Goal: Task Accomplishment & Management: Use online tool/utility

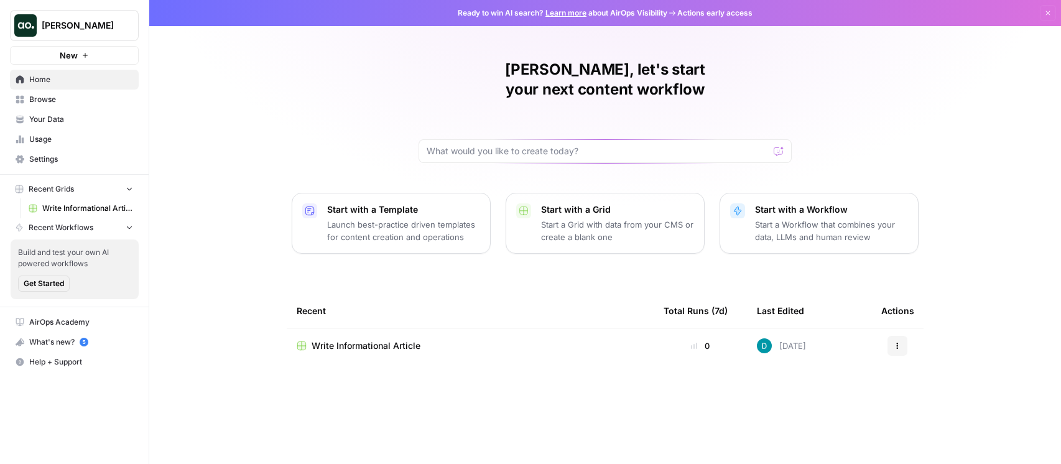
click at [843, 218] on p "Start a Workflow that combines your data, LLMs and human review" at bounding box center [831, 230] width 153 height 25
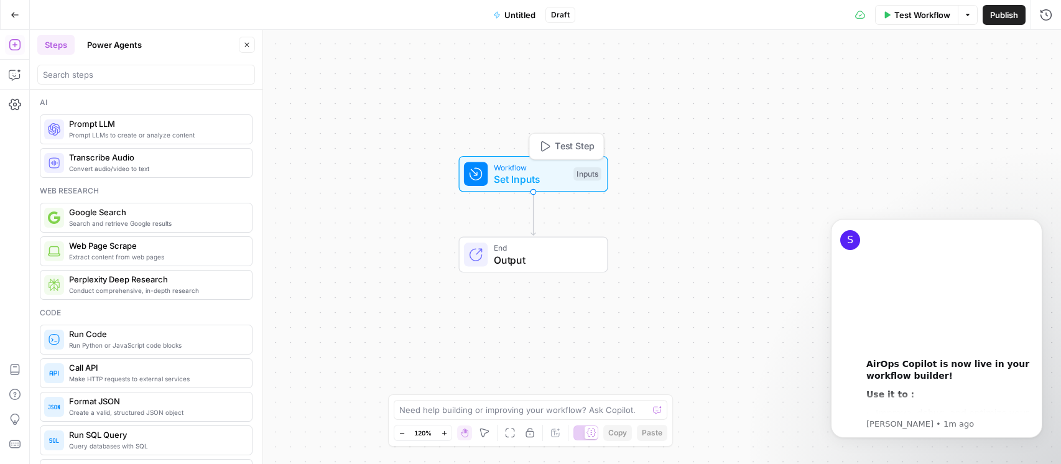
click at [526, 175] on span "Set Inputs" at bounding box center [531, 179] width 74 height 15
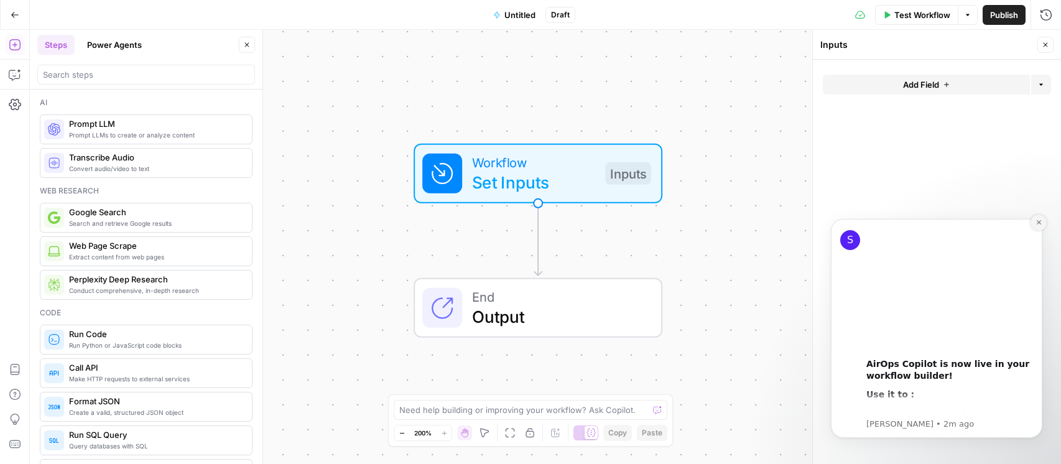
click at [1037, 218] on button "Dismiss notification" at bounding box center [1039, 223] width 16 height 16
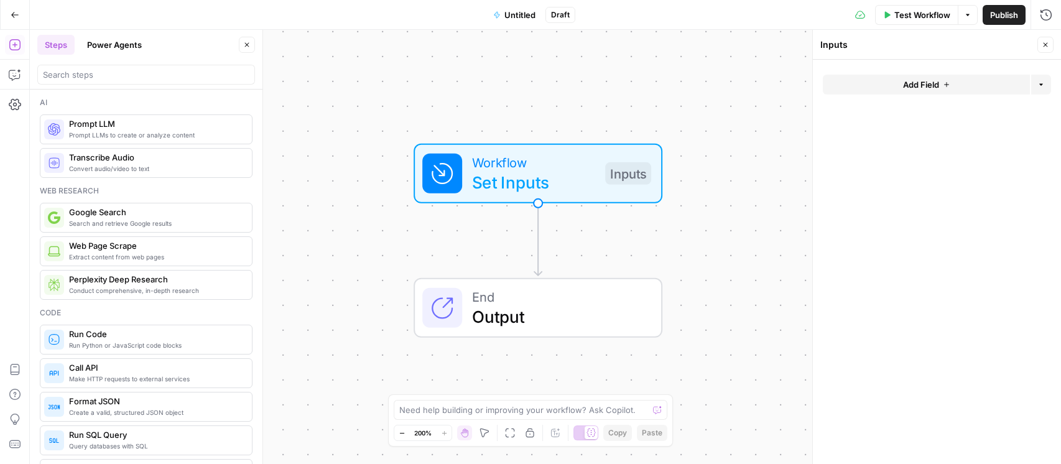
click at [948, 75] on button "Add Field" at bounding box center [926, 85] width 207 height 20
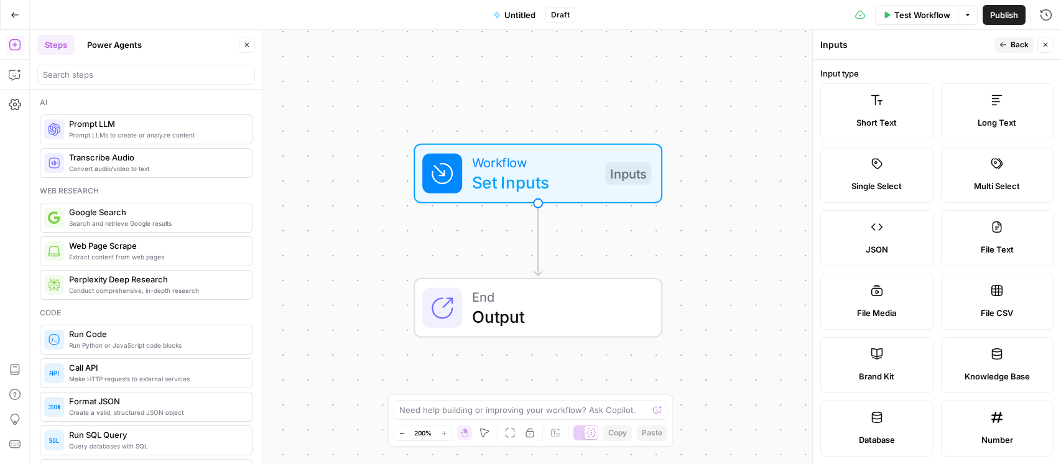
click at [995, 126] on span "Long Text" at bounding box center [997, 122] width 39 height 12
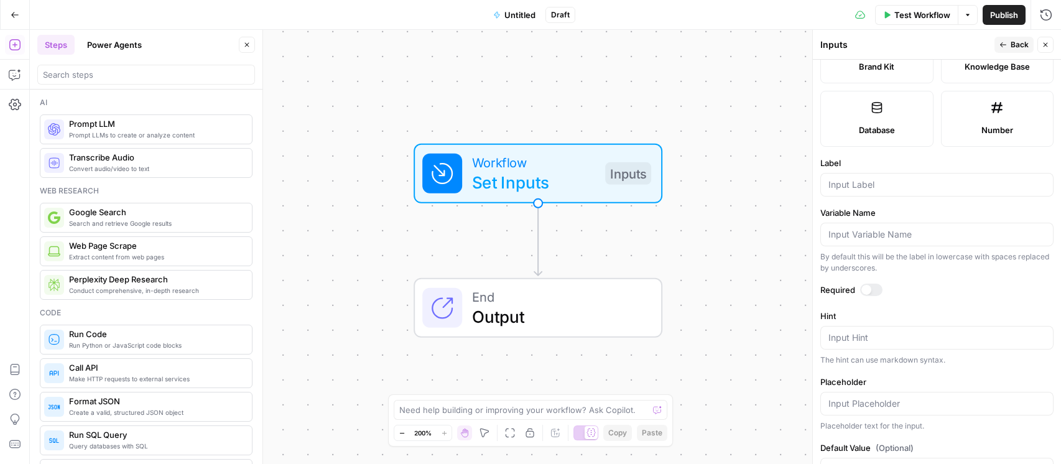
scroll to position [309, 0]
click at [870, 289] on div at bounding box center [867, 291] width 10 height 10
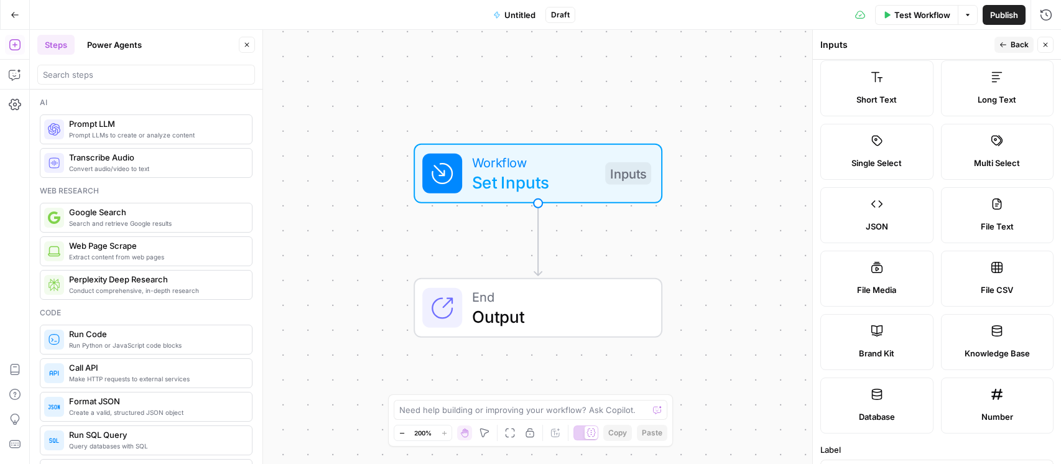
scroll to position [0, 0]
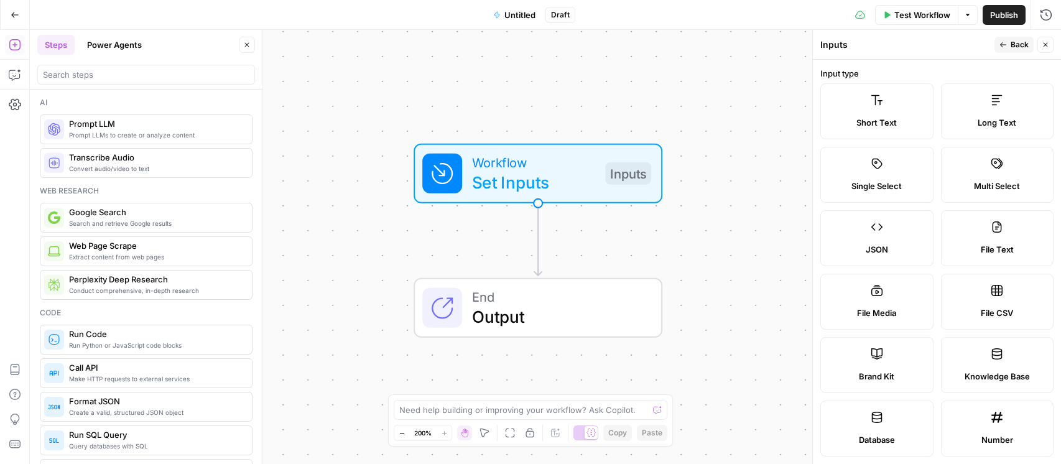
click at [1000, 104] on icon at bounding box center [997, 100] width 12 height 12
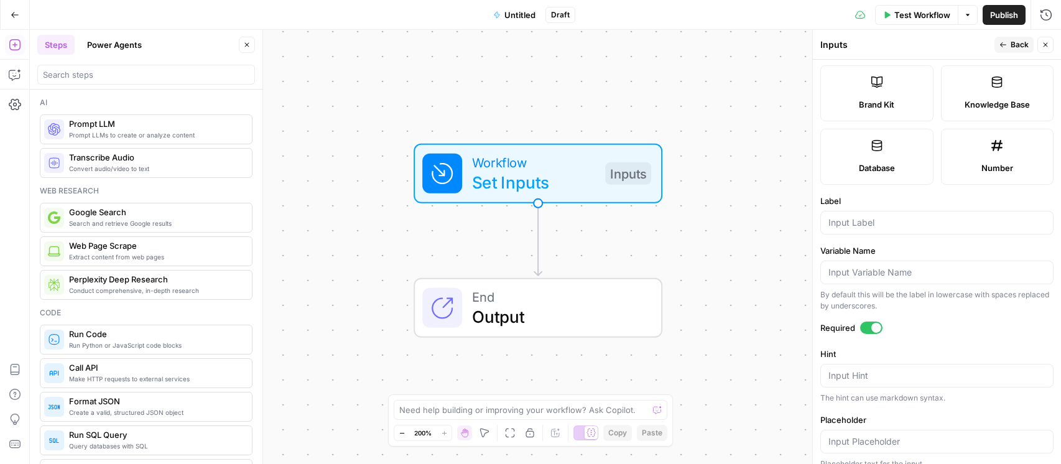
scroll to position [273, 0]
click at [893, 224] on input "Label" at bounding box center [937, 221] width 217 height 12
click at [902, 245] on label "Variable Name" at bounding box center [937, 249] width 233 height 12
click at [902, 265] on input "Variable Name" at bounding box center [937, 271] width 217 height 12
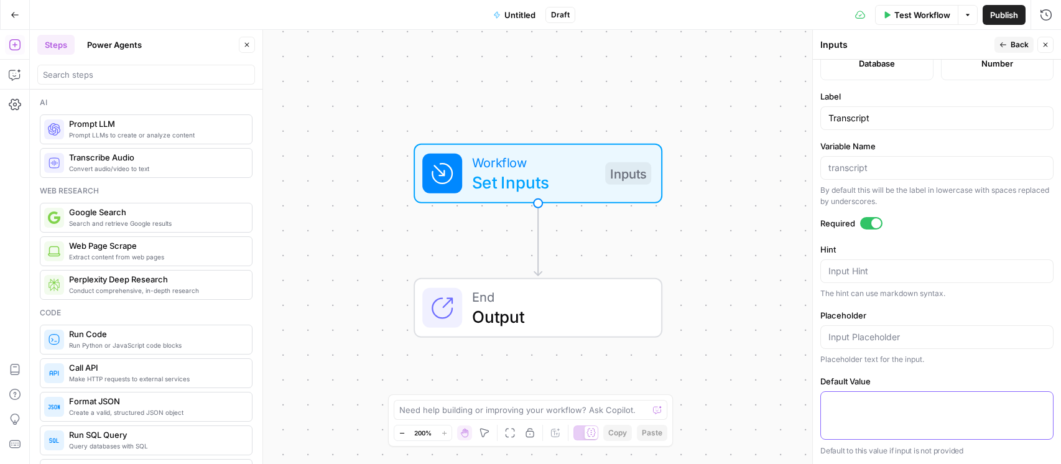
click at [931, 397] on textarea "Default Value" at bounding box center [937, 403] width 217 height 12
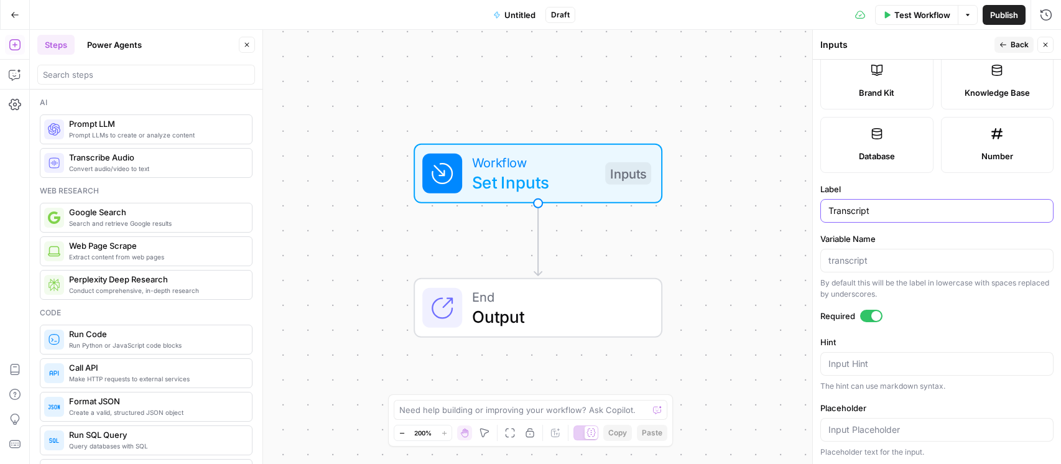
click at [831, 208] on input "Transcript" at bounding box center [937, 211] width 217 height 12
click at [929, 212] on input "Webinar Transcript" at bounding box center [937, 211] width 217 height 12
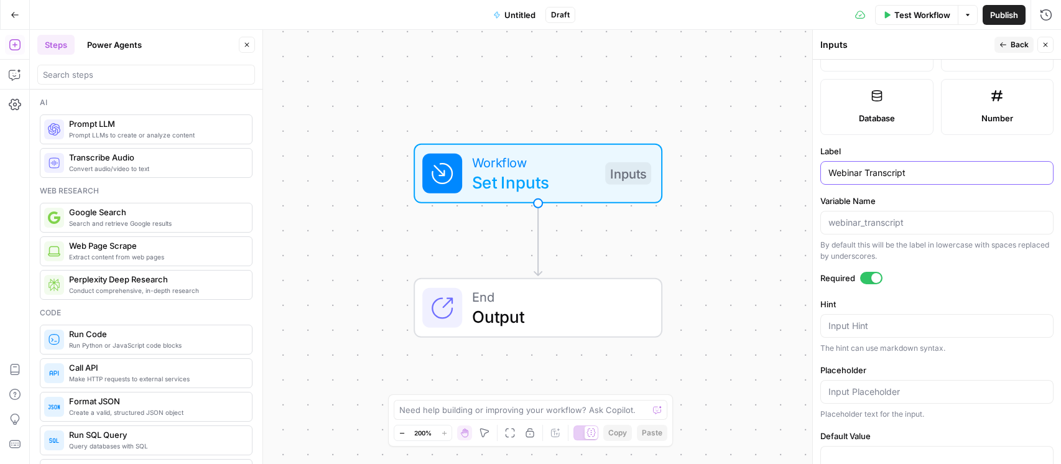
scroll to position [376, 0]
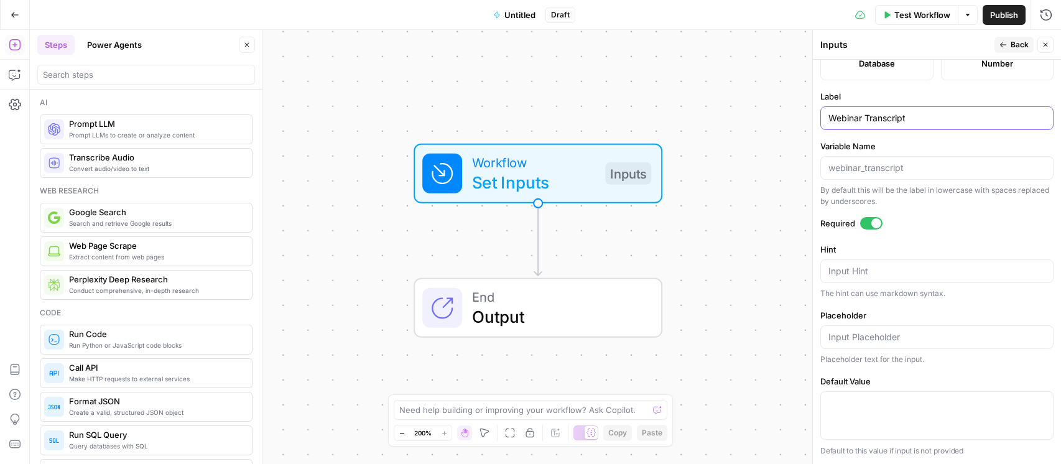
type input "Webinar Transcript"
click at [954, 234] on form "Input type Short Text Long Text Single Select Multi Select JSON File Text File …" at bounding box center [937, 262] width 248 height 404
click at [1004, 45] on icon "button" at bounding box center [1003, 44] width 7 height 7
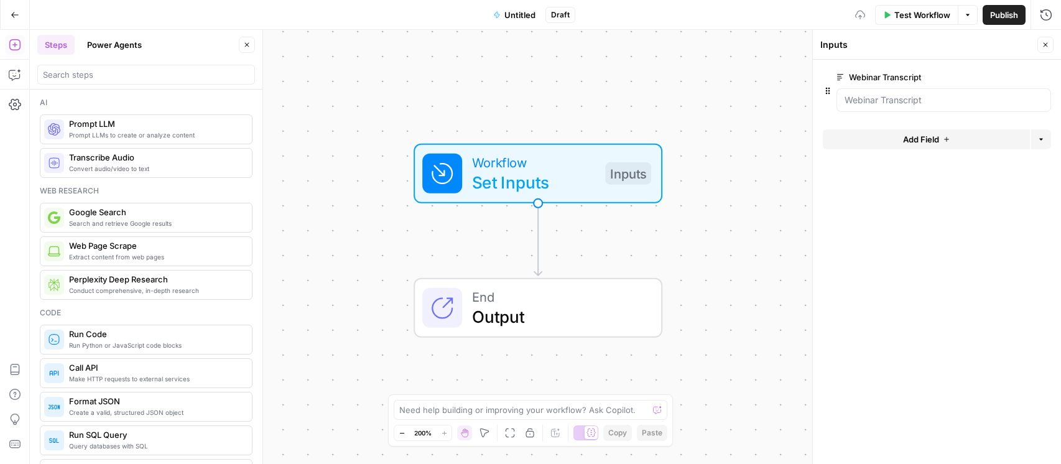
click at [876, 210] on form "Webinar Transcript edit field Delete group Add Field Options" at bounding box center [937, 262] width 248 height 404
click at [909, 136] on span "Add Field" at bounding box center [921, 139] width 36 height 12
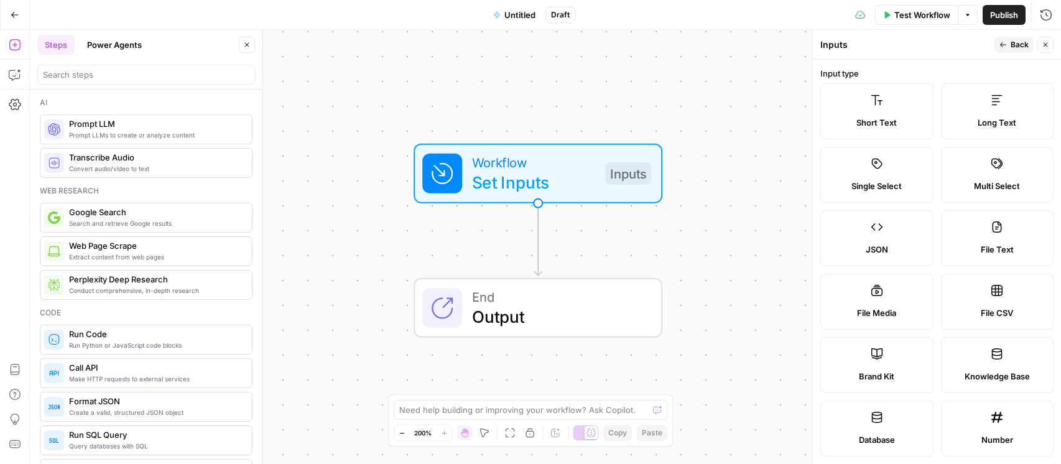
click at [882, 297] on label "File Media" at bounding box center [877, 302] width 113 height 56
type textarea "Supports .mp4, .mp3, .wav, .jpg, .png, .webp, .wma, .m4a file types"
click at [852, 287] on label "File Media" at bounding box center [877, 302] width 113 height 56
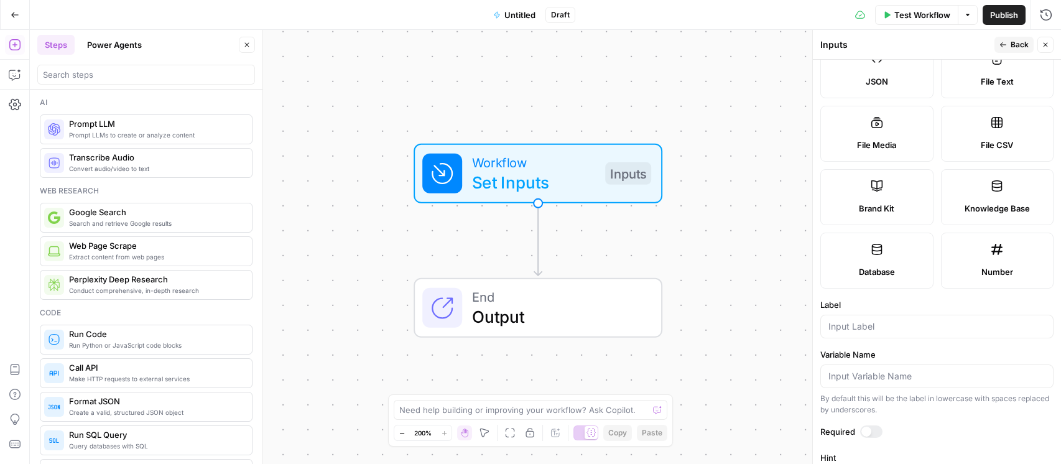
scroll to position [297, 0]
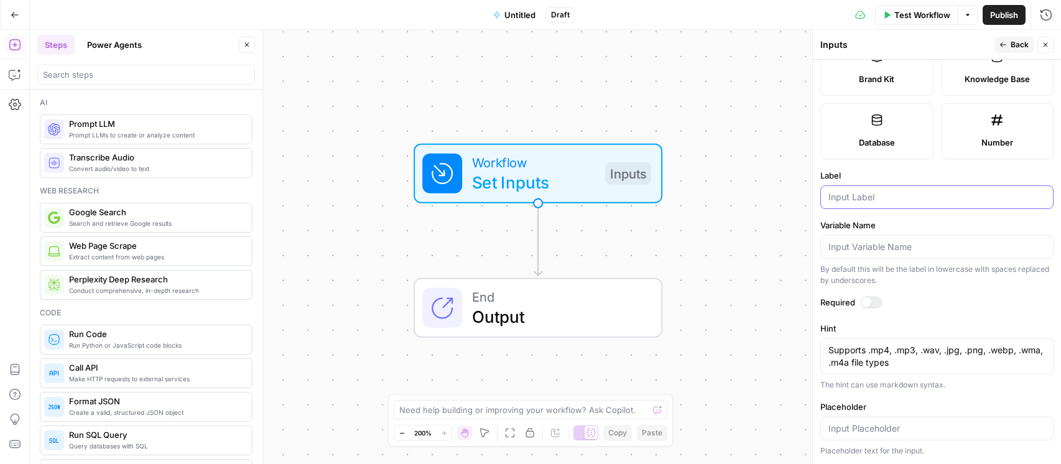
click at [874, 198] on input "Label" at bounding box center [937, 197] width 217 height 12
click at [940, 231] on label "Variable Name" at bounding box center [937, 225] width 233 height 12
click at [940, 241] on input "Variable Name" at bounding box center [937, 247] width 217 height 12
click at [875, 249] on input "Variable Name" at bounding box center [937, 247] width 217 height 12
click at [875, 203] on div at bounding box center [937, 197] width 233 height 24
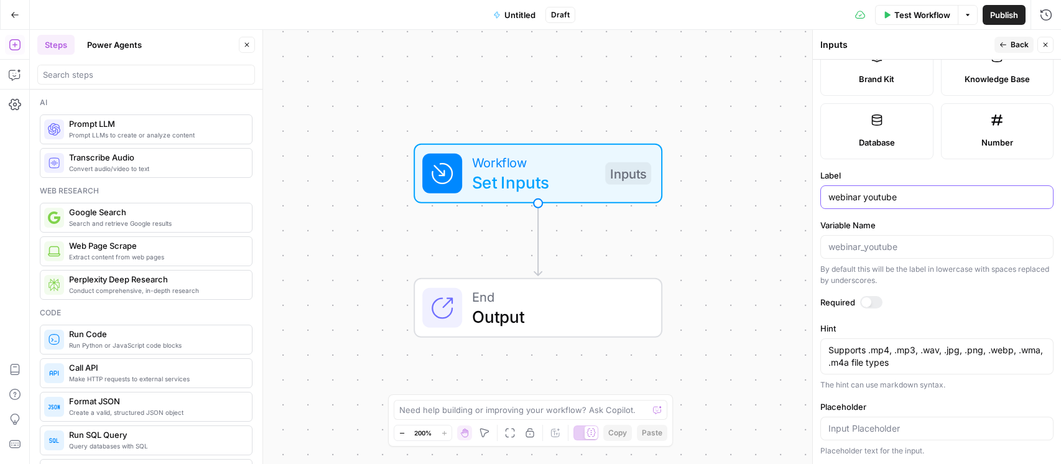
type input "webinar youtube"
click at [948, 310] on div "Required" at bounding box center [937, 304] width 233 height 16
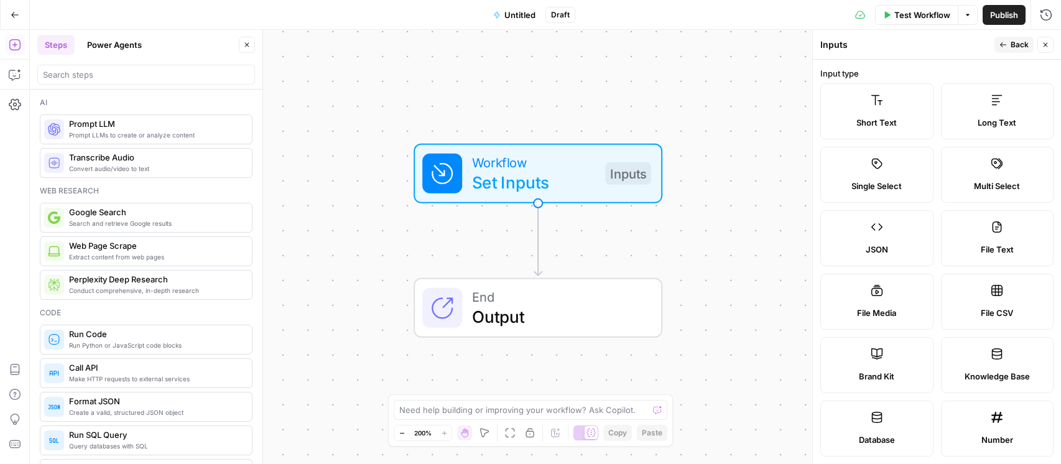
click at [1001, 17] on span "Publish" at bounding box center [1004, 15] width 28 height 12
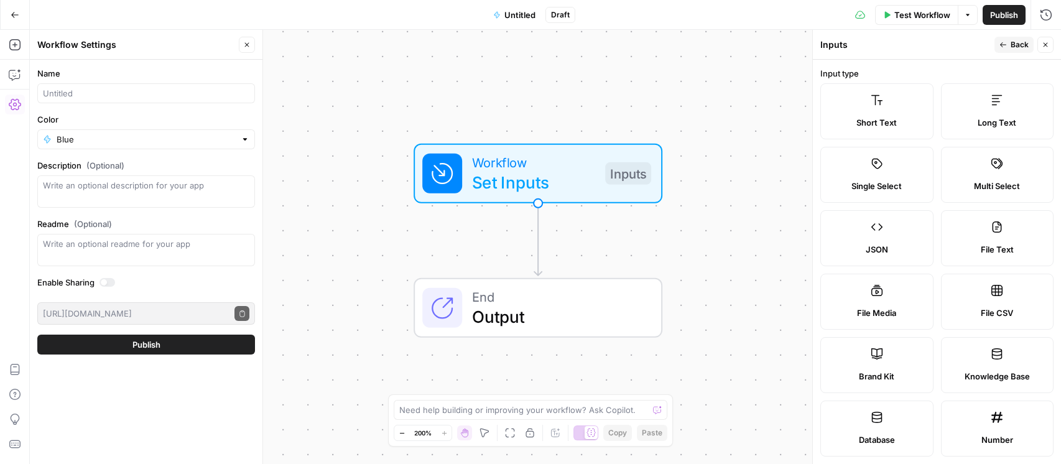
click at [1017, 45] on span "Back" at bounding box center [1020, 44] width 18 height 11
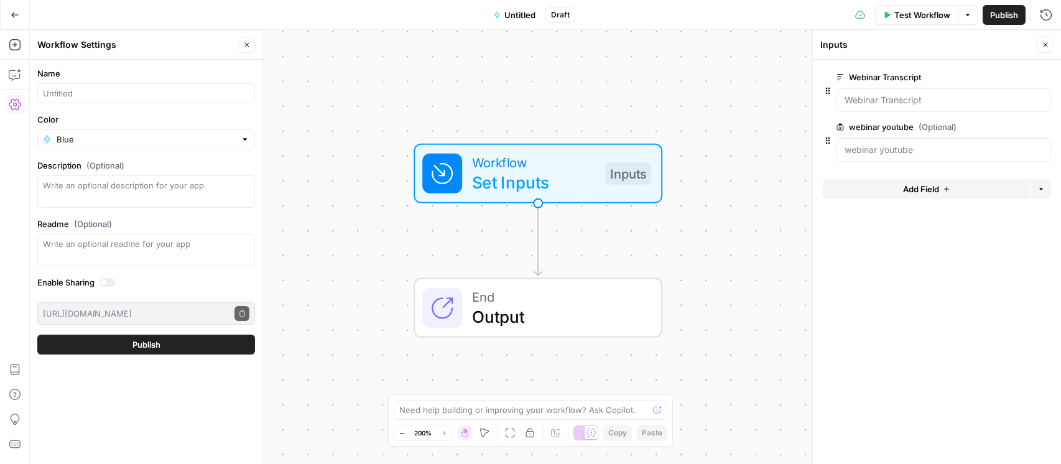
click at [925, 185] on span "Add Field" at bounding box center [921, 189] width 36 height 12
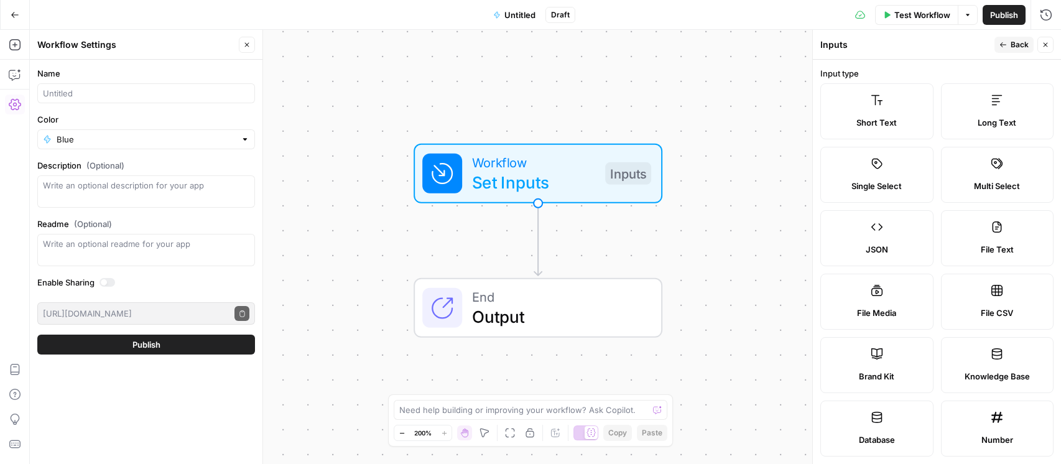
click at [854, 368] on label "Brand Kit" at bounding box center [877, 365] width 113 height 56
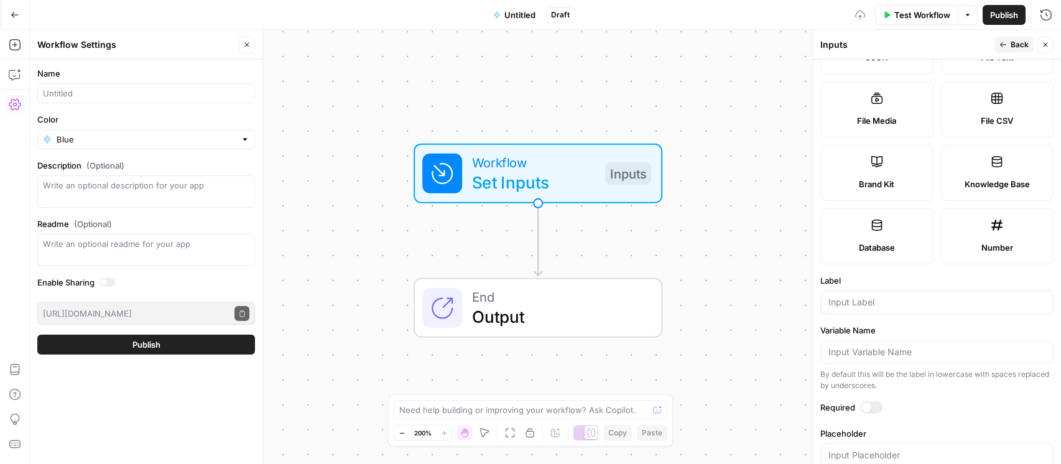
scroll to position [219, 0]
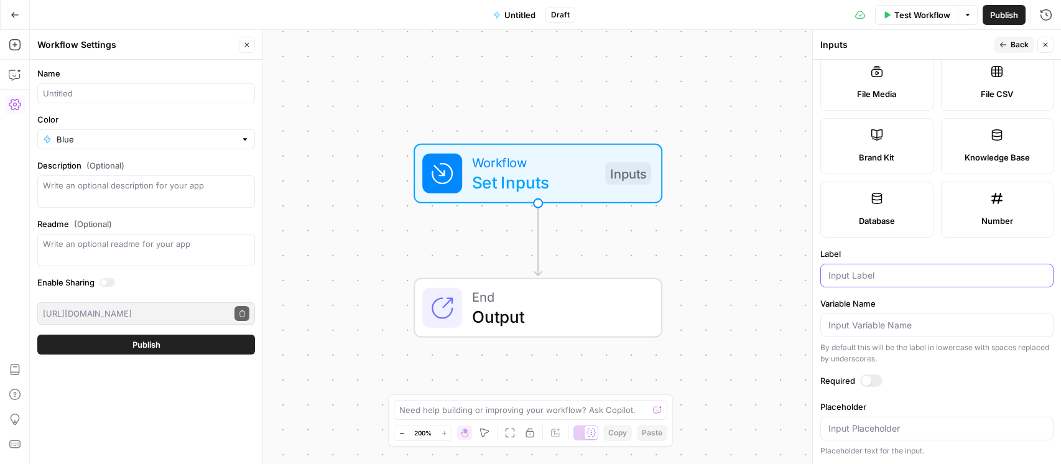
click at [882, 275] on input "Label" at bounding box center [937, 275] width 217 height 12
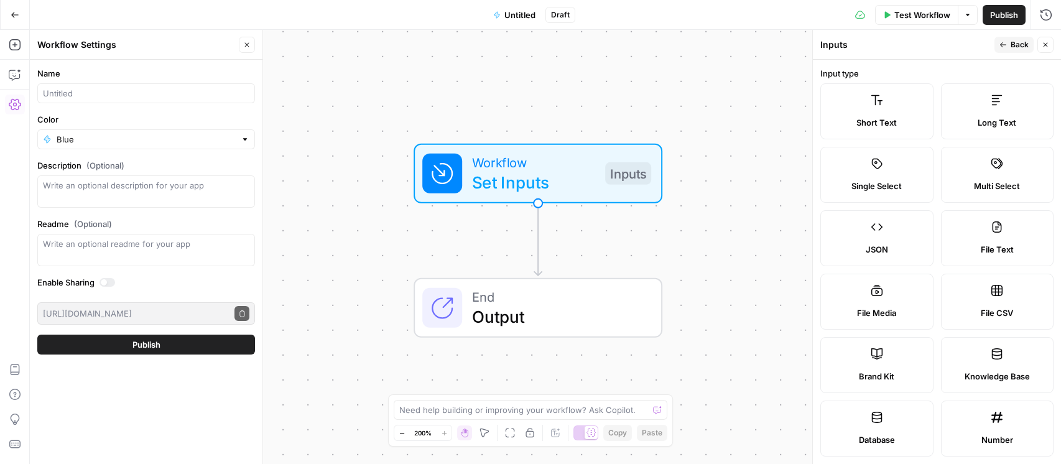
type input "brand kit"
click at [1005, 48] on icon "button" at bounding box center [1003, 44] width 7 height 7
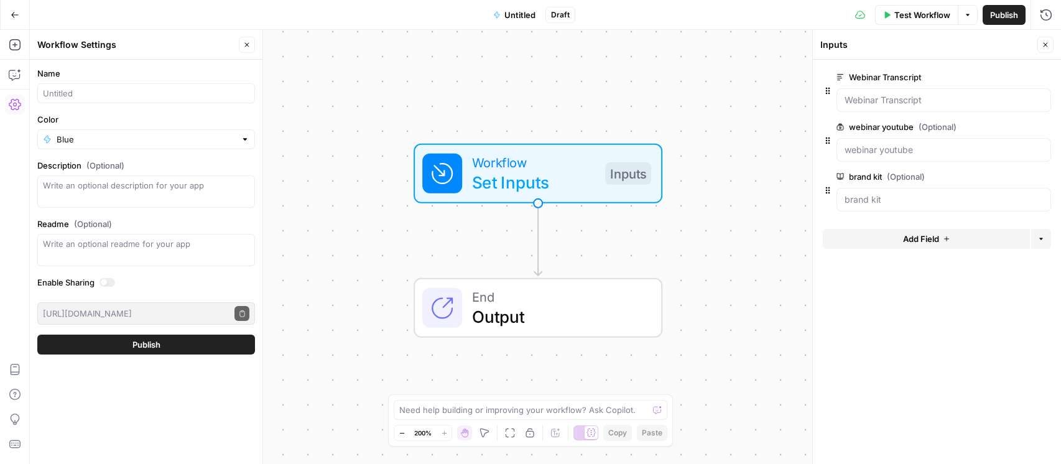
click at [935, 343] on form "Webinar Transcript edit field Delete group webinar youtube (Optional) edit fiel…" at bounding box center [937, 262] width 248 height 404
click at [717, 144] on div "Workflow Set Inputs Inputs" at bounding box center [538, 174] width 386 height 60
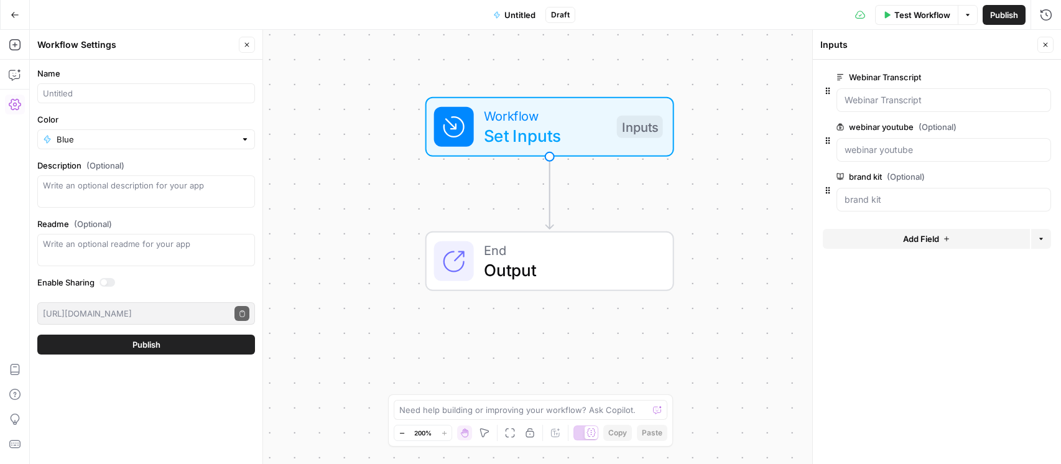
click at [592, 275] on span "Output" at bounding box center [568, 270] width 169 height 25
click at [599, 275] on span "Output" at bounding box center [568, 270] width 169 height 25
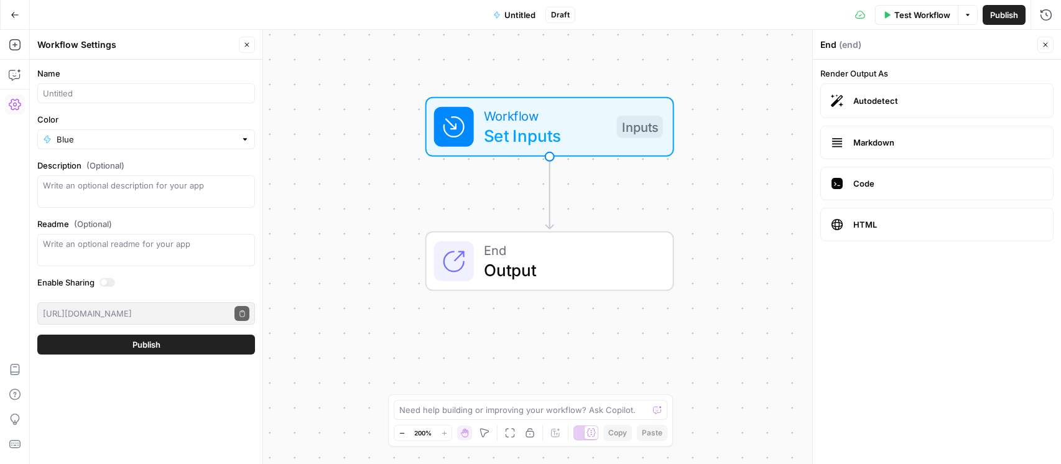
click at [584, 263] on span "Output" at bounding box center [568, 270] width 169 height 25
click at [913, 98] on span "Autodetect" at bounding box center [949, 101] width 190 height 12
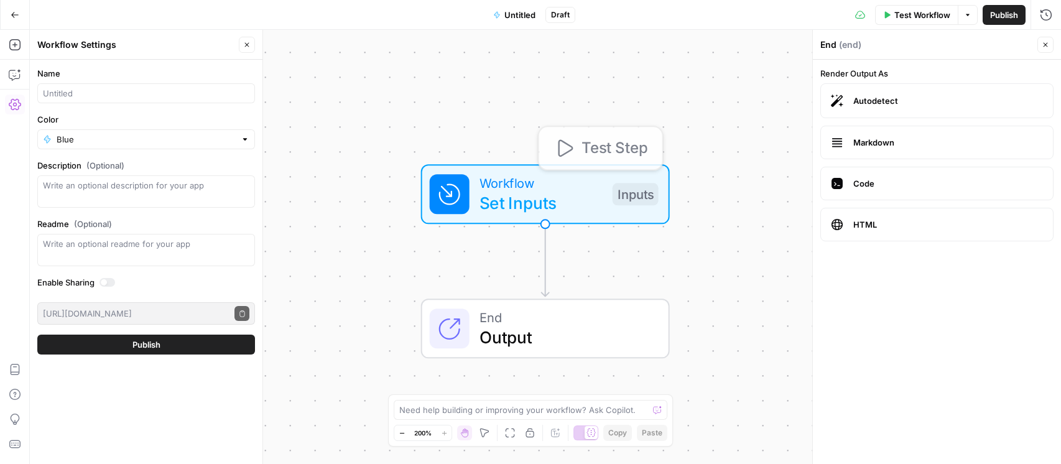
drag, startPoint x: 571, startPoint y: 174, endPoint x: 563, endPoint y: 193, distance: 20.3
click at [563, 193] on span "Set Inputs" at bounding box center [541, 202] width 123 height 25
click at [510, 320] on span "End" at bounding box center [562, 315] width 169 height 20
click at [957, 99] on span "Autodetect" at bounding box center [949, 101] width 190 height 12
click at [916, 222] on span "HTML" at bounding box center [949, 224] width 190 height 12
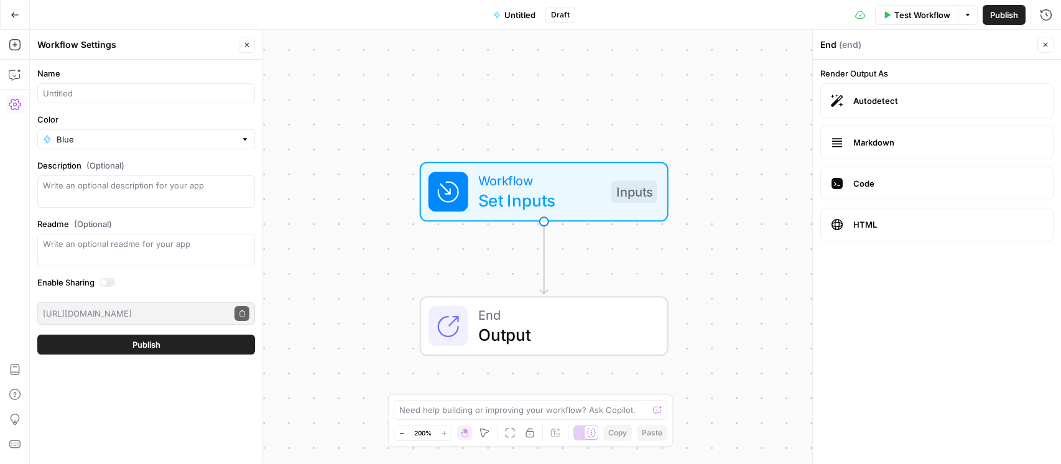
click at [908, 225] on span "HTML" at bounding box center [949, 224] width 190 height 12
click at [906, 103] on span "Autodetect" at bounding box center [949, 101] width 190 height 12
click at [892, 97] on span "Autodetect" at bounding box center [949, 101] width 190 height 12
click at [900, 298] on form "Render Output As Autodetect Markdown Code HTML" at bounding box center [937, 262] width 248 height 404
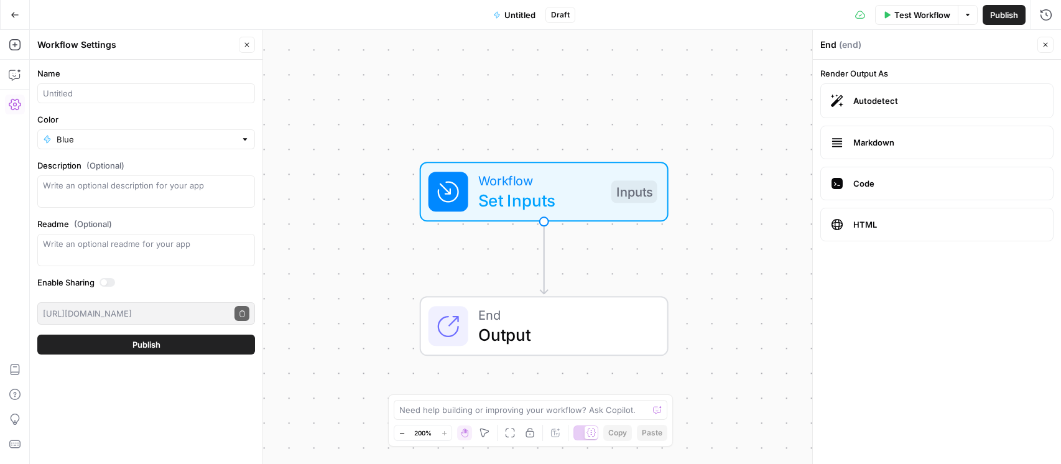
click at [902, 96] on span "Autodetect" at bounding box center [949, 101] width 190 height 12
click at [869, 224] on span "HTML" at bounding box center [949, 224] width 190 height 12
click at [920, 224] on span "HTML" at bounding box center [949, 224] width 190 height 12
click at [924, 231] on label "HTML" at bounding box center [937, 225] width 233 height 34
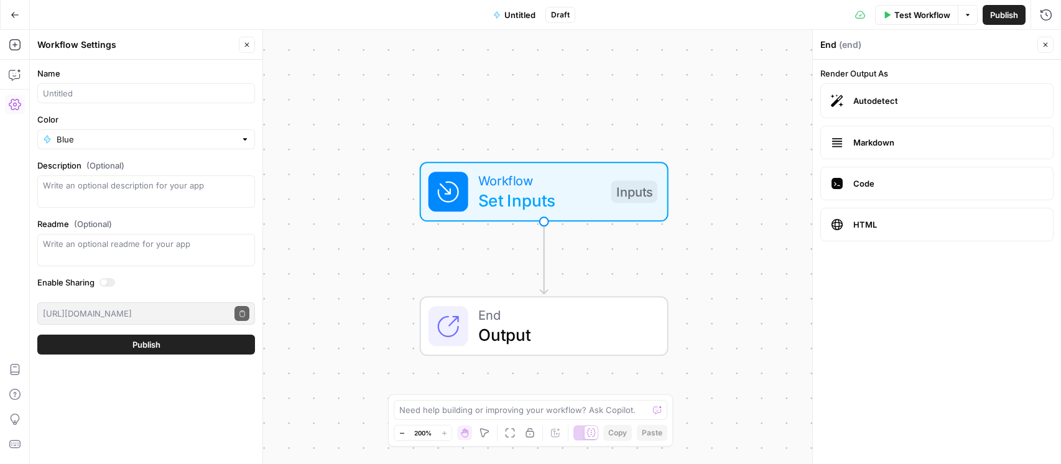
click at [905, 329] on form "Render Output As Autodetect Markdown Code HTML" at bounding box center [937, 262] width 248 height 404
click at [921, 233] on label "HTML" at bounding box center [937, 225] width 233 height 34
click at [1003, 13] on span "Publish" at bounding box center [1004, 15] width 28 height 12
click at [128, 98] on input "Name" at bounding box center [146, 93] width 207 height 12
type input "AirOps Webinar to Recap Blog"
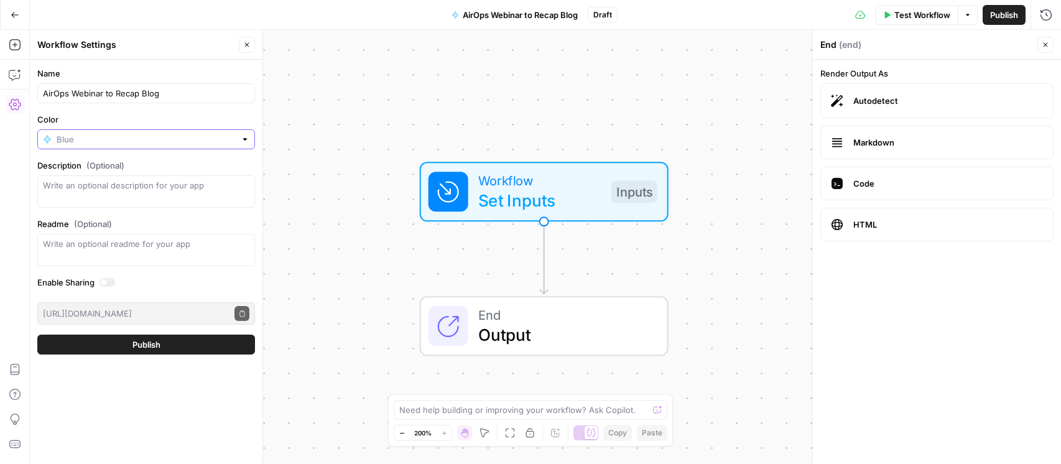
click at [161, 143] on input "Color" at bounding box center [146, 139] width 179 height 12
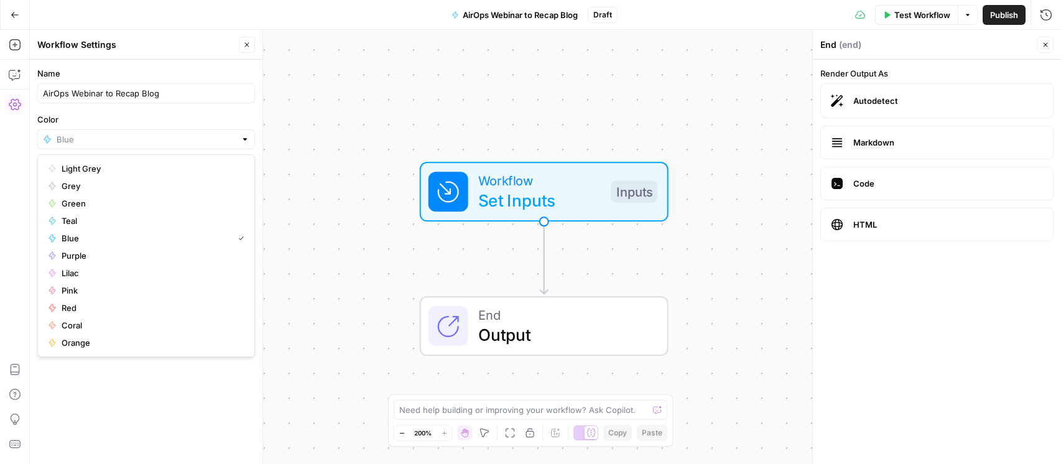
type input "Blue"
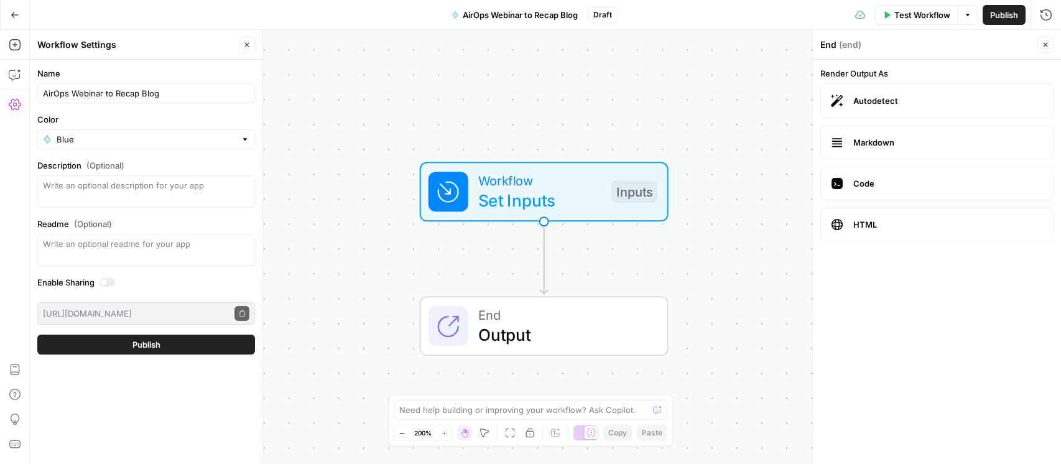
click at [197, 118] on label "Color" at bounding box center [146, 119] width 218 height 12
click at [197, 133] on input "Blue" at bounding box center [146, 139] width 179 height 12
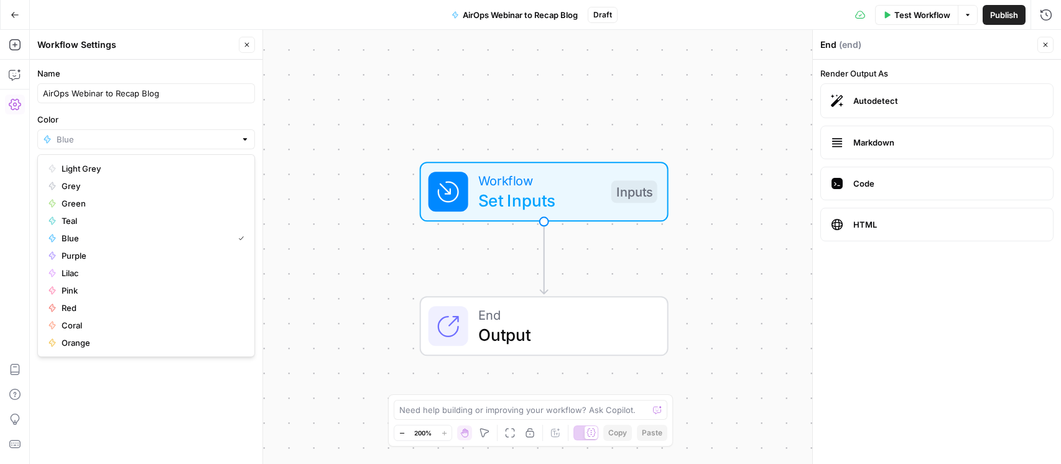
type input "Blue"
click at [308, 109] on div "Workflow Set Inputs Inputs End Output" at bounding box center [546, 247] width 1032 height 434
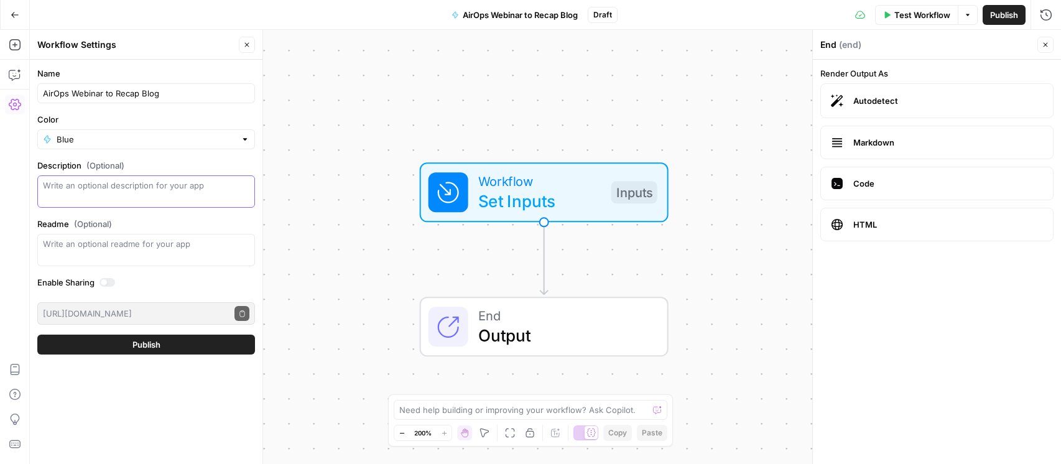
click at [130, 193] on textarea "Description (Optional)" at bounding box center [146, 191] width 207 height 25
paste textarea "AI Solutions Engineer - Hiring Challenge"
type textarea "AI Solutions Engineer - Hiring Challenge"
click at [149, 251] on div "Write an optional readme for your app" at bounding box center [146, 250] width 218 height 32
click at [110, 283] on div at bounding box center [108, 282] width 16 height 9
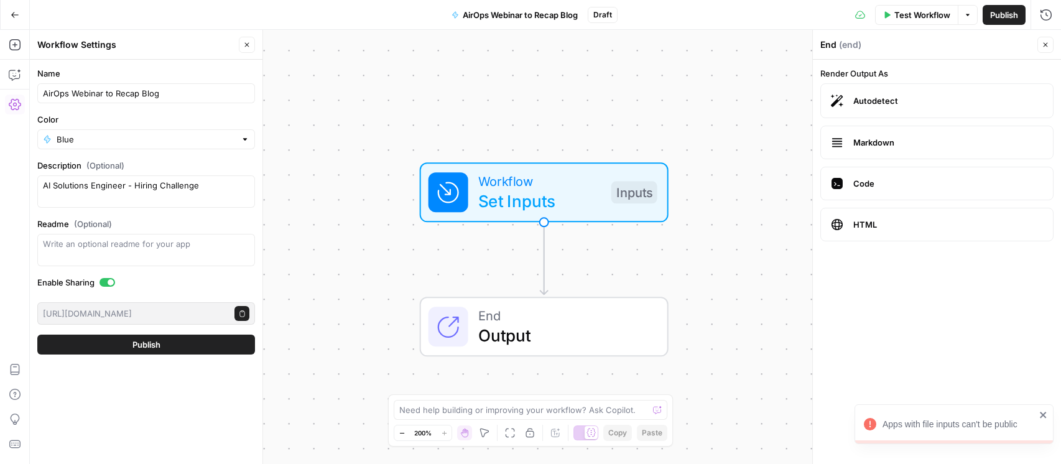
click at [157, 284] on label "Enable Sharing" at bounding box center [146, 282] width 218 height 12
click at [163, 346] on button "Publish" at bounding box center [146, 345] width 218 height 20
click at [110, 284] on div at bounding box center [111, 282] width 6 height 6
click at [157, 337] on button "Publish" at bounding box center [146, 345] width 218 height 20
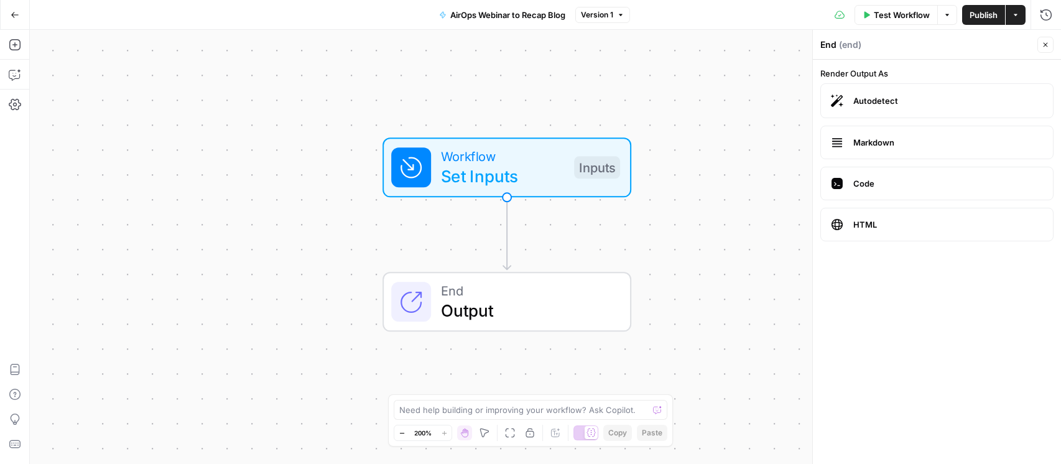
click at [894, 13] on span "Test Workflow" at bounding box center [902, 15] width 56 height 12
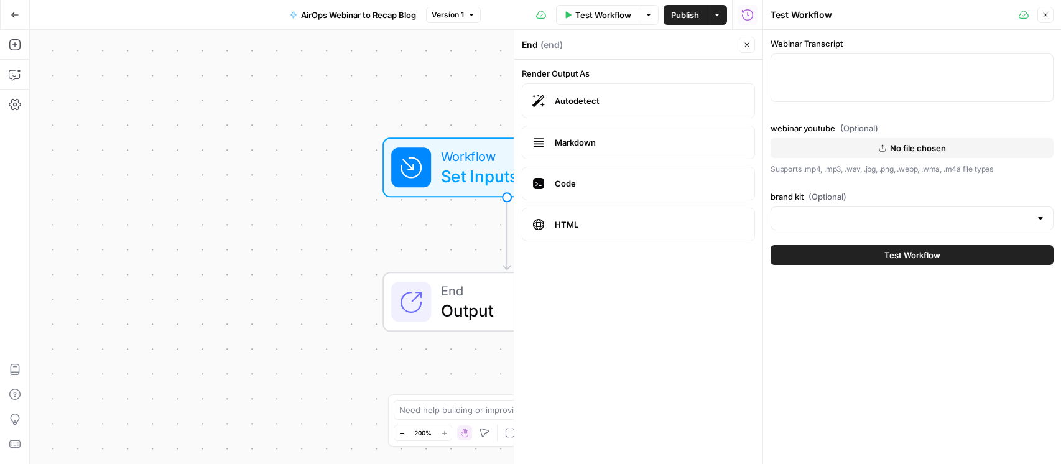
click at [892, 78] on div at bounding box center [912, 78] width 283 height 49
click at [880, 72] on div at bounding box center [912, 78] width 283 height 49
paste textarea "0:00 Welcome everyone to the Air Ops Growth Leader series. 0:05 So glad that yo…"
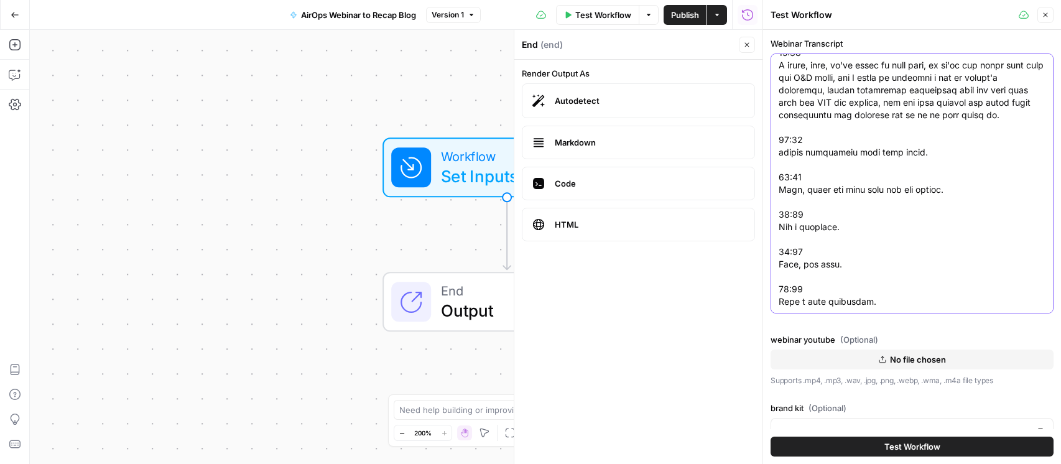
scroll to position [19, 0]
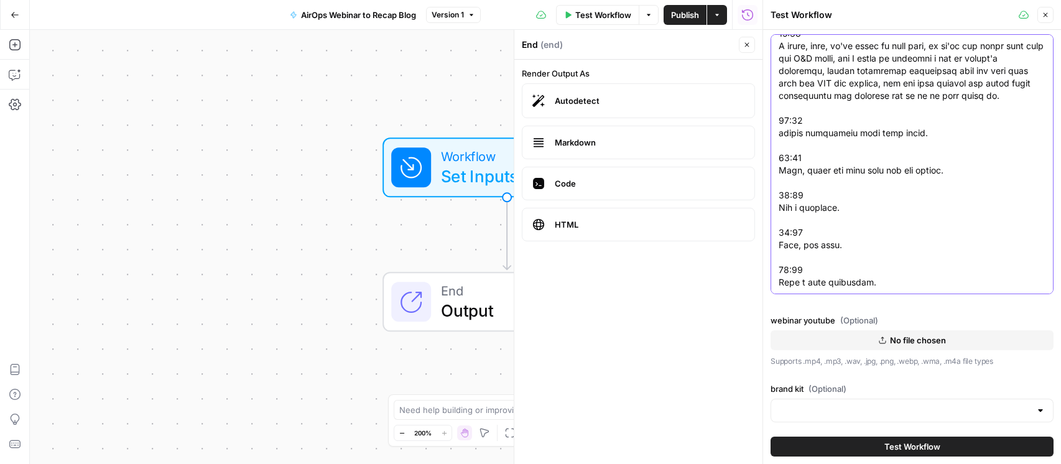
type textarea "0:00 Welcome everyone to the Air Ops Growth Leader series. 0:05 So glad that yo…"
click at [921, 335] on span "No file chosen" at bounding box center [918, 340] width 56 height 12
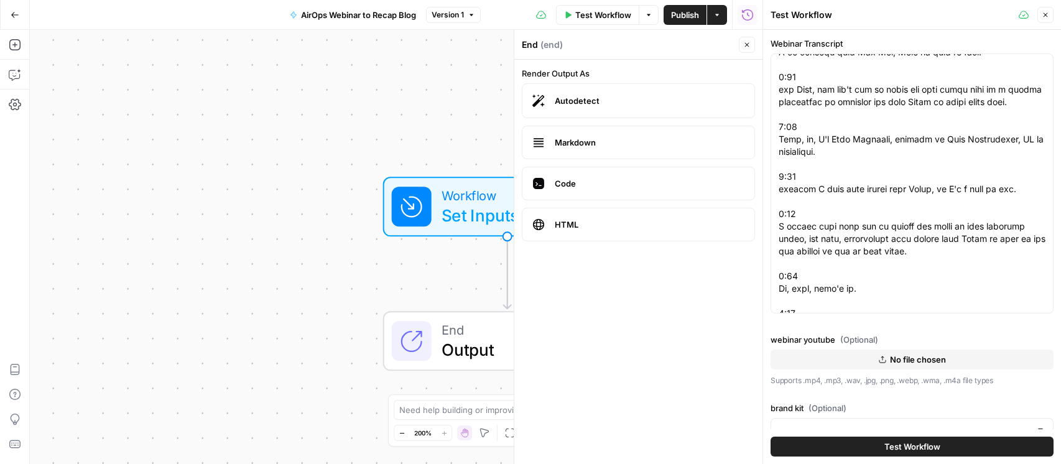
scroll to position [547, 0]
click at [1048, 18] on icon "button" at bounding box center [1045, 14] width 7 height 7
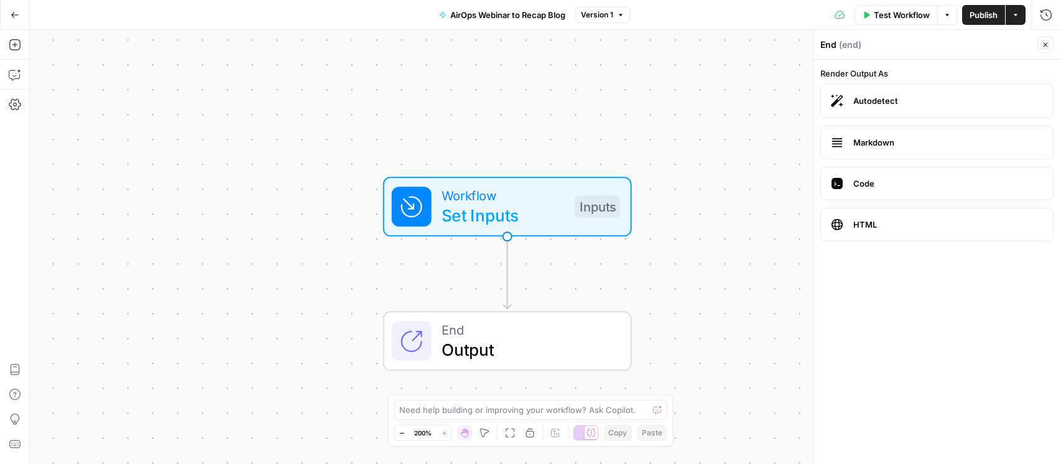
click at [485, 205] on span "Set Inputs" at bounding box center [503, 215] width 123 height 25
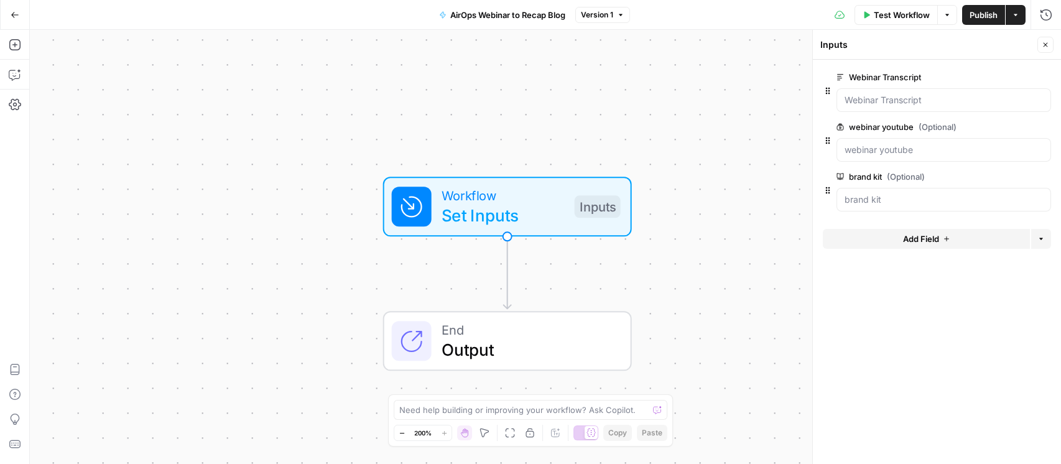
click at [918, 75] on label "Webinar Transcript" at bounding box center [909, 77] width 144 height 12
click at [918, 94] on Transcript "Webinar Transcript" at bounding box center [944, 100] width 198 height 12
click at [919, 129] on span "(Optional)" at bounding box center [938, 127] width 38 height 12
click at [919, 144] on youtube "webinar youtube (Optional)" at bounding box center [944, 150] width 198 height 12
click at [857, 126] on label "webinar youtube (Optional)" at bounding box center [909, 127] width 144 height 12
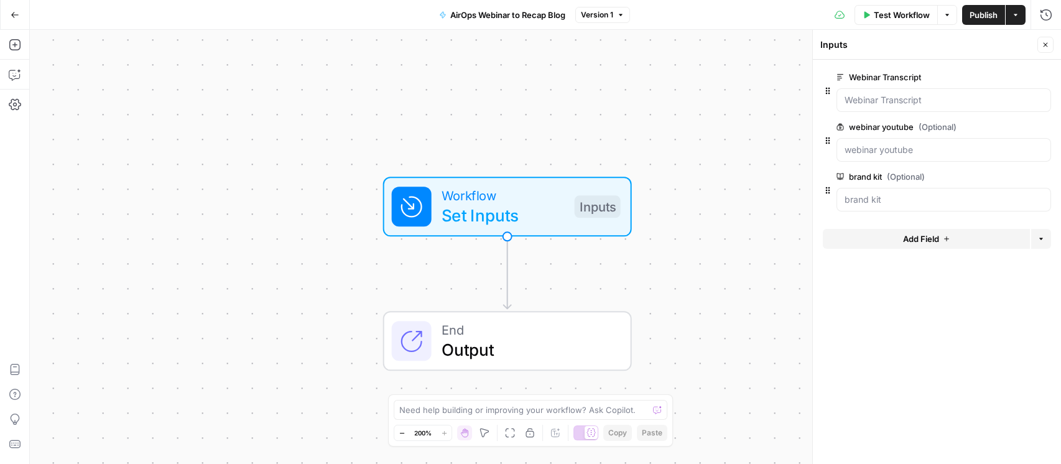
click at [857, 144] on youtube "webinar youtube (Optional)" at bounding box center [944, 150] width 198 height 12
click at [857, 126] on label "webinar youtube (Optional)" at bounding box center [909, 127] width 144 height 12
click at [857, 144] on youtube "webinar youtube (Optional)" at bounding box center [944, 150] width 198 height 12
click at [1027, 131] on button "edit field" at bounding box center [1010, 126] width 48 height 15
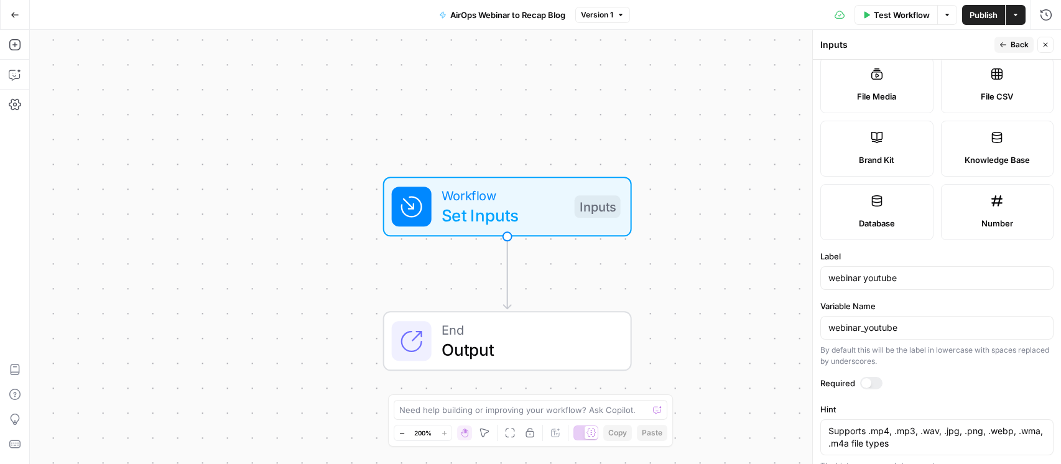
scroll to position [235, 0]
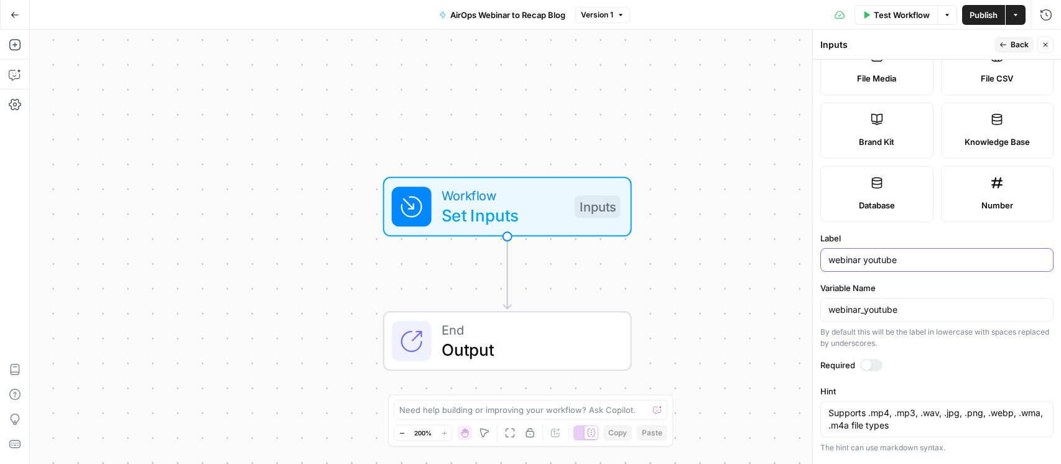
click at [864, 261] on input "webinar youtube" at bounding box center [937, 260] width 217 height 12
click at [888, 261] on input "webinar youtube" at bounding box center [937, 260] width 217 height 12
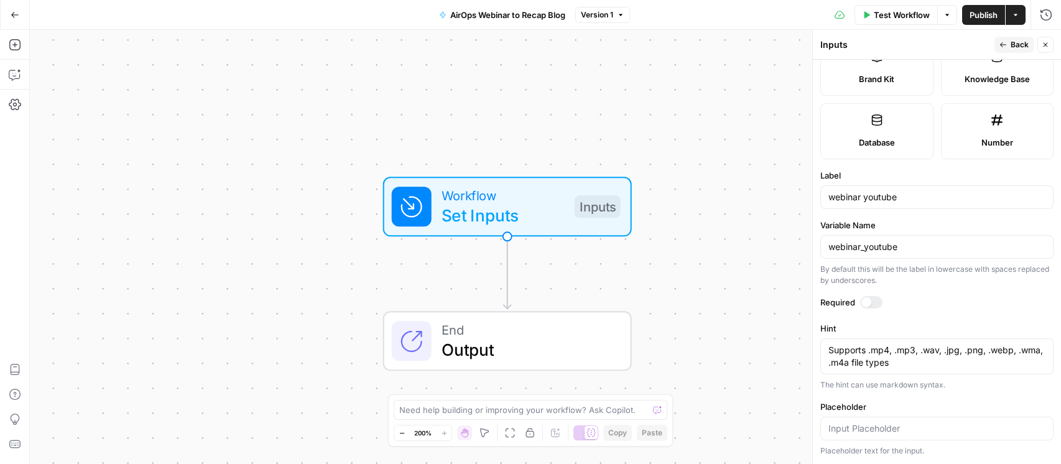
click at [854, 436] on div at bounding box center [937, 429] width 233 height 24
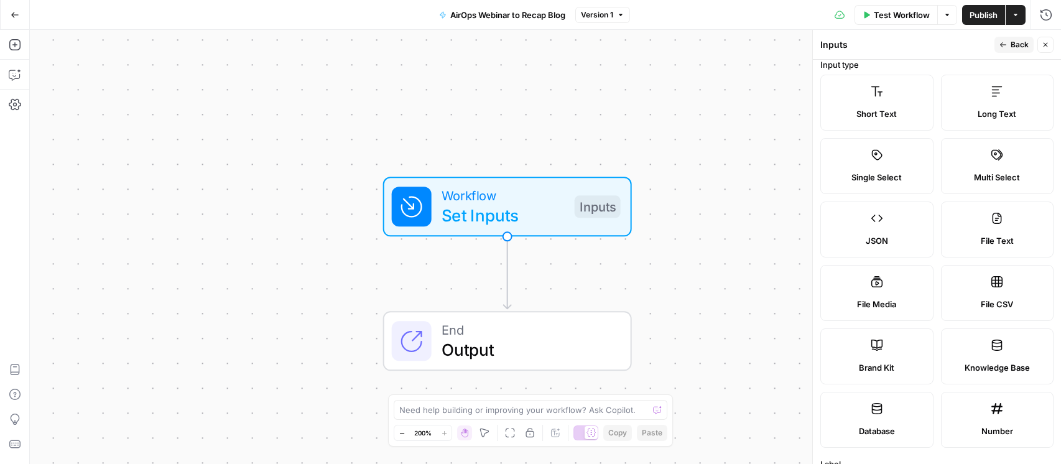
scroll to position [0, 0]
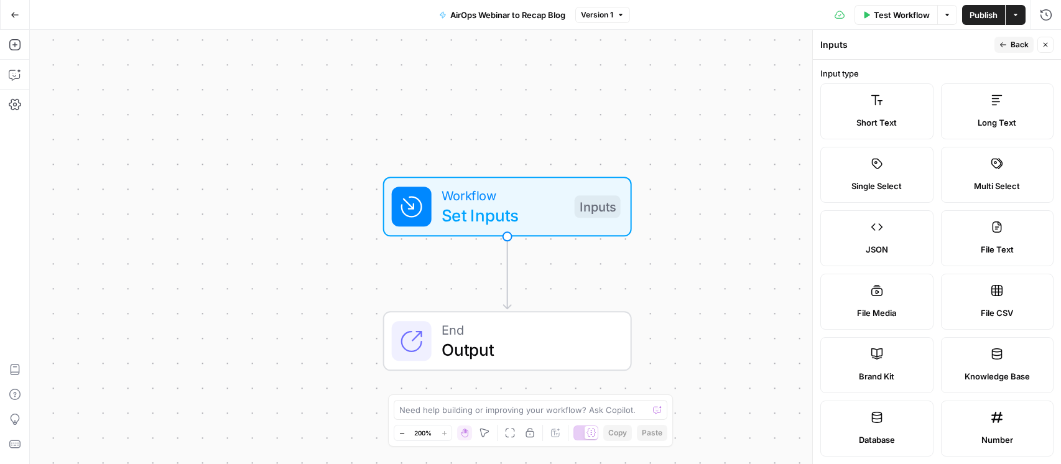
click at [550, 103] on div "Workflow Set Inputs Inputs End Output" at bounding box center [546, 247] width 1032 height 434
click at [1007, 44] on button "Back" at bounding box center [1014, 45] width 39 height 16
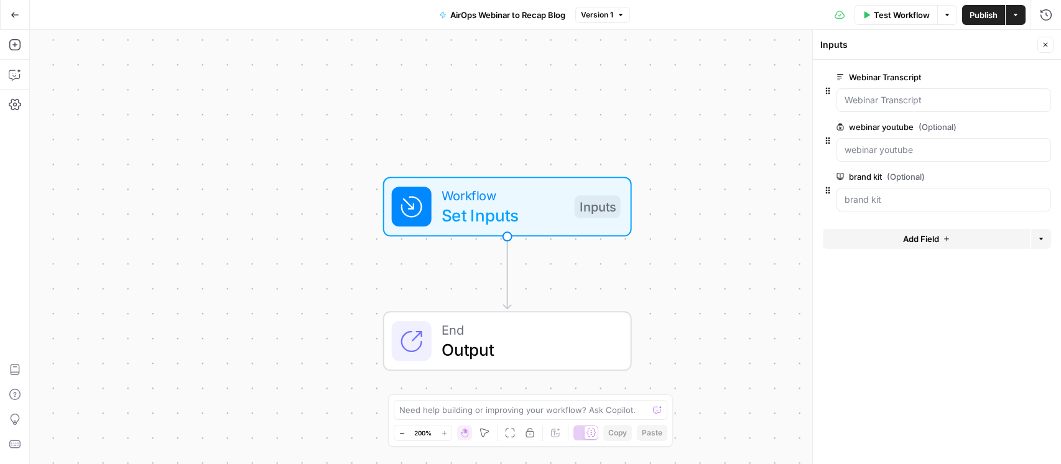
click at [679, 149] on div "Workflow Set Inputs Inputs End Output" at bounding box center [546, 247] width 1032 height 434
click at [12, 45] on icon "button" at bounding box center [15, 45] width 12 height 12
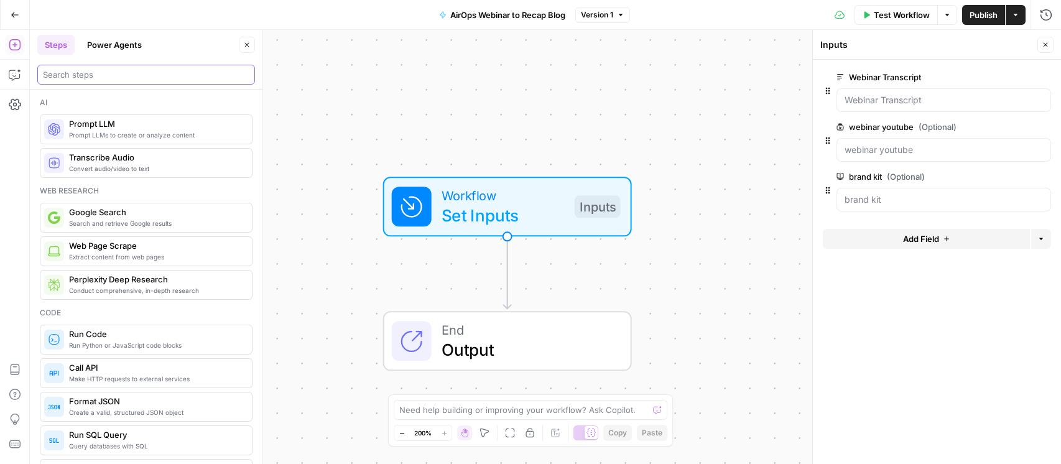
click at [111, 76] on input "search" at bounding box center [146, 74] width 207 height 12
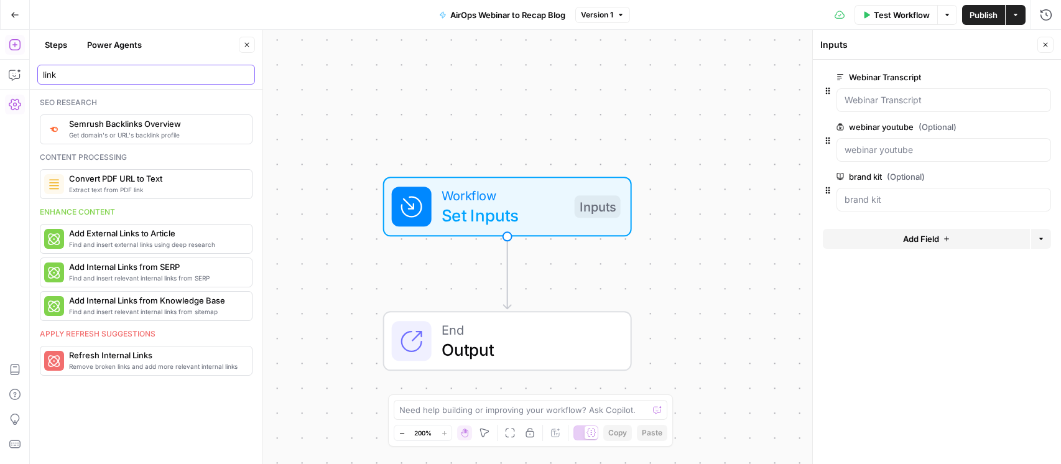
click at [136, 68] on input "link" at bounding box center [146, 74] width 207 height 12
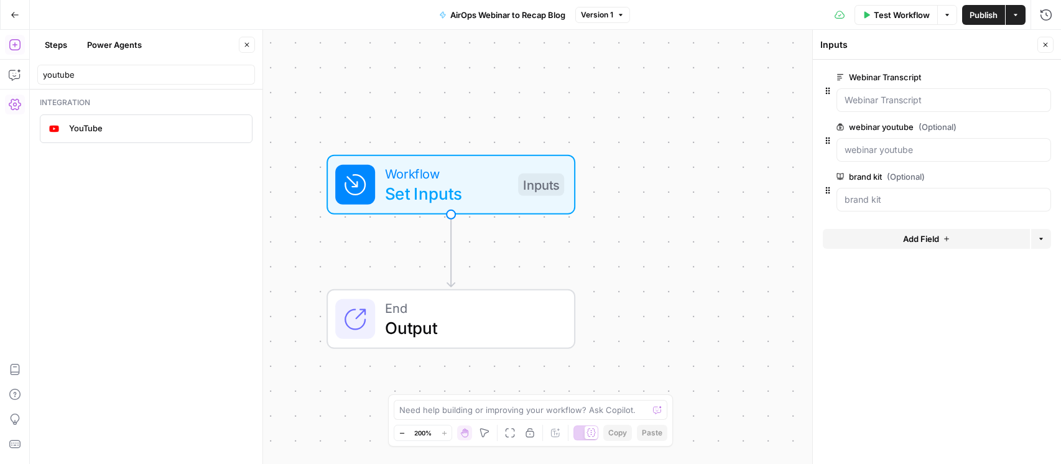
click at [67, 130] on div "YouTube" at bounding box center [145, 129] width 203 height 20
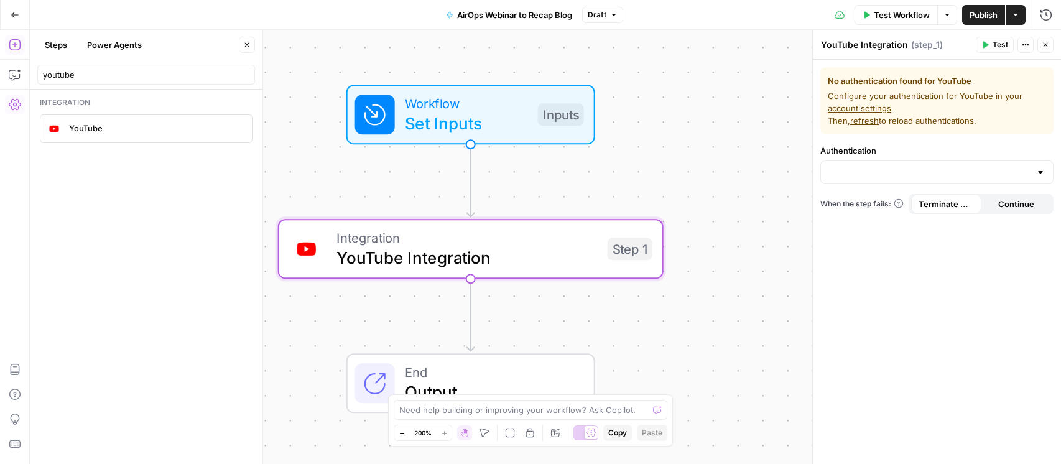
drag, startPoint x: 917, startPoint y: 80, endPoint x: 867, endPoint y: 84, distance: 50.0
click at [860, 80] on span "No authentication found for YouTube" at bounding box center [937, 81] width 218 height 12
drag, startPoint x: 888, startPoint y: 96, endPoint x: 898, endPoint y: 114, distance: 20.3
click at [897, 108] on span "Configure your authentication for YouTube in your account settings Then, refres…" at bounding box center [937, 108] width 218 height 37
click at [898, 114] on span "Configure your authentication for YouTube in your account settings Then, refres…" at bounding box center [937, 108] width 218 height 37
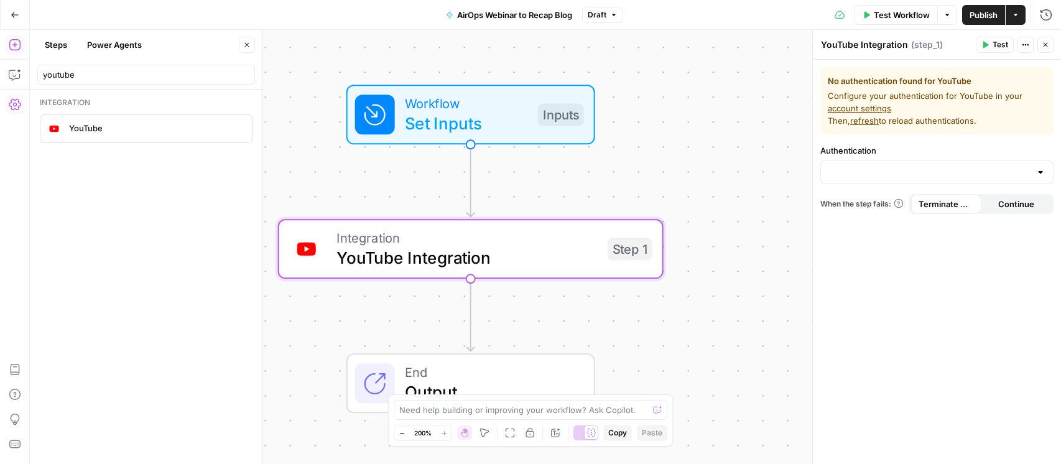
click at [534, 234] on span "Integration" at bounding box center [467, 238] width 261 height 20
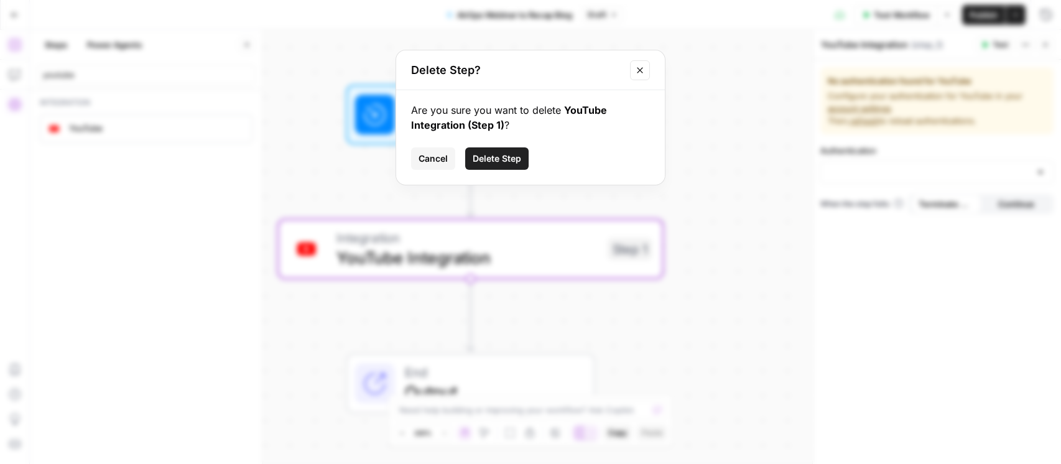
click at [485, 159] on span "Delete Step" at bounding box center [497, 158] width 49 height 12
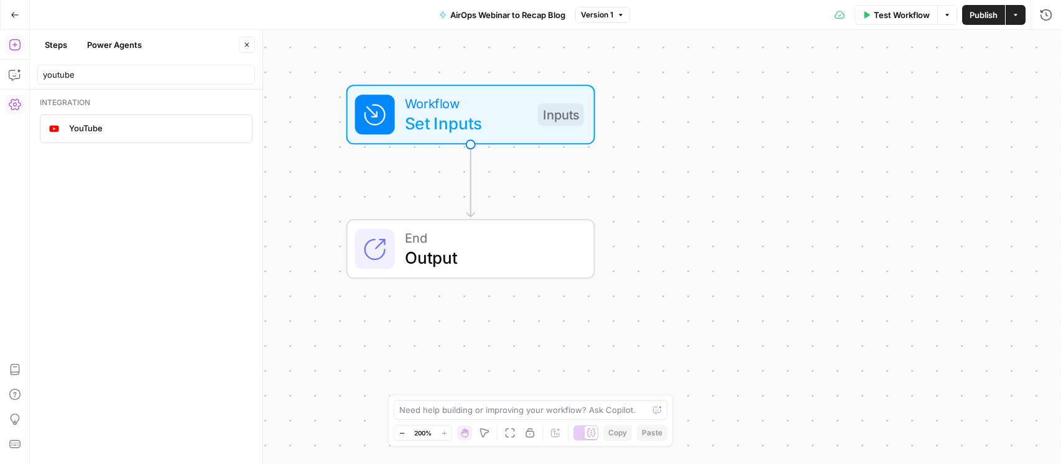
click at [146, 192] on div "Integration YouTube" at bounding box center [146, 277] width 233 height 375
click at [146, 73] on input "youtube" at bounding box center [146, 74] width 207 height 12
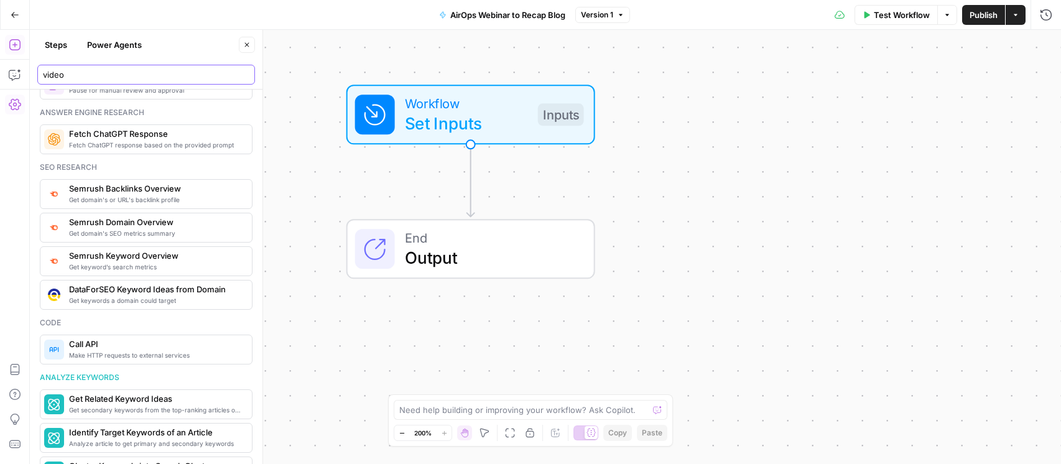
scroll to position [218, 0]
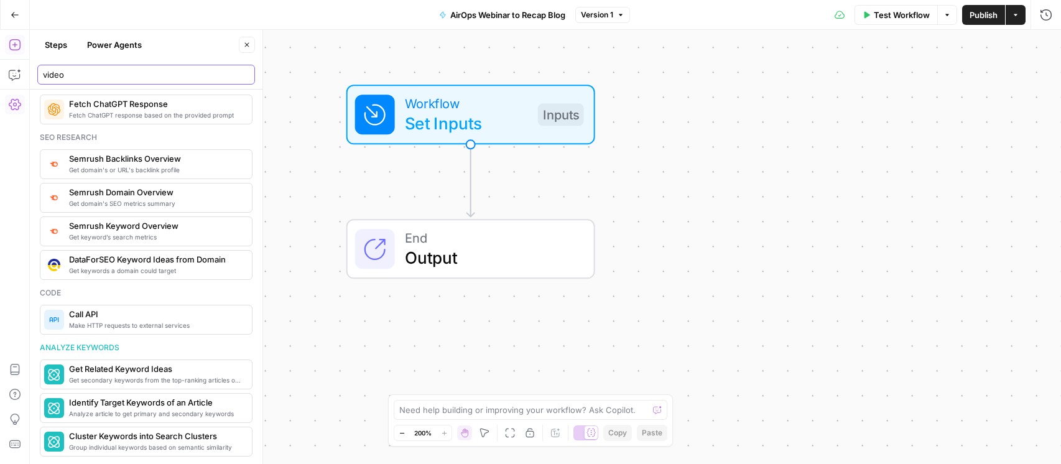
type input "video"
click at [314, 209] on div "Workflow Set Inputs Inputs End Output" at bounding box center [546, 247] width 1032 height 434
click at [436, 110] on span "Workflow" at bounding box center [466, 103] width 123 height 20
click at [878, 195] on kit "brand kit (Optional)" at bounding box center [944, 199] width 198 height 12
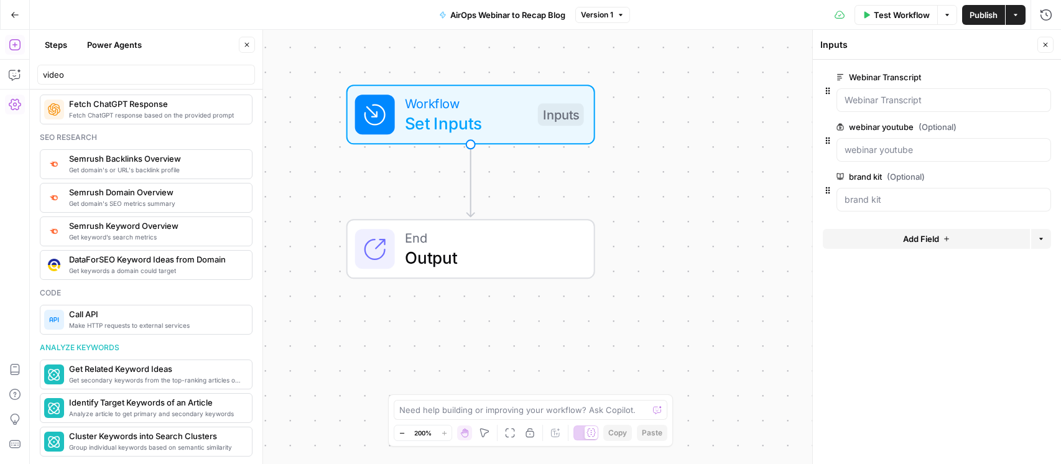
click at [733, 202] on div "Workflow Set Inputs Inputs End Output" at bounding box center [546, 247] width 1032 height 434
click at [888, 10] on span "Test Workflow" at bounding box center [902, 15] width 56 height 12
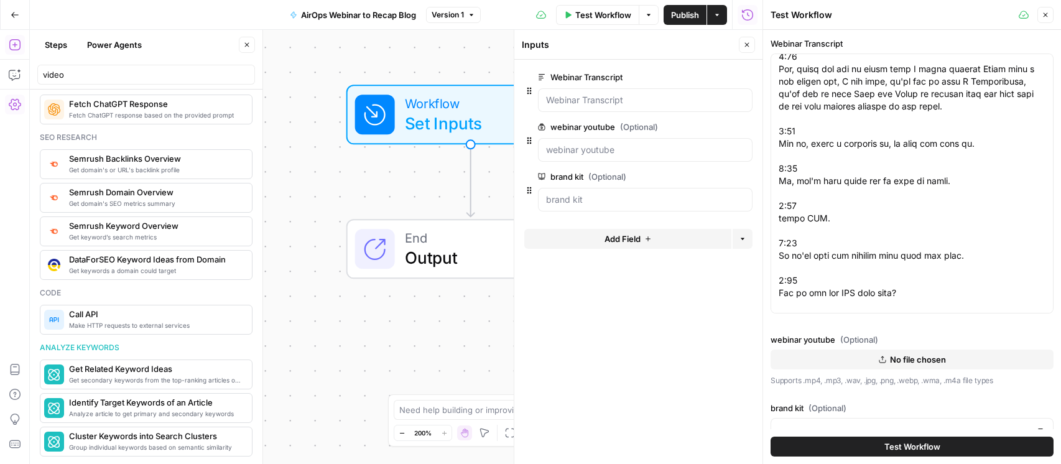
scroll to position [19, 0]
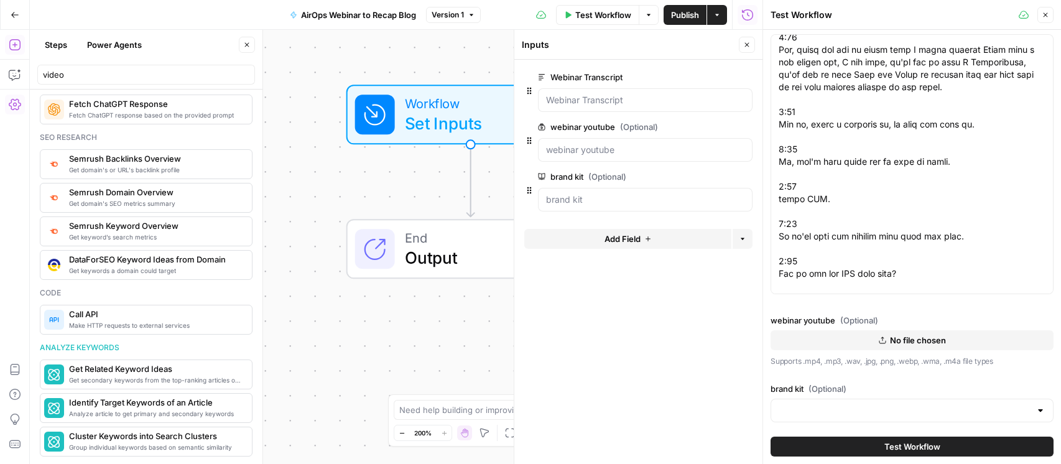
click at [851, 400] on div at bounding box center [912, 411] width 283 height 24
click at [813, 368] on span "AirOps" at bounding box center [909, 367] width 257 height 12
type input "AirOps"
click at [911, 442] on span "Test Workflow" at bounding box center [913, 446] width 56 height 12
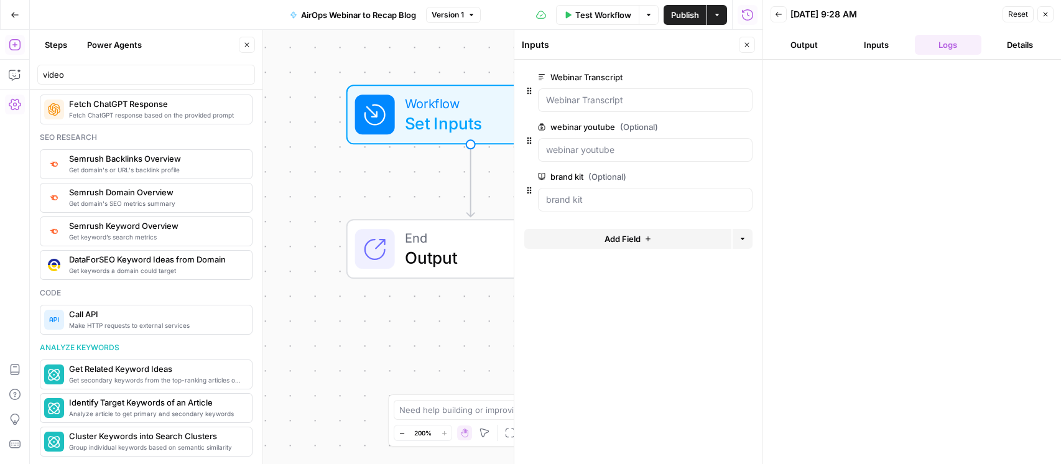
click at [809, 45] on button "Output" at bounding box center [804, 45] width 67 height 20
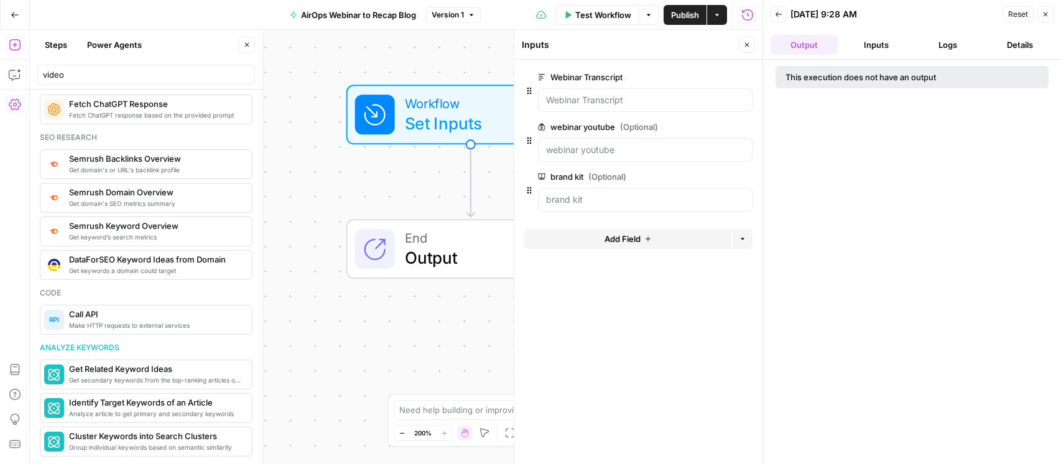
click at [613, 327] on form "Webinar Transcript edit field Delete group webinar youtube (Optional) edit fiel…" at bounding box center [639, 262] width 248 height 404
click at [408, 236] on span "End" at bounding box center [489, 238] width 169 height 20
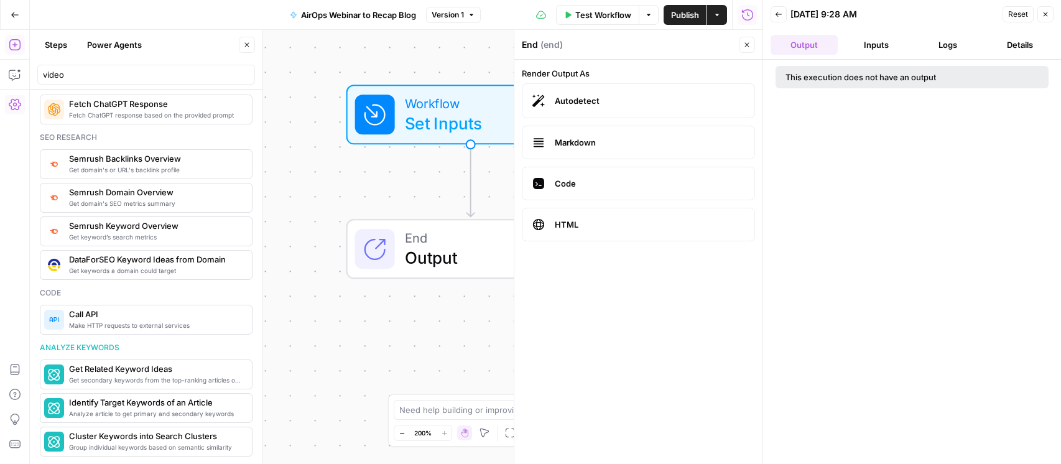
click at [422, 237] on span "End" at bounding box center [489, 238] width 169 height 20
click at [597, 224] on span "HTML" at bounding box center [650, 224] width 190 height 12
click at [618, 224] on span "HTML" at bounding box center [650, 224] width 190 height 12
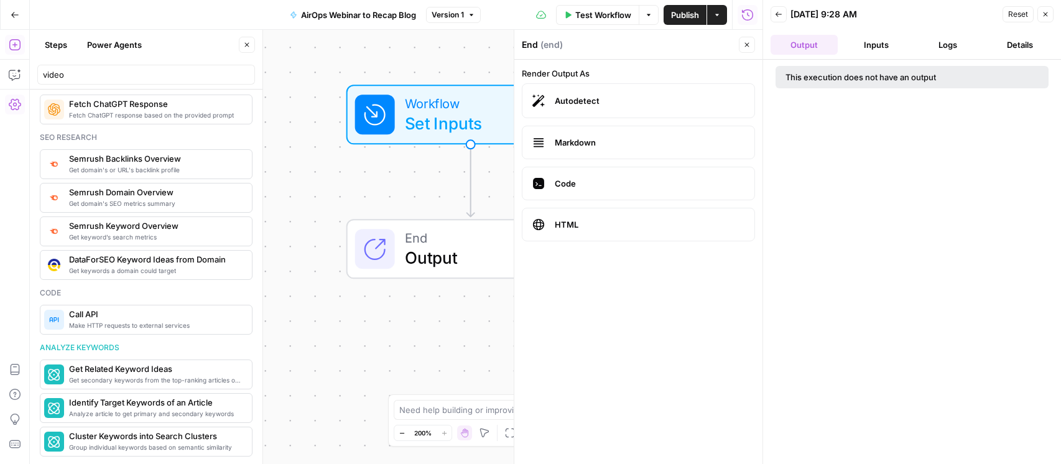
click at [618, 223] on span "HTML" at bounding box center [650, 224] width 190 height 12
click at [665, 223] on span "HTML" at bounding box center [650, 224] width 190 height 12
click at [676, 226] on span "HTML" at bounding box center [650, 224] width 190 height 12
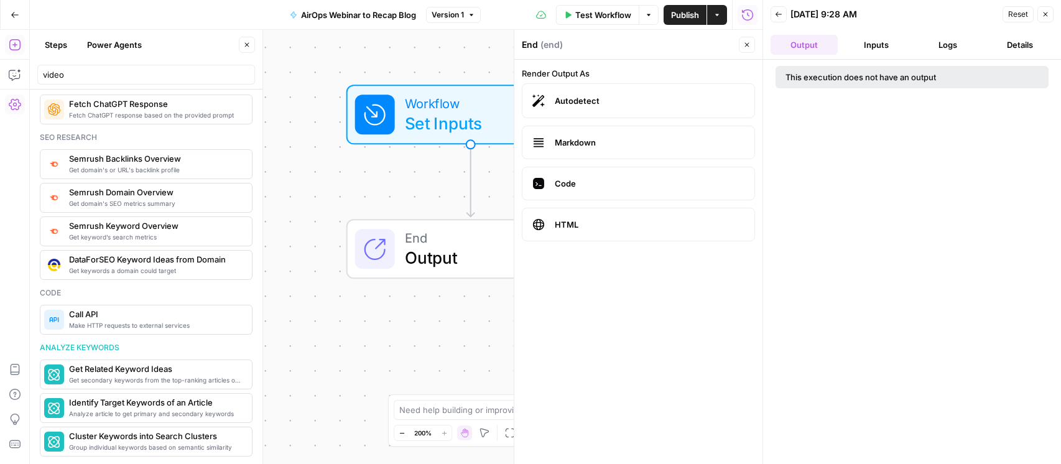
click at [875, 52] on button "Inputs" at bounding box center [876, 45] width 67 height 20
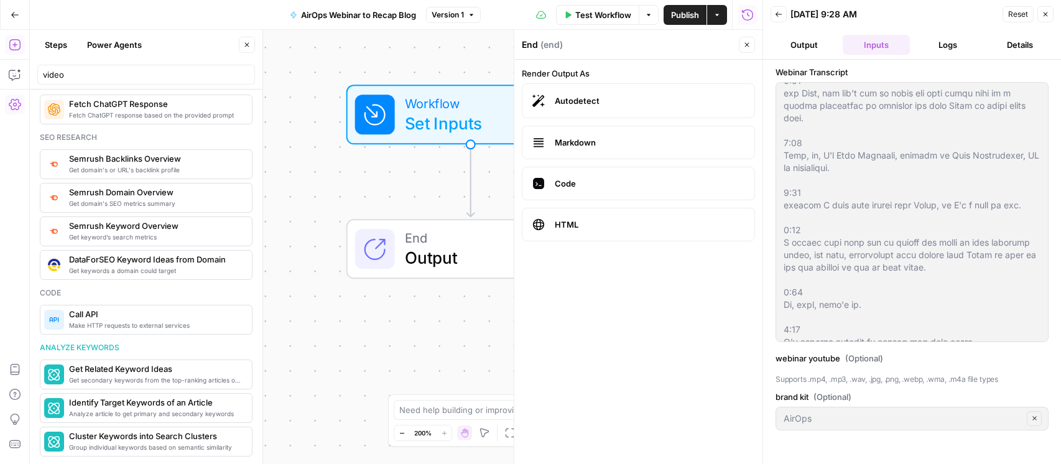
scroll to position [318, 0]
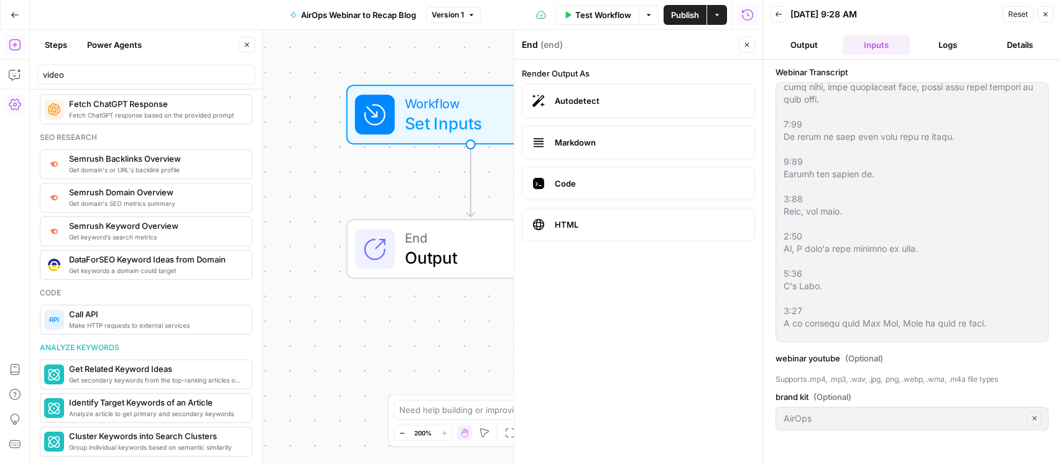
click at [808, 42] on button "Output" at bounding box center [804, 45] width 67 height 20
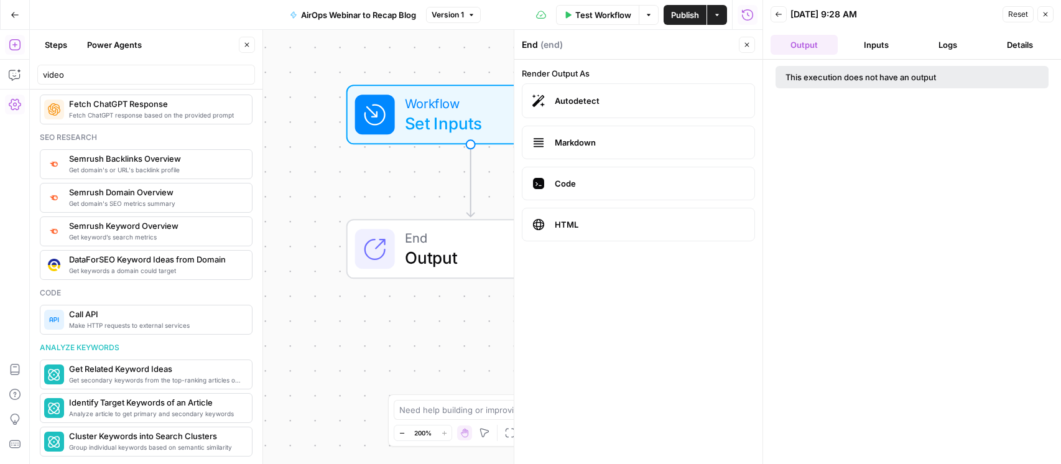
click at [954, 35] on button "Logs" at bounding box center [948, 45] width 67 height 20
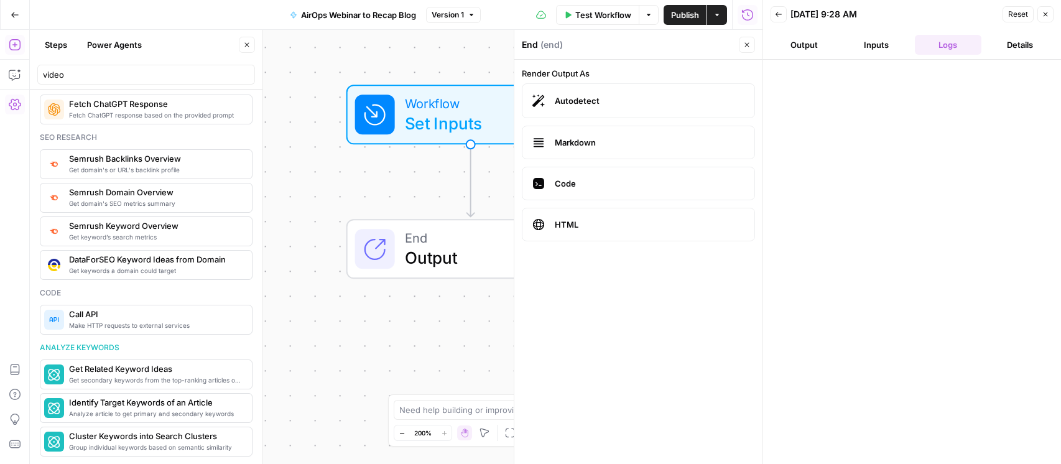
click at [1013, 41] on button "Details" at bounding box center [1020, 45] width 67 height 20
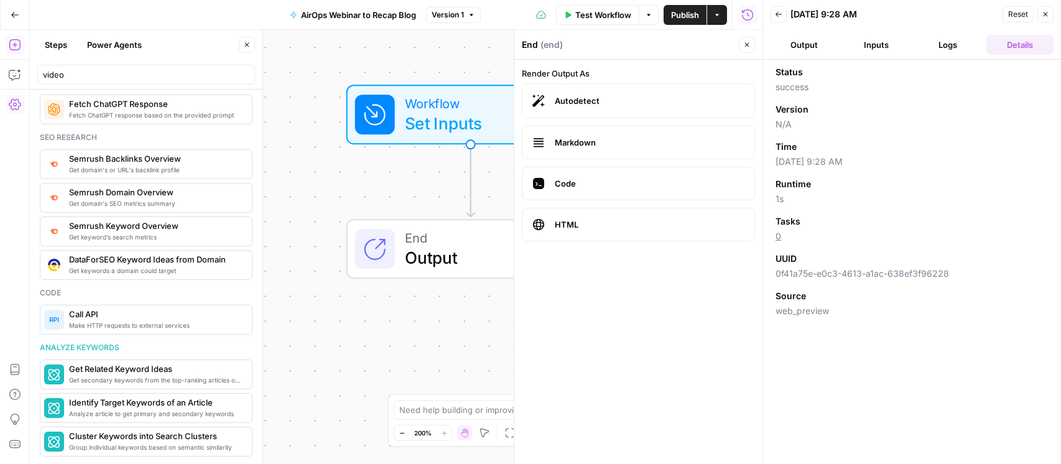
click at [804, 44] on button "Output" at bounding box center [804, 45] width 67 height 20
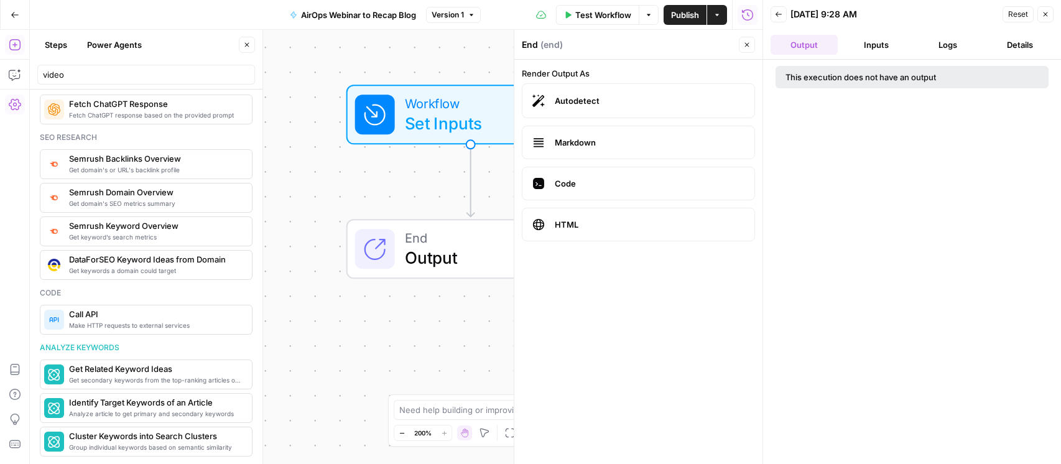
drag, startPoint x: 860, startPoint y: 75, endPoint x: 911, endPoint y: 74, distance: 51.6
click at [911, 74] on div "This execution does not have an output" at bounding box center [887, 77] width 202 height 12
click at [780, 14] on icon "button" at bounding box center [779, 14] width 6 height 5
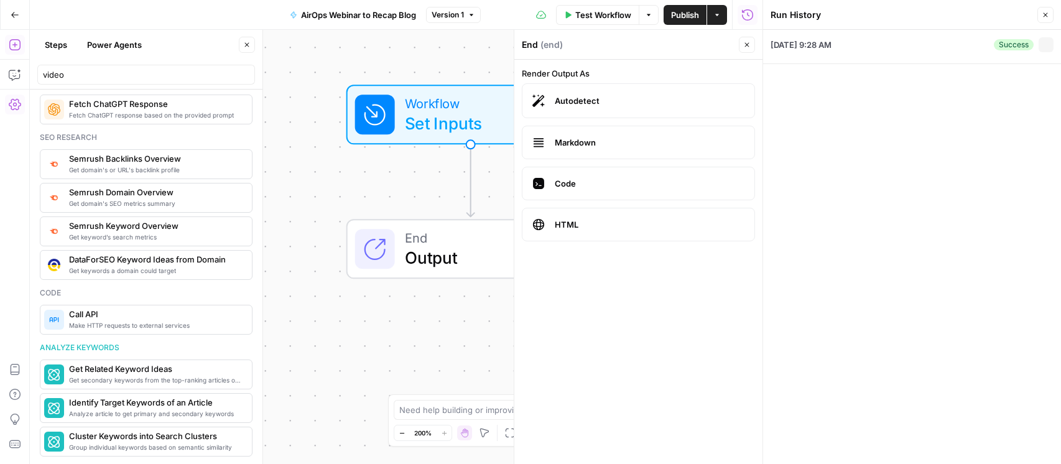
type textarea "0:00 Welcome everyone to the Air Ops Growth Leader series. 0:05 So glad that yo…"
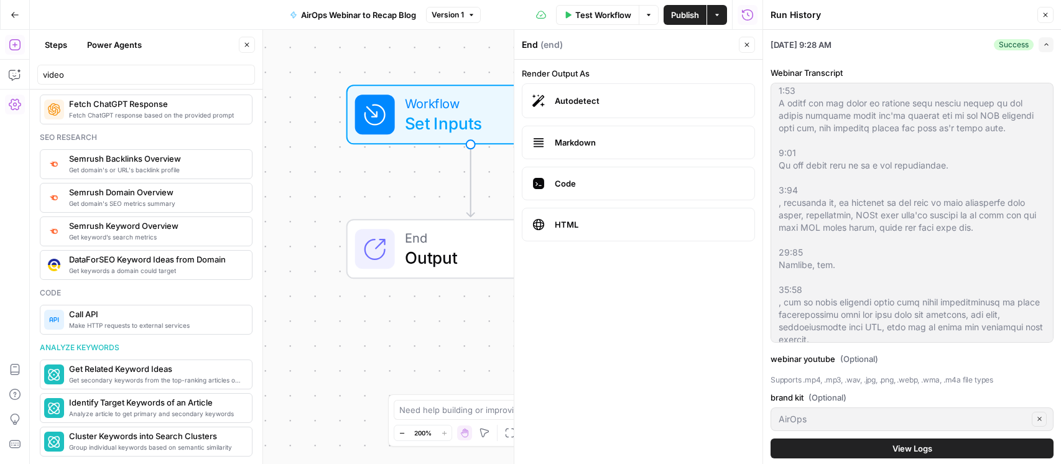
scroll to position [6248, 0]
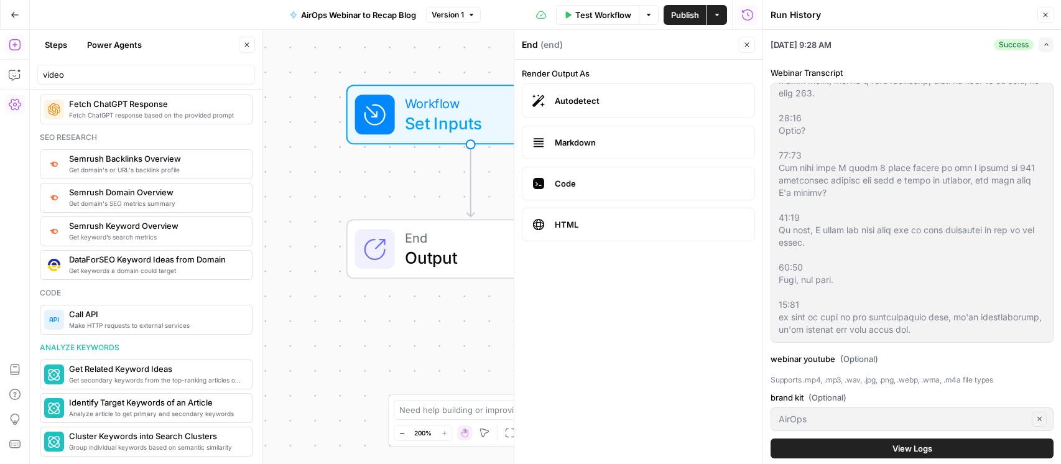
click at [916, 447] on span "View Logs" at bounding box center [913, 448] width 40 height 12
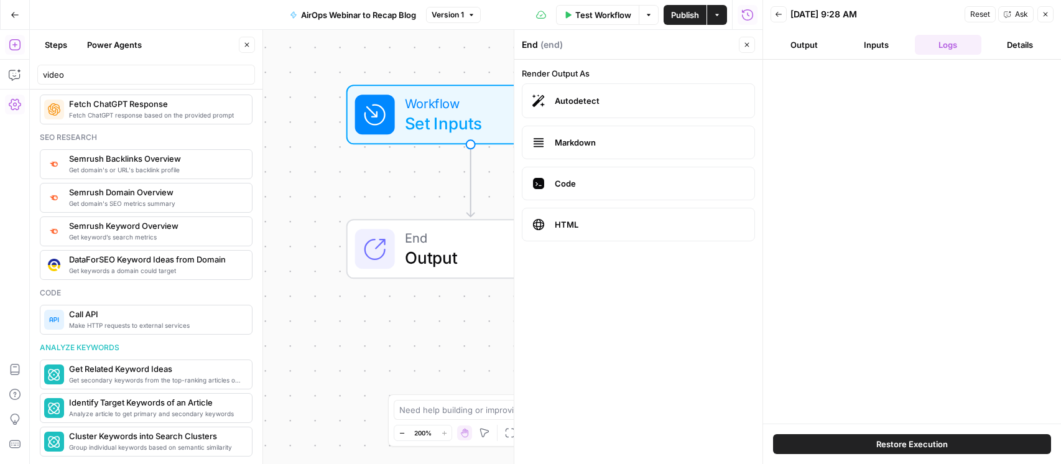
click at [640, 295] on form "Render Output As Autodetect Markdown Code HTML" at bounding box center [639, 262] width 248 height 404
click at [1048, 13] on icon "button" at bounding box center [1045, 14] width 7 height 7
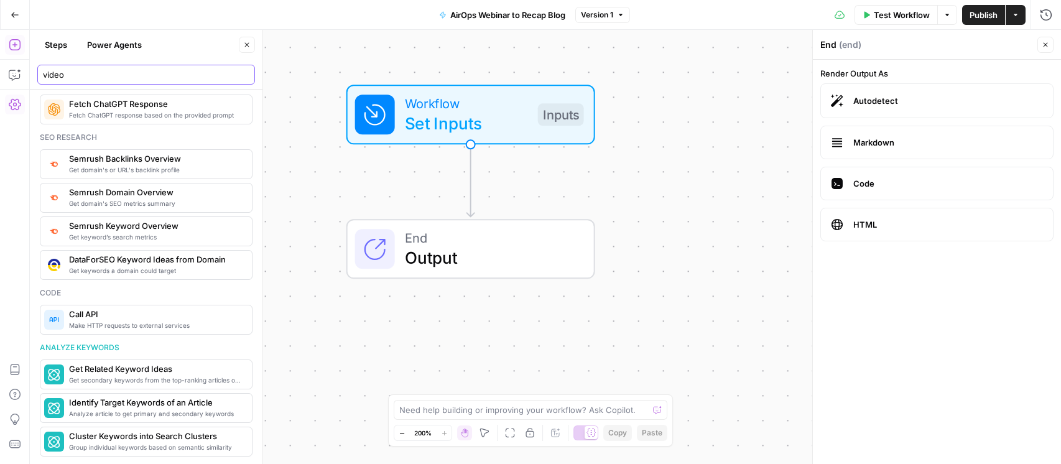
click at [156, 73] on input "video" at bounding box center [146, 74] width 207 height 12
click at [423, 274] on div "End Output" at bounding box center [471, 249] width 249 height 60
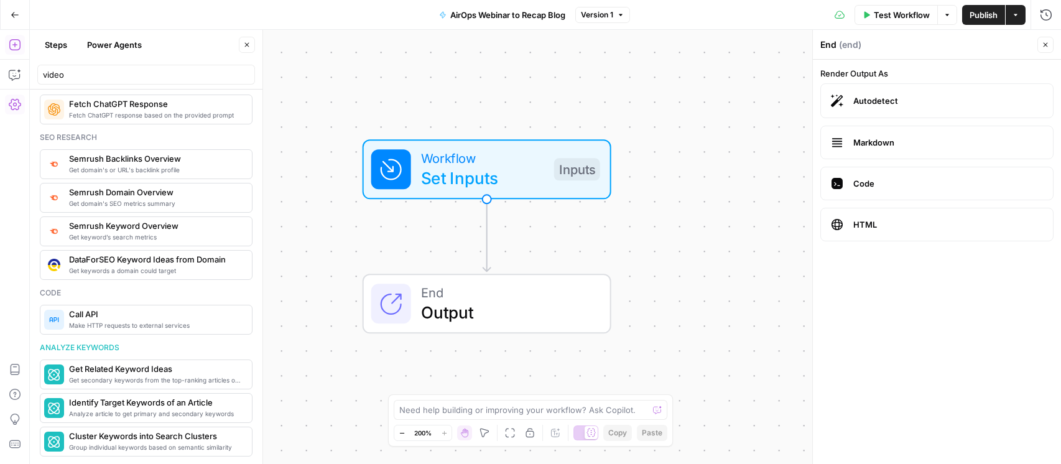
drag, startPoint x: 515, startPoint y: 224, endPoint x: 549, endPoint y: 245, distance: 40.4
click at [549, 274] on div "End Output" at bounding box center [487, 304] width 249 height 60
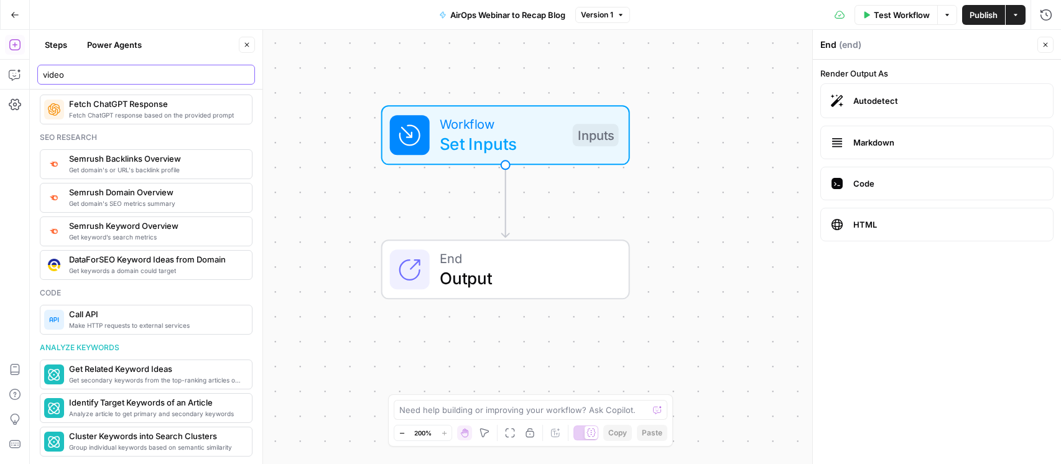
click at [100, 70] on input "video" at bounding box center [146, 74] width 207 height 12
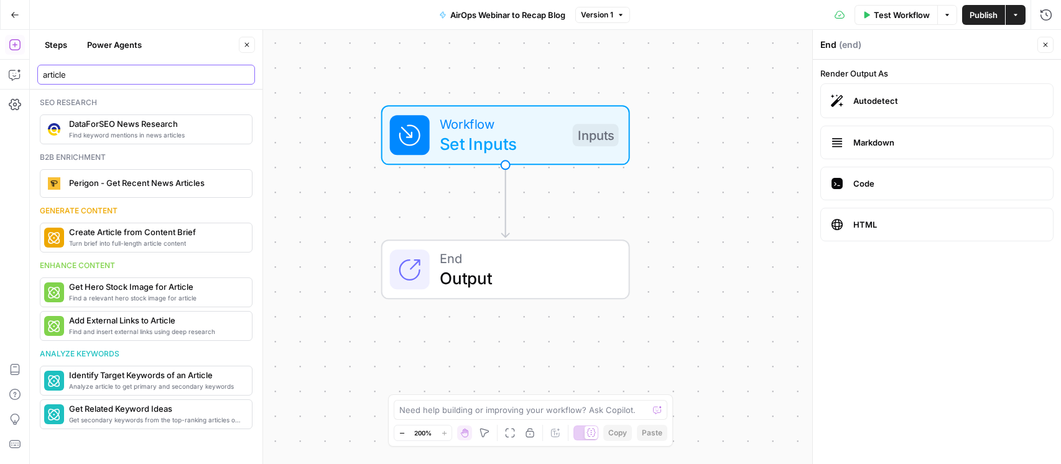
scroll to position [0, 0]
click at [133, 77] on input "article" at bounding box center [146, 74] width 207 height 12
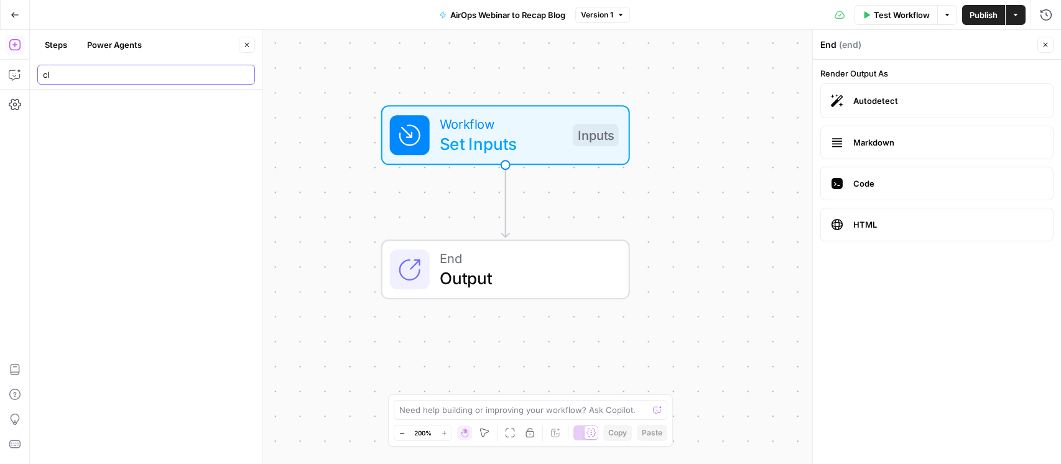
type input "c"
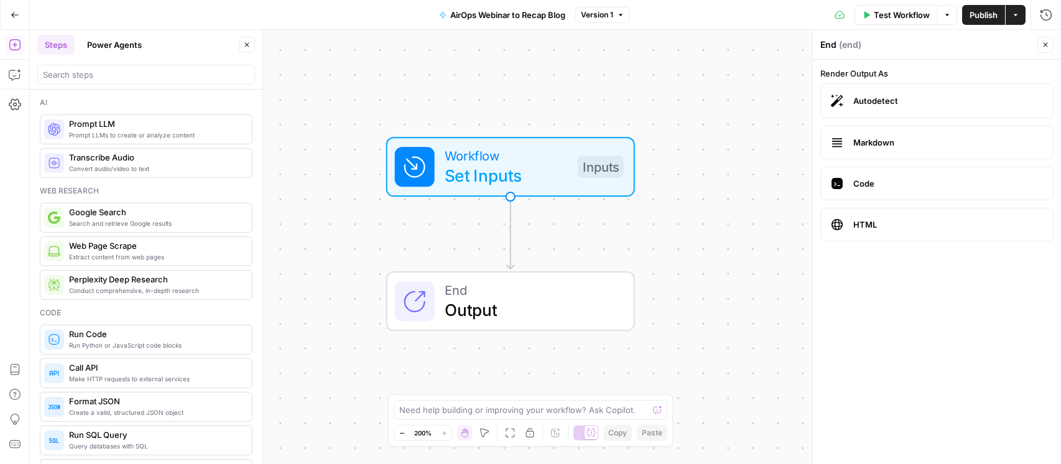
drag, startPoint x: 494, startPoint y: 253, endPoint x: 493, endPoint y: 272, distance: 19.3
click at [501, 280] on span "End" at bounding box center [529, 290] width 169 height 20
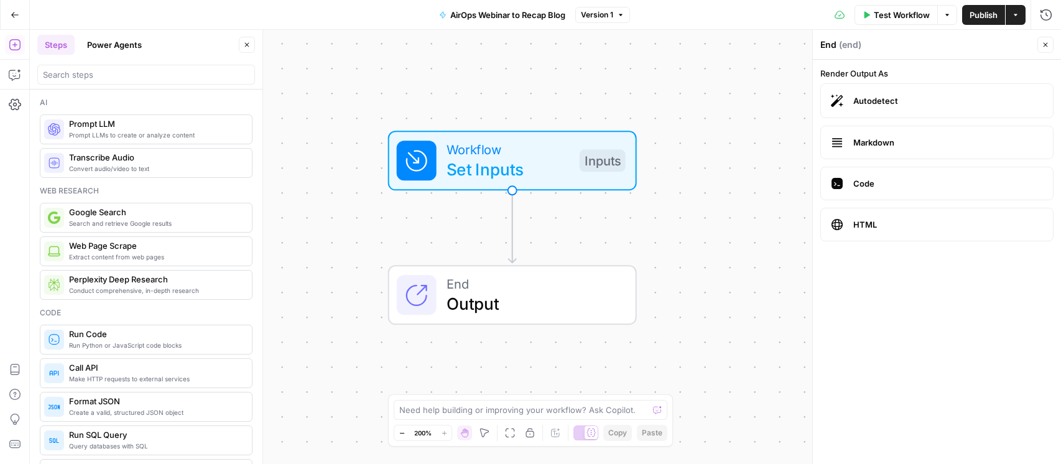
click at [102, 135] on span "Prompt LLMs to create or analyze content" at bounding box center [155, 135] width 173 height 10
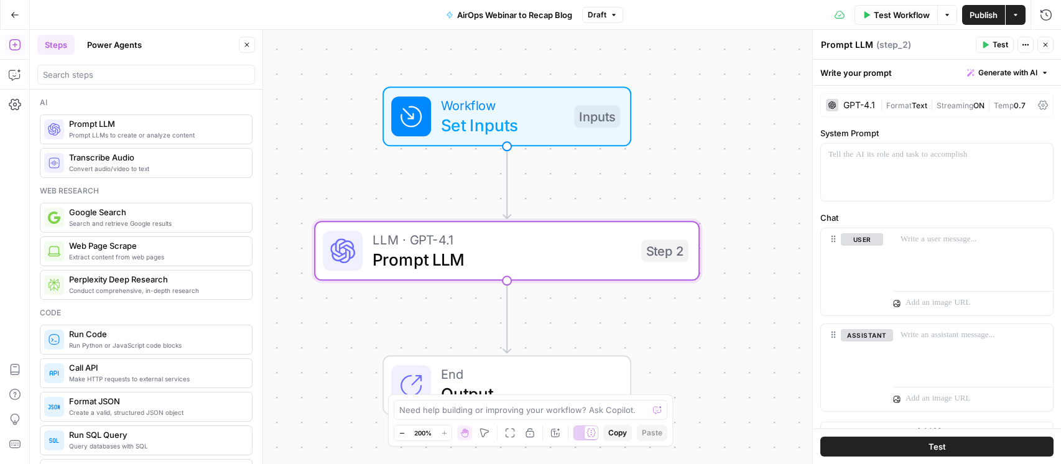
click at [844, 110] on div "GPT-4.1" at bounding box center [850, 105] width 49 height 12
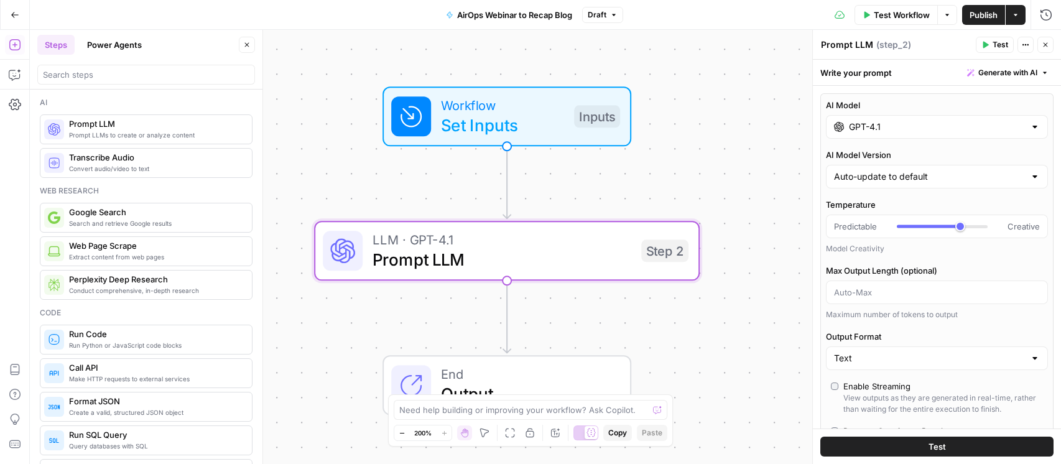
click at [937, 127] on input "GPT-4.1" at bounding box center [937, 127] width 176 height 12
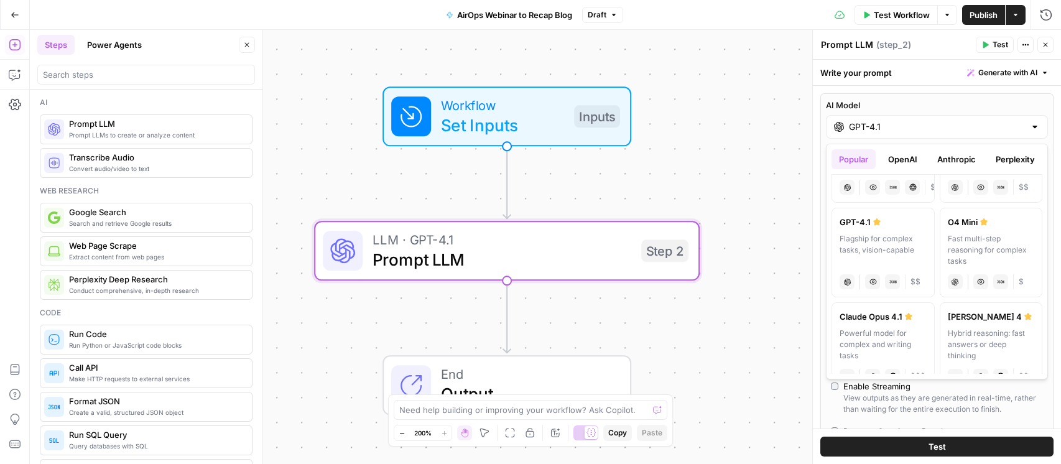
scroll to position [123, 0]
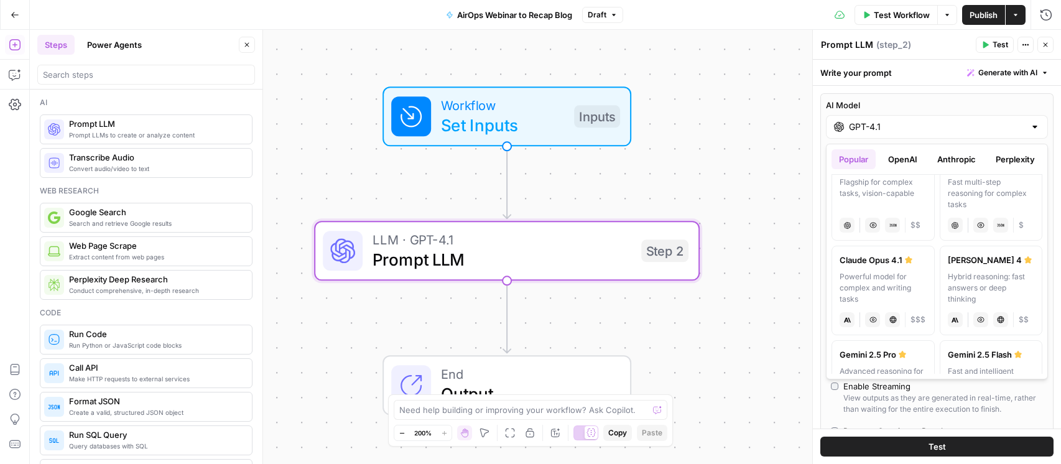
click at [978, 287] on div "Hybrid reasoning: fast answers or deep thinking" at bounding box center [991, 288] width 87 height 34
type input "[PERSON_NAME] 4"
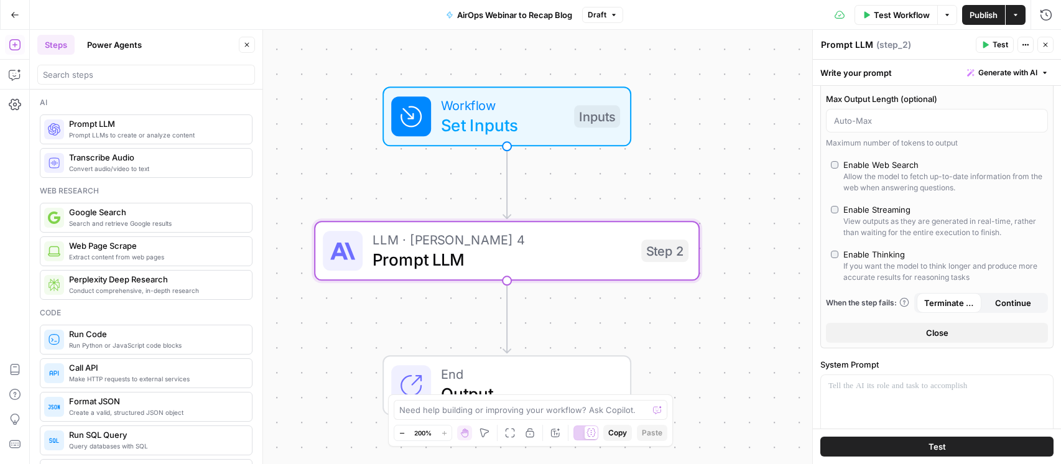
scroll to position [124, 0]
click at [890, 174] on div "Allow the model to fetch up-to-date information from the web when answering que…" at bounding box center [944, 180] width 200 height 22
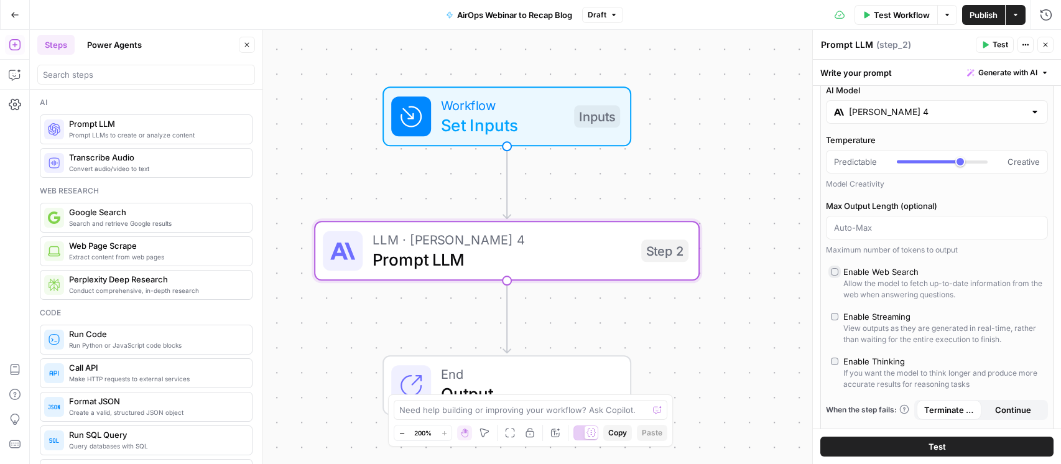
scroll to position [14, 0]
click at [855, 271] on div "Enable Web Search" at bounding box center [881, 272] width 75 height 12
click at [888, 224] on input "Max Output Length (optional)" at bounding box center [937, 228] width 206 height 12
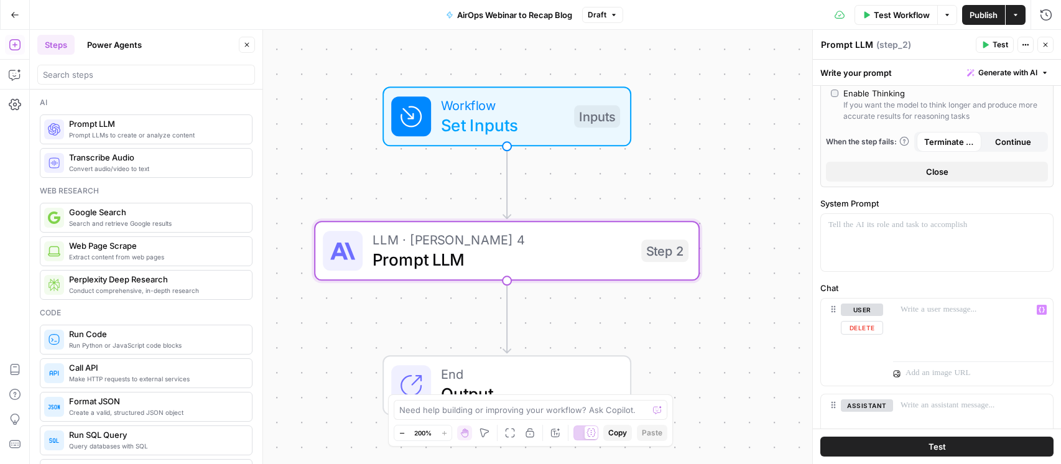
scroll to position [314, 0]
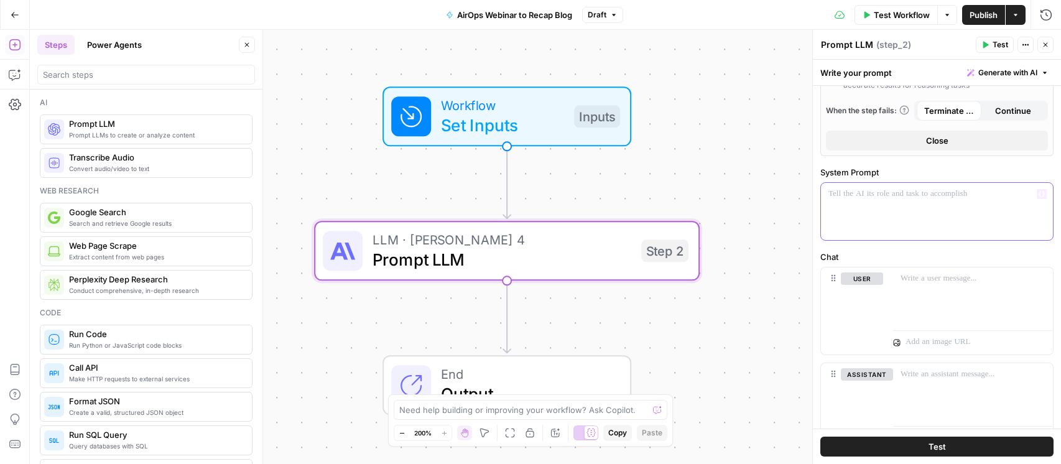
click at [856, 202] on div at bounding box center [937, 211] width 232 height 57
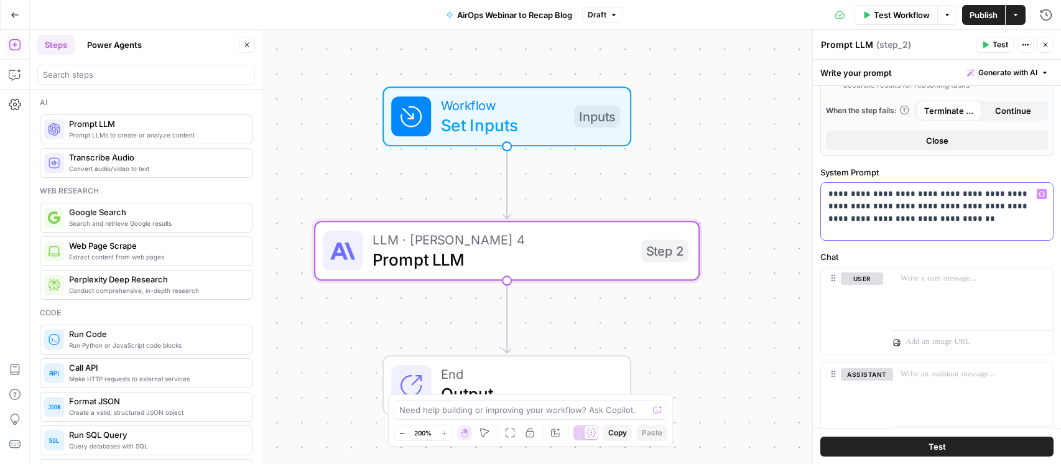
scroll to position [373, 0]
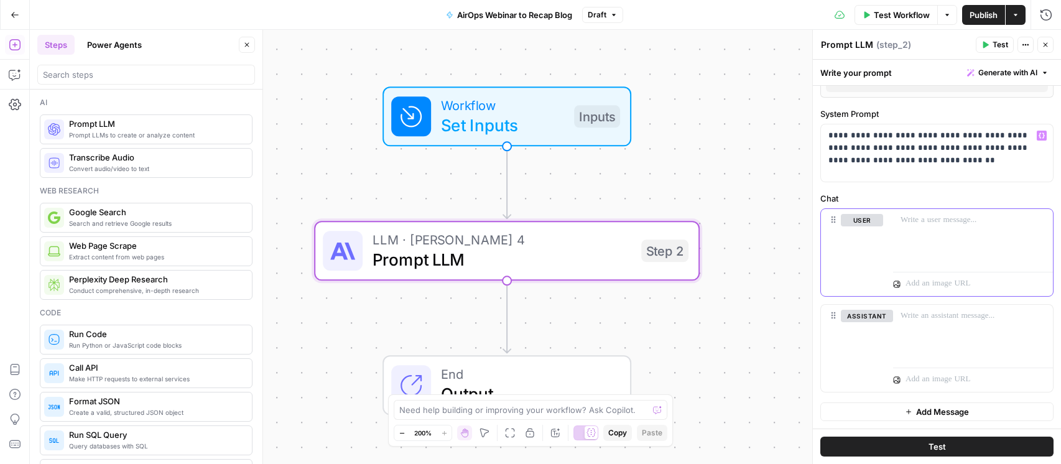
click at [931, 222] on p at bounding box center [973, 220] width 145 height 12
click at [859, 220] on button "user" at bounding box center [862, 220] width 42 height 12
click at [871, 220] on button "assistant" at bounding box center [867, 220] width 52 height 12
click at [920, 218] on p at bounding box center [973, 220] width 145 height 12
paste div
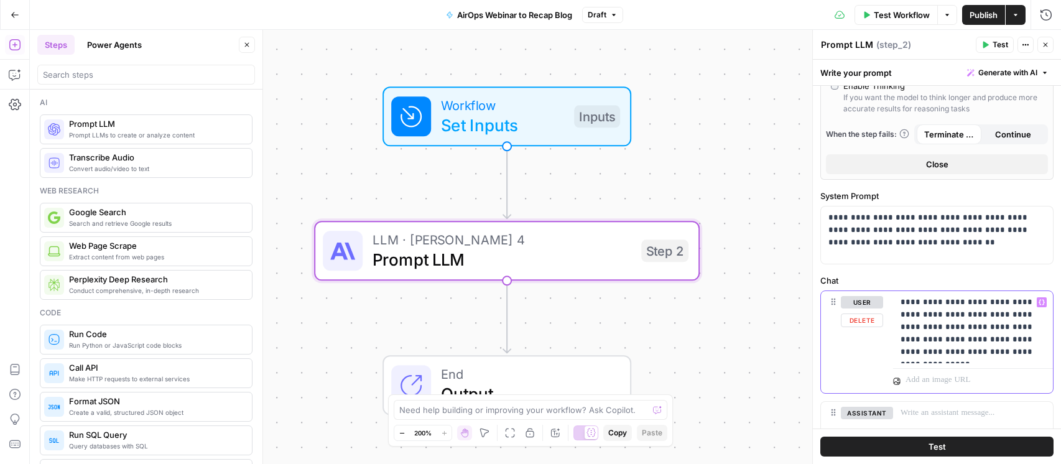
scroll to position [290, 0]
drag, startPoint x: 902, startPoint y: 302, endPoint x: 911, endPoint y: 302, distance: 8.7
click at [902, 302] on p "**********" at bounding box center [973, 328] width 145 height 62
click at [958, 302] on p "**********" at bounding box center [973, 328] width 145 height 62
click at [972, 302] on p "**********" at bounding box center [973, 328] width 145 height 62
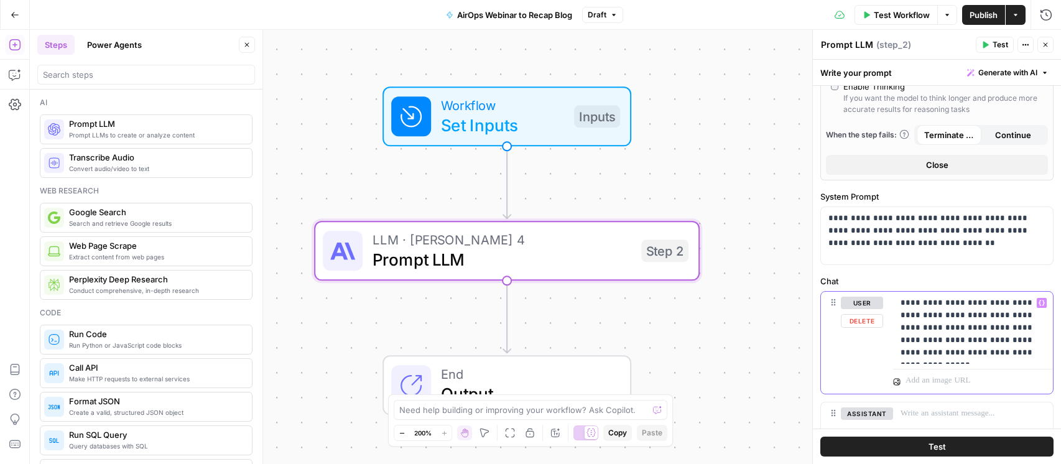
click at [1000, 302] on p "**********" at bounding box center [973, 328] width 145 height 62
drag, startPoint x: 943, startPoint y: 305, endPoint x: 999, endPoint y: 305, distance: 55.4
click at [999, 306] on p "**********" at bounding box center [973, 328] width 145 height 62
click at [958, 341] on p "**********" at bounding box center [973, 334] width 145 height 75
click at [974, 363] on p "**********" at bounding box center [973, 334] width 145 height 75
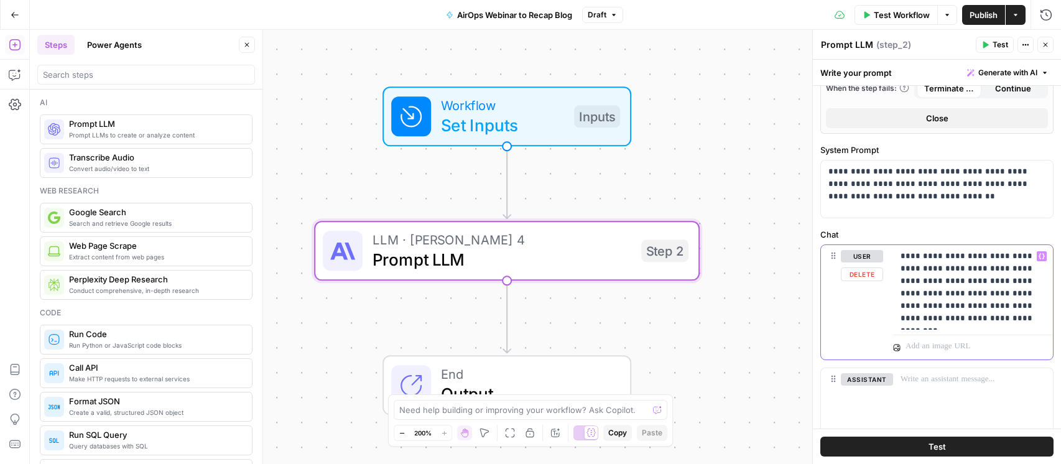
scroll to position [400, 0]
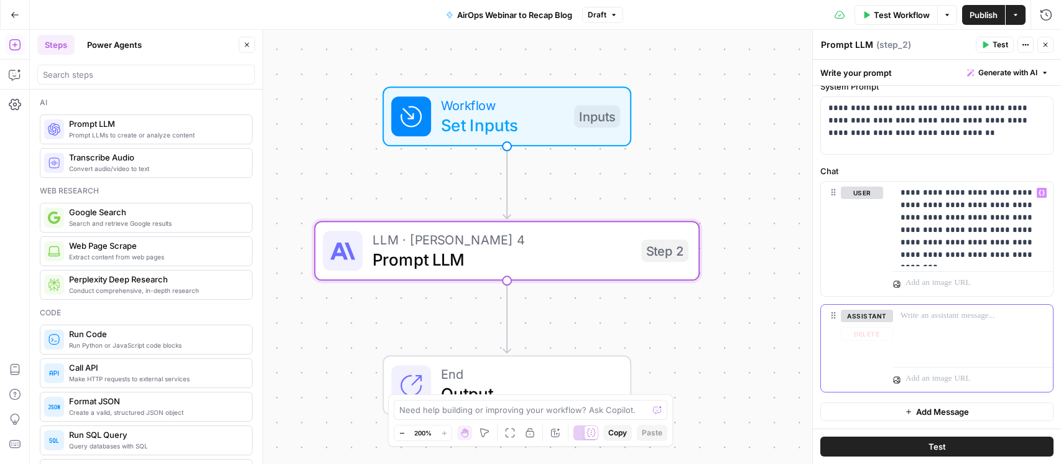
click at [935, 319] on p at bounding box center [973, 316] width 145 height 12
click at [954, 222] on p "**********" at bounding box center [973, 224] width 145 height 75
click at [970, 329] on div at bounding box center [973, 333] width 160 height 57
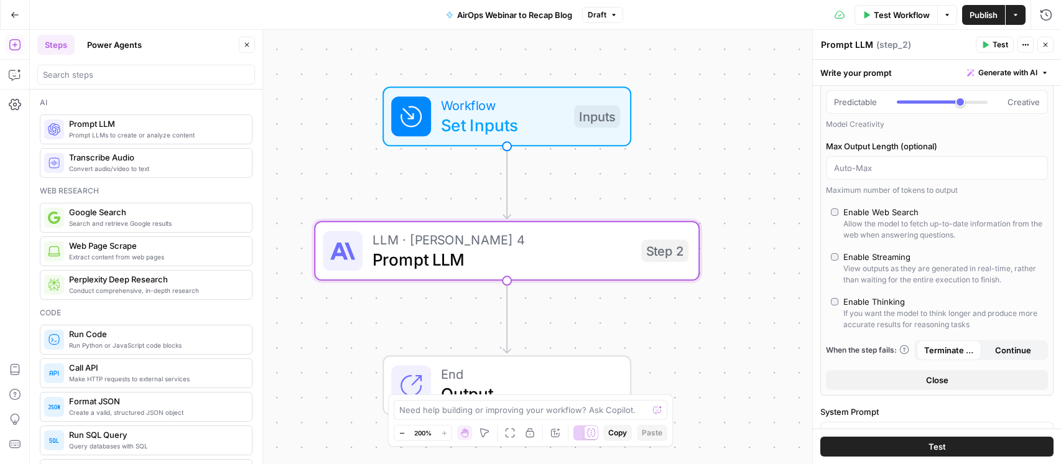
scroll to position [62, 0]
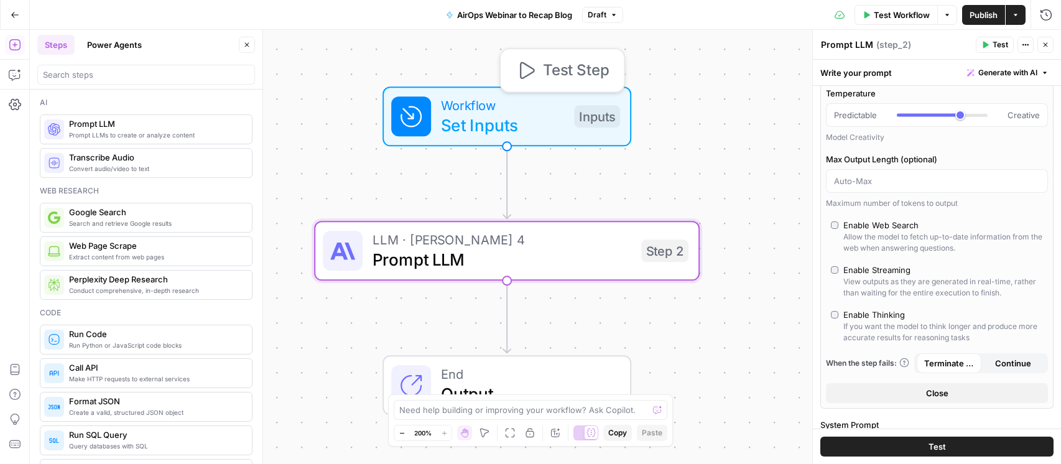
click at [529, 123] on span "Set Inputs" at bounding box center [502, 125] width 123 height 25
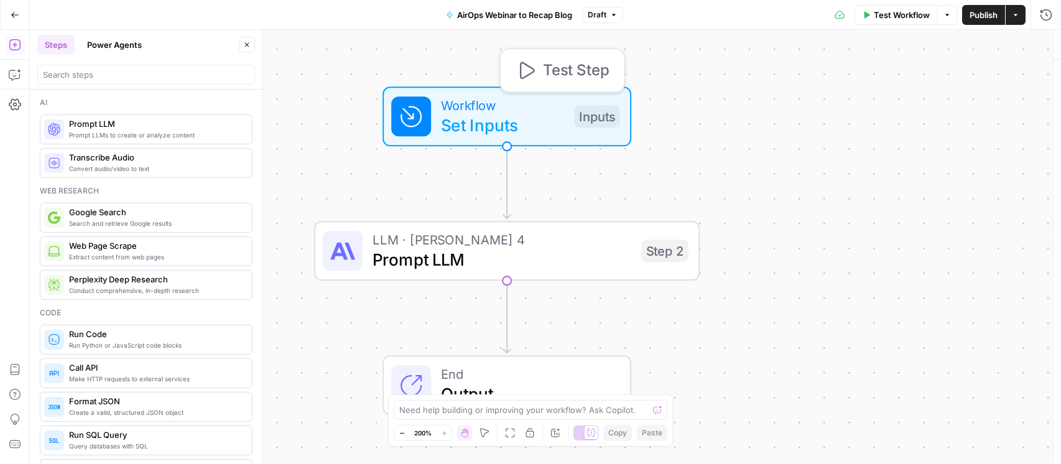
click at [529, 123] on span "Set Inputs" at bounding box center [502, 125] width 123 height 25
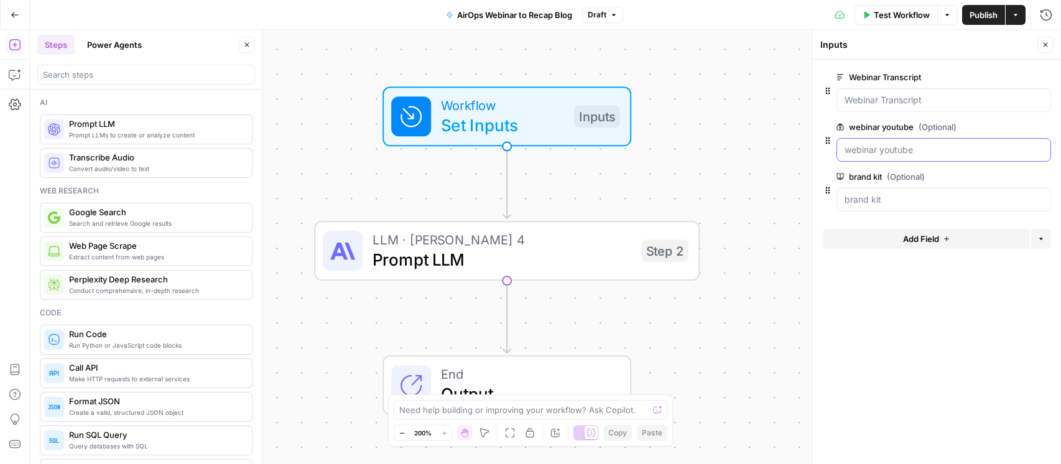
click at [926, 149] on youtube "webinar youtube (Optional)" at bounding box center [944, 150] width 198 height 12
click at [873, 103] on Transcript "Webinar Transcript" at bounding box center [944, 100] width 198 height 12
click at [877, 157] on div at bounding box center [944, 150] width 215 height 24
click at [919, 246] on button "Add Field" at bounding box center [926, 239] width 207 height 20
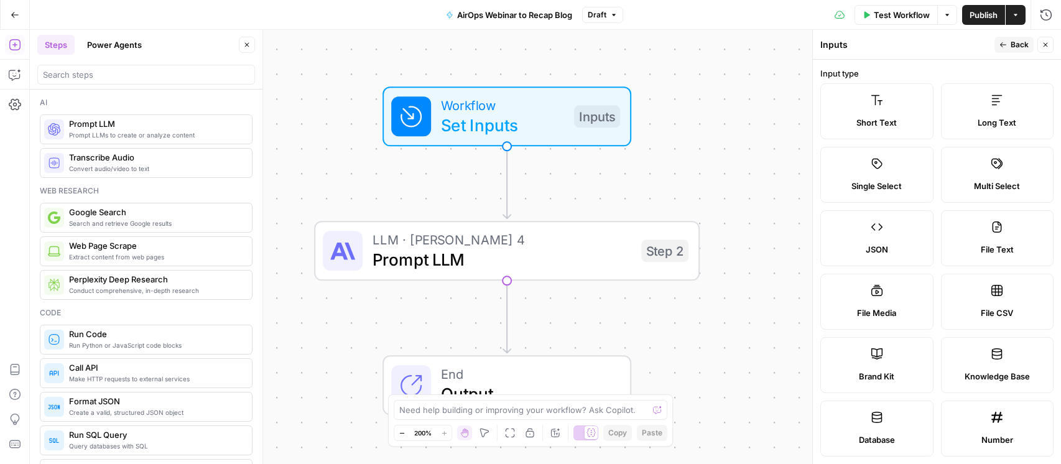
click at [989, 100] on label "Long Text" at bounding box center [997, 111] width 113 height 56
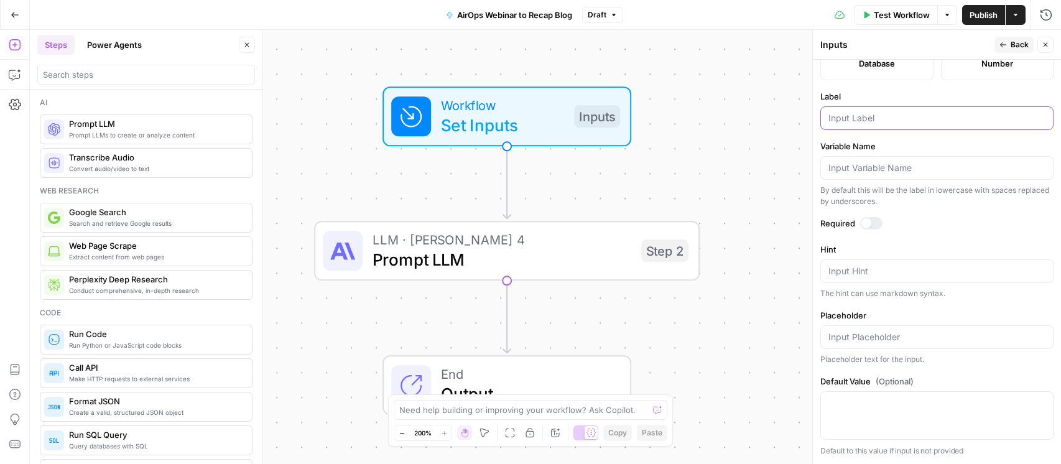
click at [879, 121] on input "Label" at bounding box center [937, 118] width 217 height 12
type input "existing article"
click at [873, 228] on div at bounding box center [871, 223] width 22 height 12
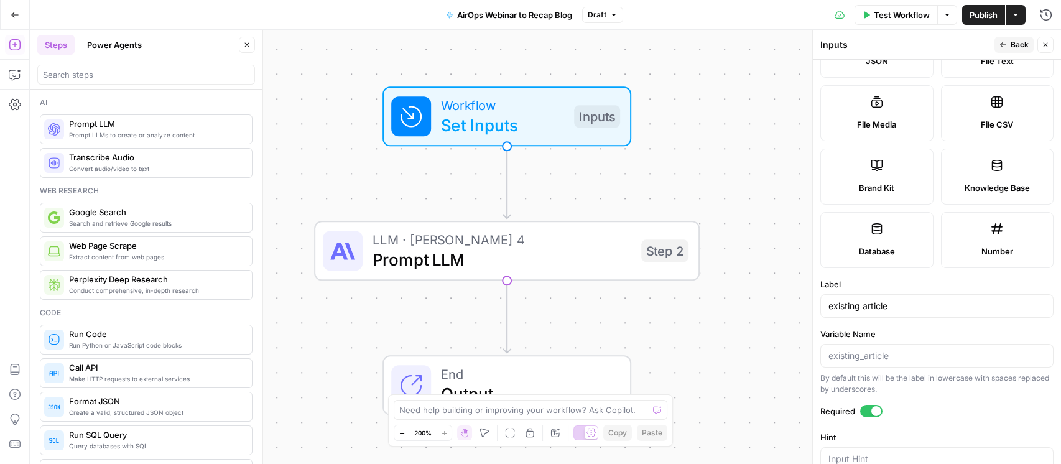
scroll to position [0, 0]
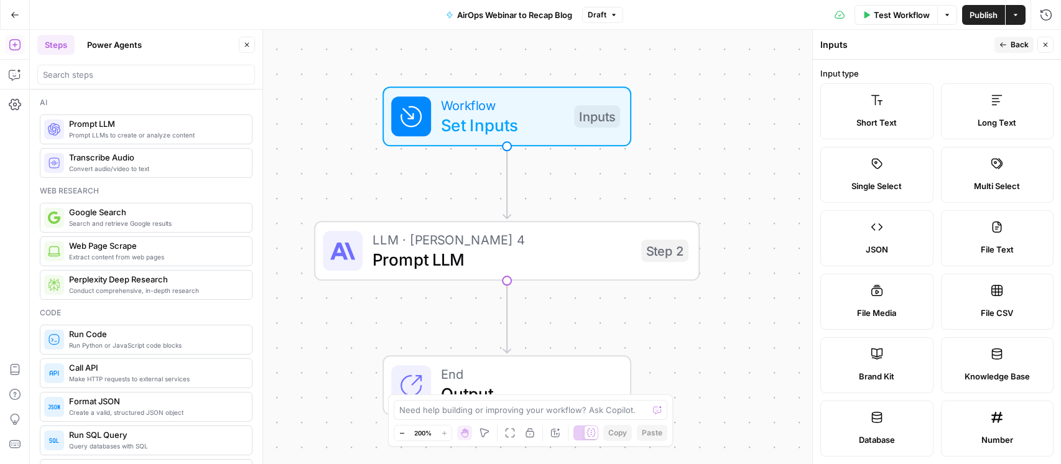
drag, startPoint x: 1007, startPoint y: 37, endPoint x: 1007, endPoint y: 50, distance: 13.1
click at [1007, 37] on button "Back" at bounding box center [1014, 45] width 39 height 16
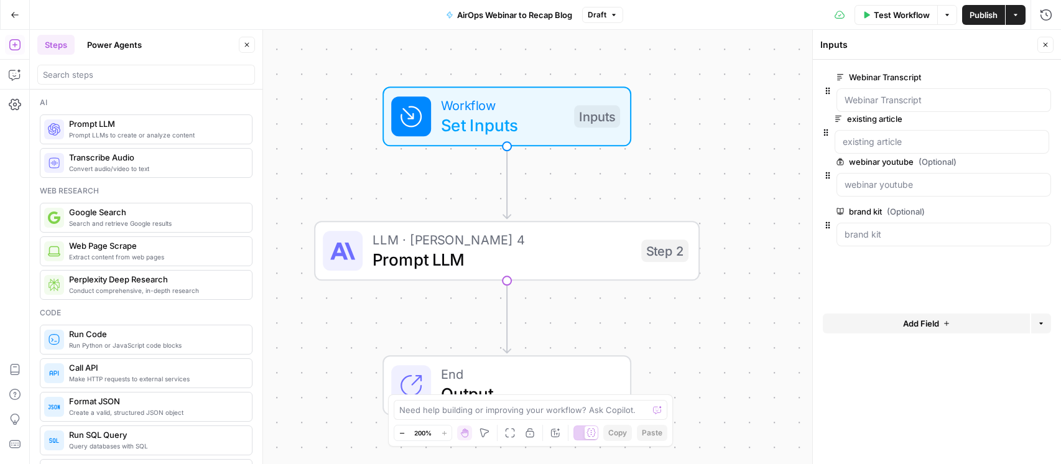
drag, startPoint x: 826, startPoint y: 241, endPoint x: 824, endPoint y: 125, distance: 115.7
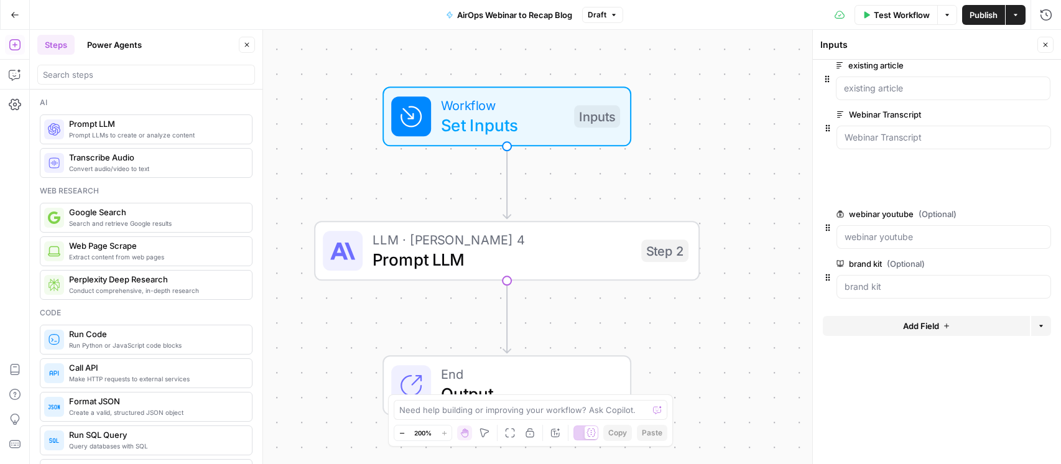
drag, startPoint x: 829, startPoint y: 141, endPoint x: 829, endPoint y: 72, distance: 68.4
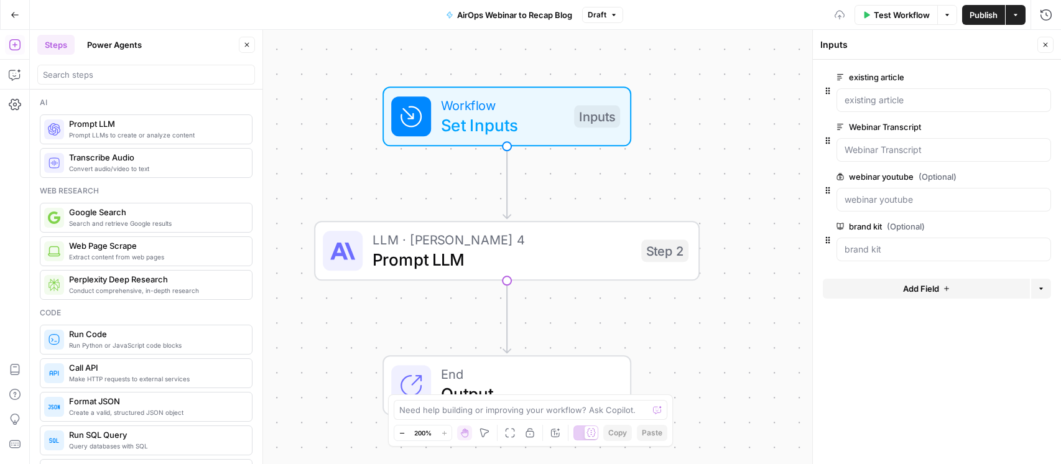
click at [898, 90] on div at bounding box center [944, 100] width 215 height 24
click at [881, 93] on div at bounding box center [944, 100] width 215 height 24
click at [883, 10] on span "Test Workflow" at bounding box center [902, 15] width 56 height 12
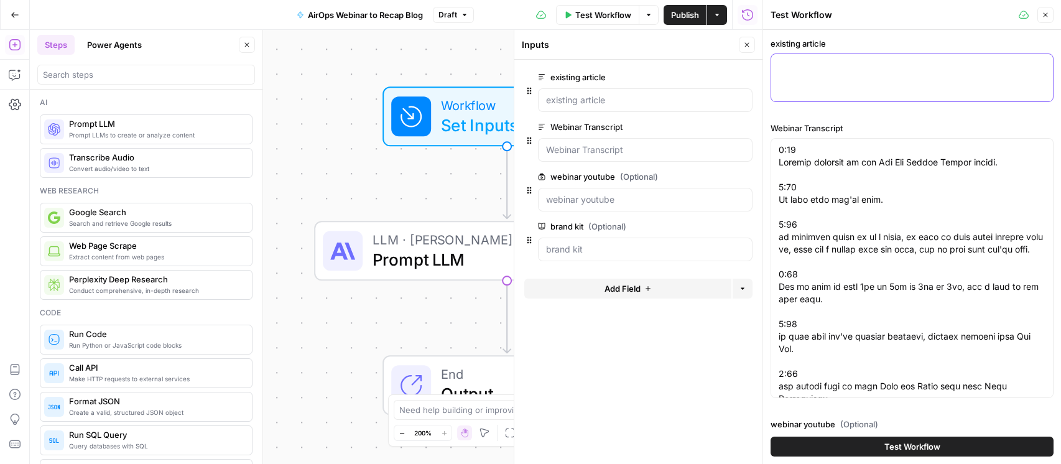
click at [844, 67] on textarea "existing article" at bounding box center [912, 65] width 267 height 12
click at [924, 78] on div at bounding box center [912, 78] width 283 height 49
click at [813, 88] on div at bounding box center [912, 78] width 283 height 49
paste textarea "[URL][DOMAIN_NAME][PERSON_NAME][PERSON_NAME]"
type textarea "[URL][DOMAIN_NAME][PERSON_NAME][PERSON_NAME]"
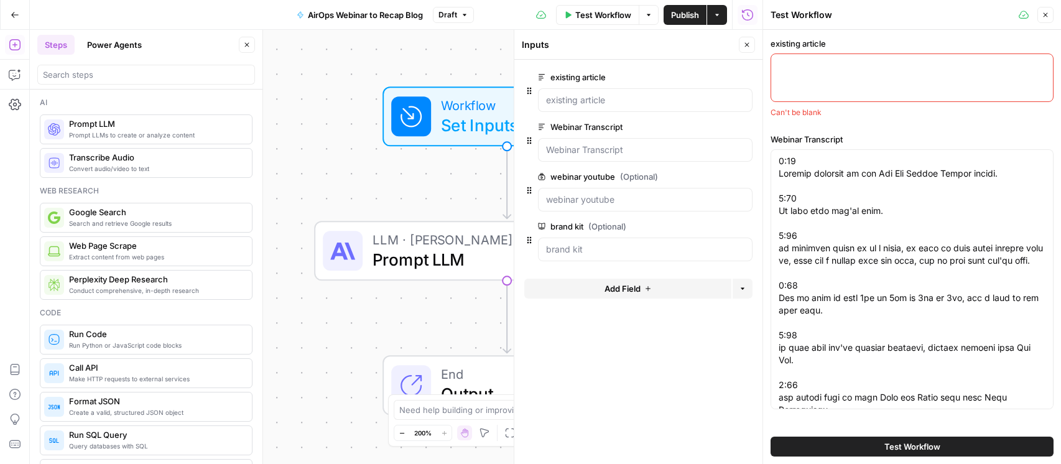
paste textarea "[URL][DOMAIN_NAME][PERSON_NAME][PERSON_NAME]"
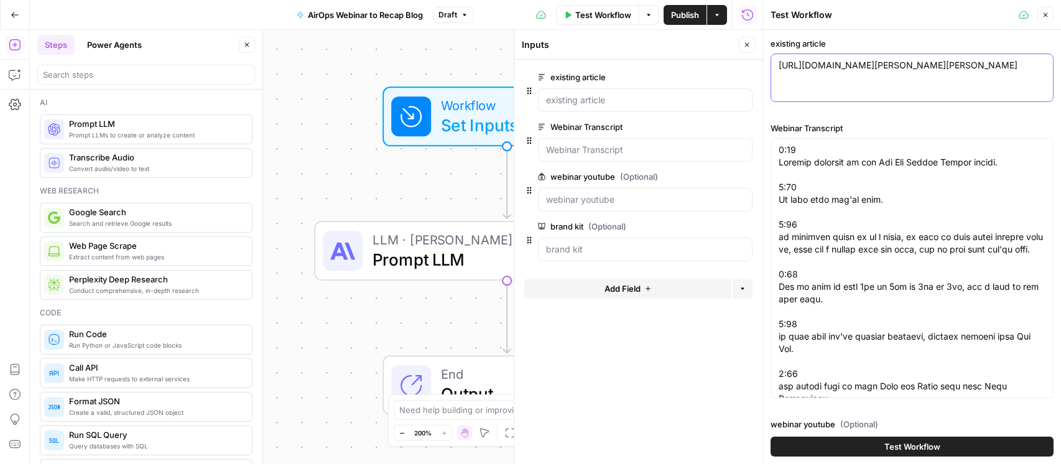
type textarea "[URL][DOMAIN_NAME][PERSON_NAME][PERSON_NAME]"
click at [915, 445] on span "Test Workflow" at bounding box center [913, 446] width 56 height 12
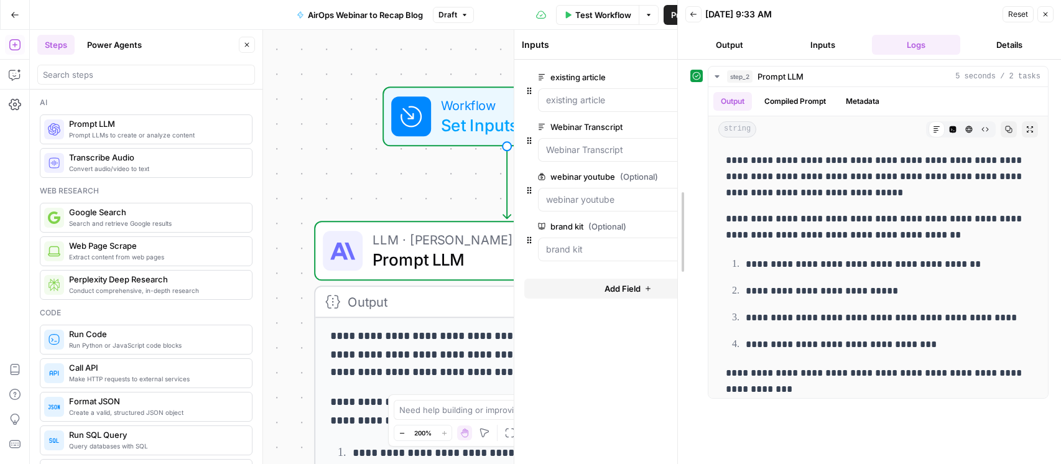
drag, startPoint x: 765, startPoint y: 147, endPoint x: 736, endPoint y: 146, distance: 29.3
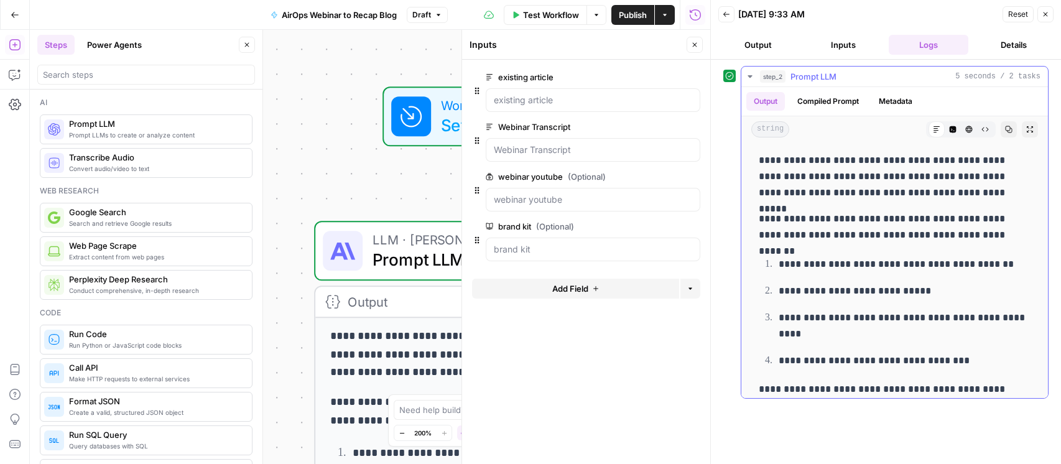
drag, startPoint x: 846, startPoint y: 218, endPoint x: 883, endPoint y: 258, distance: 54.1
click at [881, 256] on div "**********" at bounding box center [895, 384] width 287 height 474
click at [883, 258] on p "**********" at bounding box center [905, 264] width 252 height 16
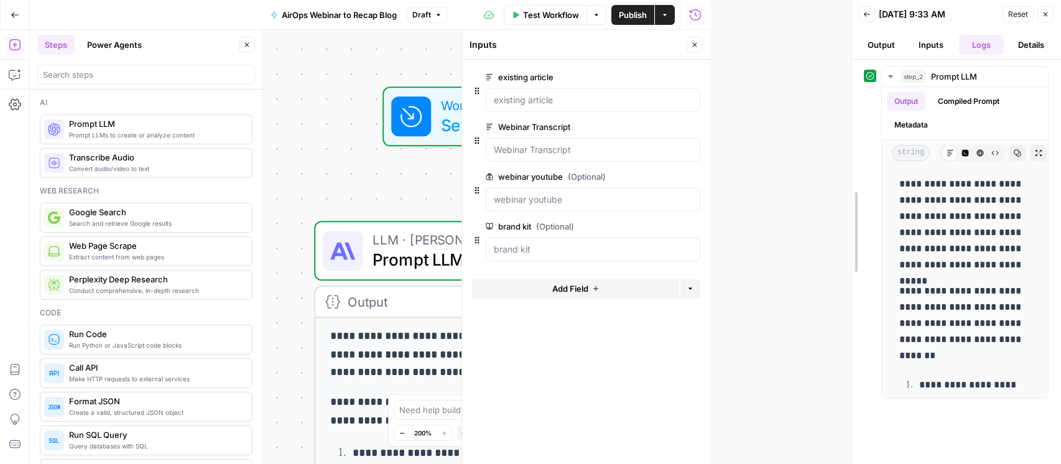
drag, startPoint x: 707, startPoint y: 151, endPoint x: 848, endPoint y: 162, distance: 141.1
click at [848, 162] on div at bounding box center [852, 232] width 12 height 464
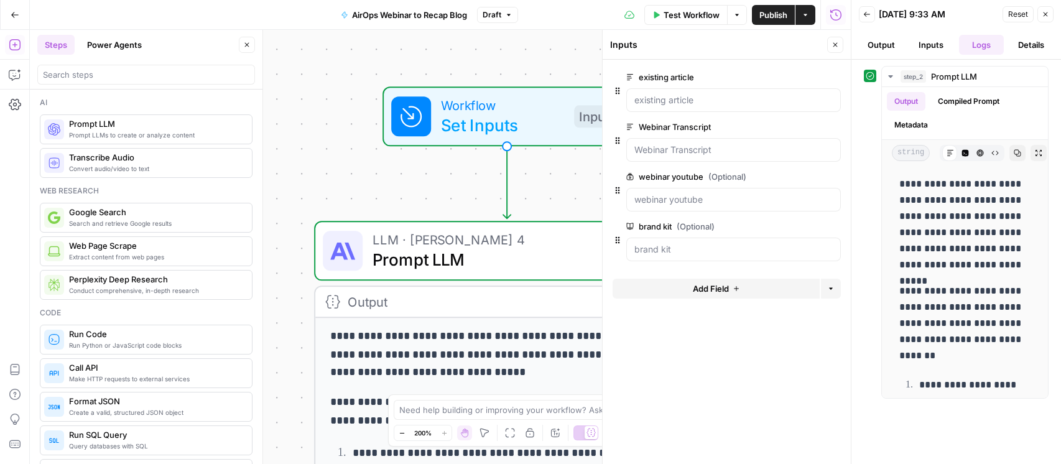
click at [519, 240] on span "LLM · [PERSON_NAME] 4" at bounding box center [502, 240] width 259 height 20
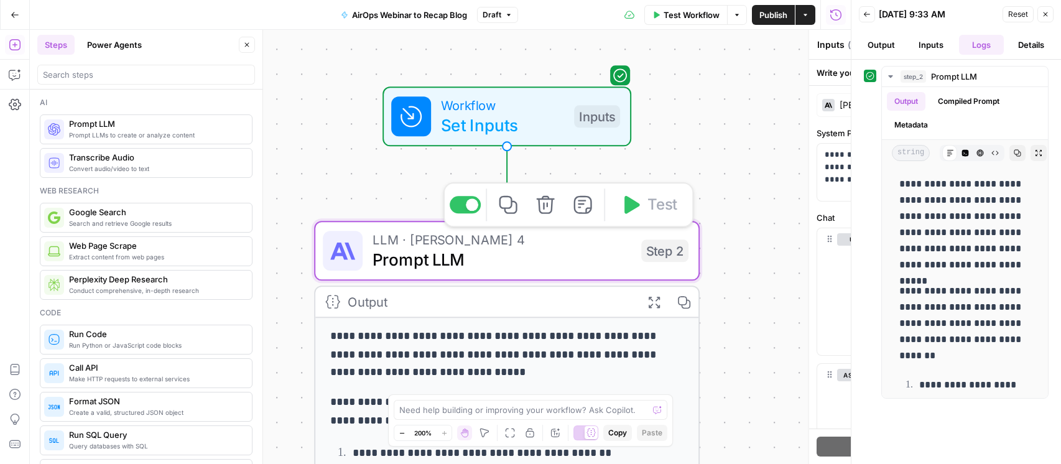
type textarea "Prompt LLM"
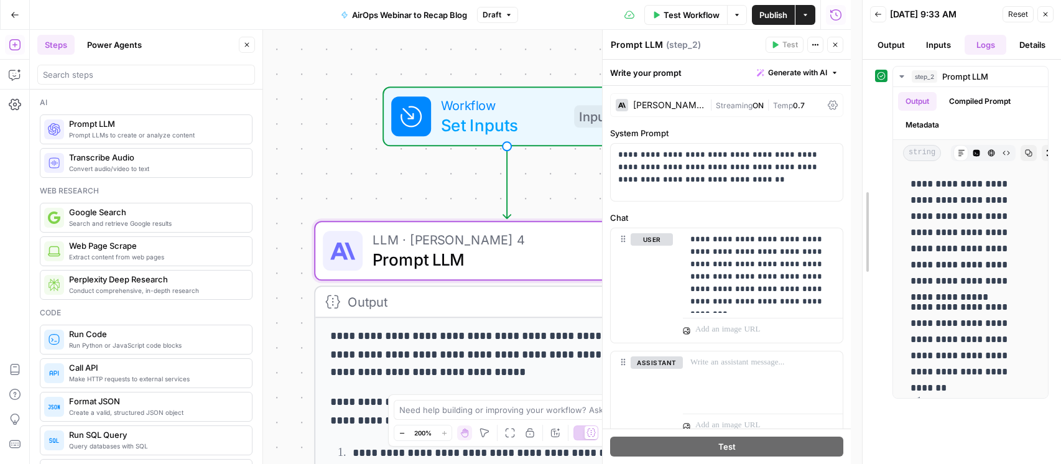
drag, startPoint x: 849, startPoint y: 101, endPoint x: 900, endPoint y: 118, distance: 53.9
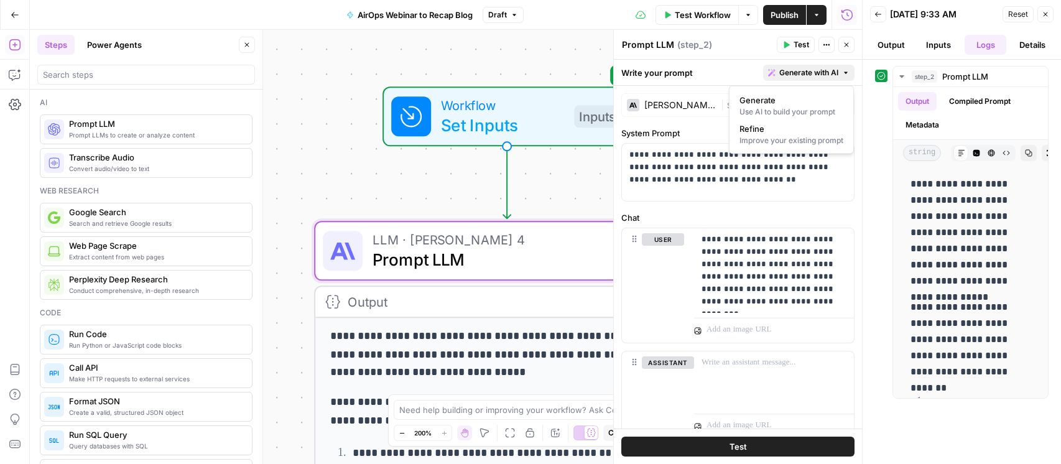
click at [835, 65] on button "Generate with AI" at bounding box center [808, 73] width 91 height 16
click at [836, 67] on span "Generate with AI" at bounding box center [809, 72] width 59 height 11
click at [755, 184] on p "**********" at bounding box center [738, 167] width 217 height 37
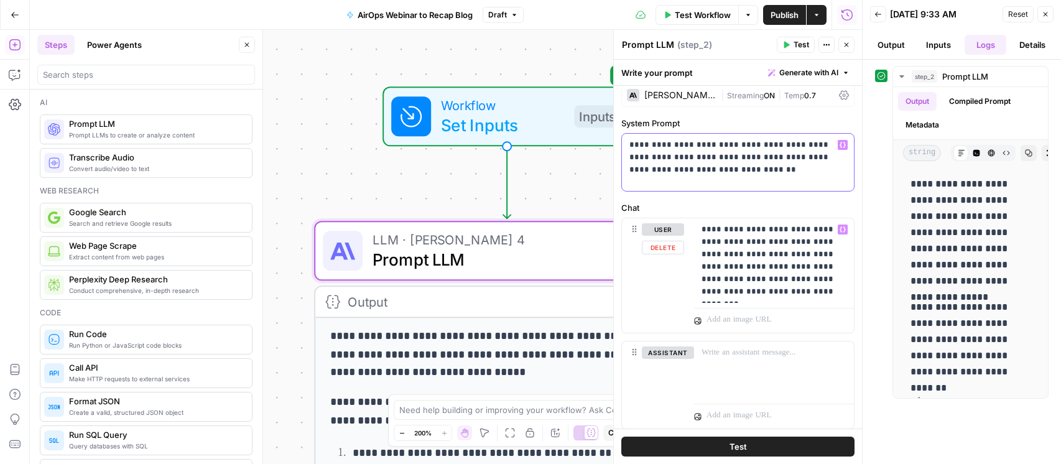
scroll to position [1, 0]
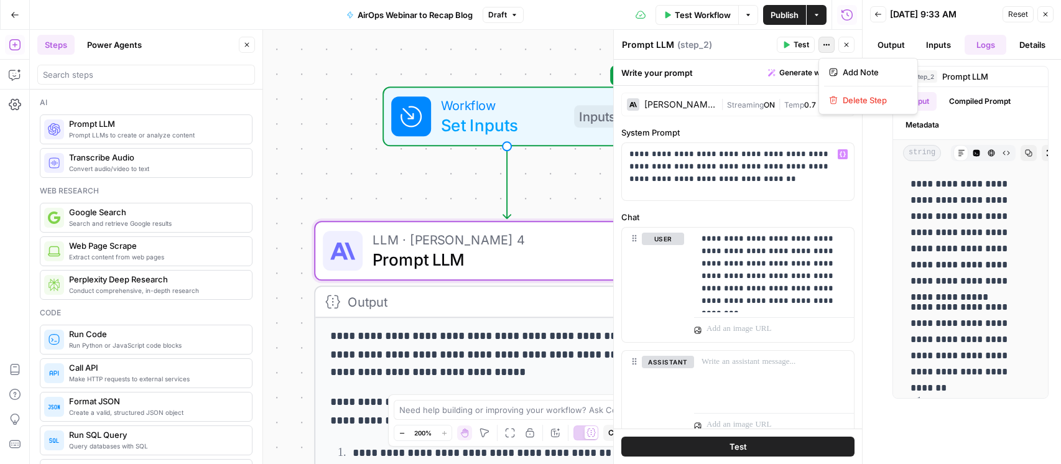
click at [826, 42] on icon "button" at bounding box center [826, 44] width 7 height 7
click at [717, 77] on div "Write your prompt Generate with AI" at bounding box center [738, 73] width 248 height 26
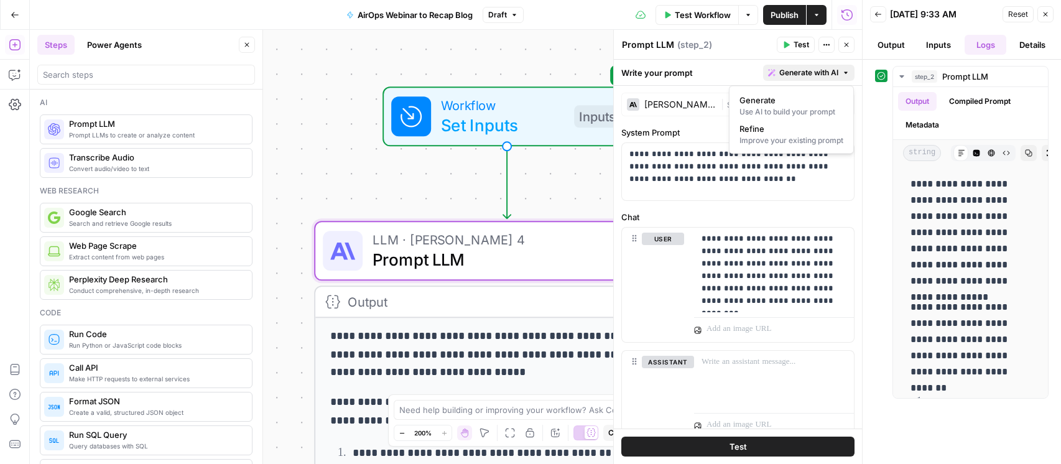
click at [821, 69] on span "Generate with AI" at bounding box center [809, 72] width 59 height 11
click at [826, 44] on icon "button" at bounding box center [827, 45] width 2 height 2
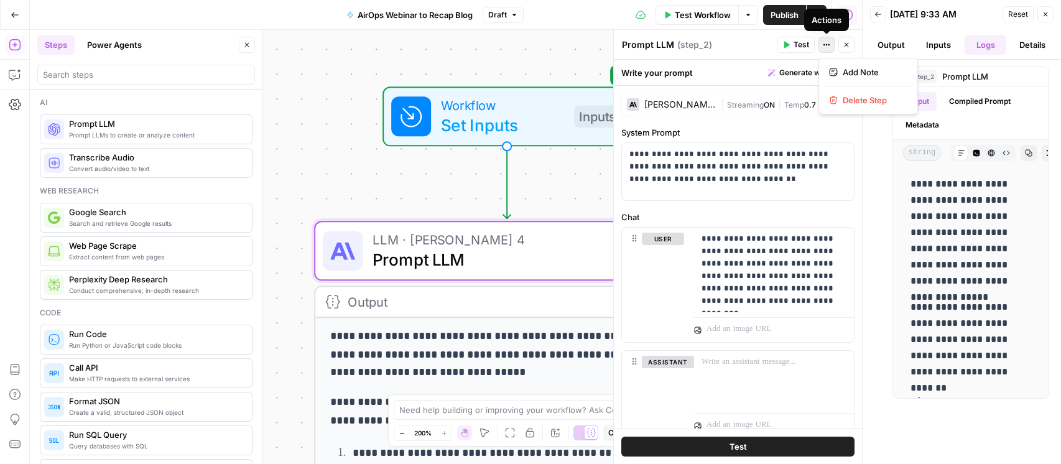
click at [826, 44] on icon "button" at bounding box center [827, 45] width 2 height 2
click at [584, 196] on div "**********" at bounding box center [446, 247] width 832 height 434
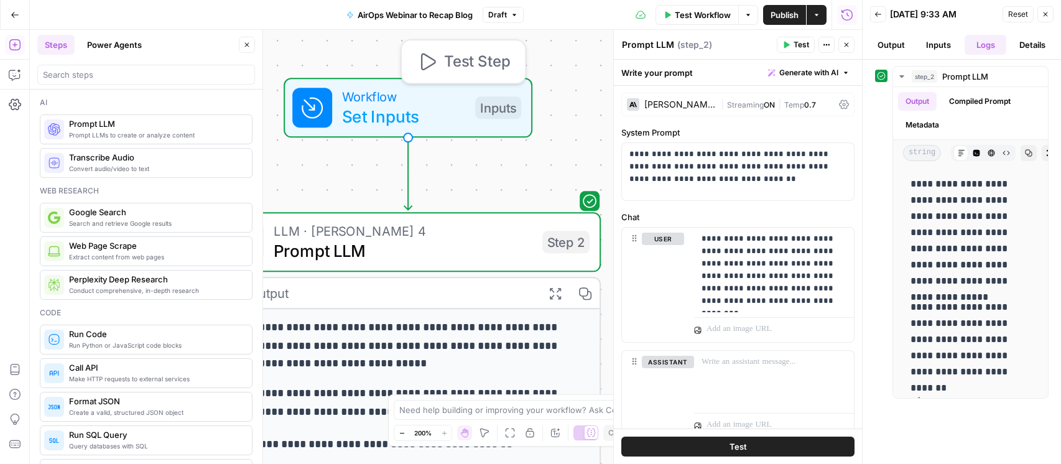
drag, startPoint x: 508, startPoint y: 144, endPoint x: 409, endPoint y: 136, distance: 99.3
click at [409, 134] on div "Workflow Set Inputs Inputs Test Step" at bounding box center [408, 108] width 249 height 60
click at [505, 95] on div "Workflow Set Inputs Inputs Test Step" at bounding box center [406, 107] width 229 height 42
click at [504, 95] on div "Workflow Set Inputs Inputs Test Step" at bounding box center [406, 107] width 229 height 42
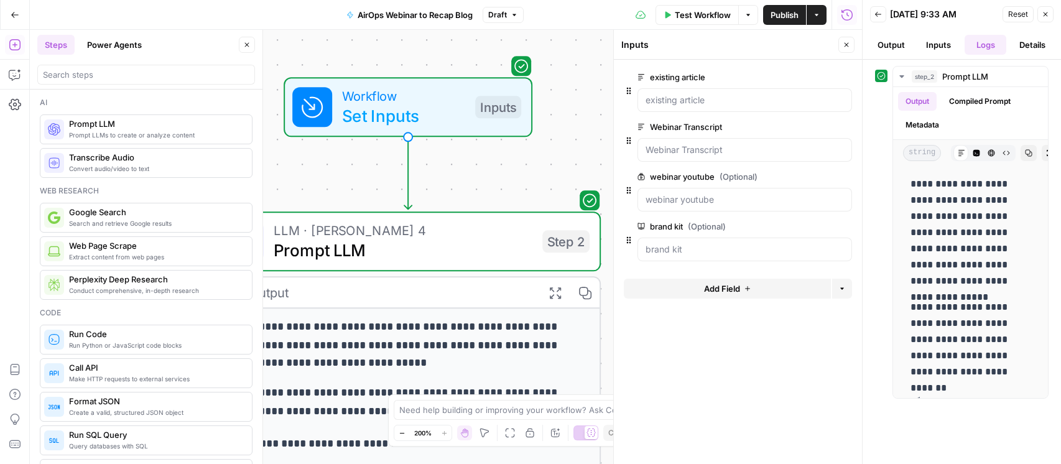
click at [943, 50] on button "Inputs" at bounding box center [939, 45] width 42 height 20
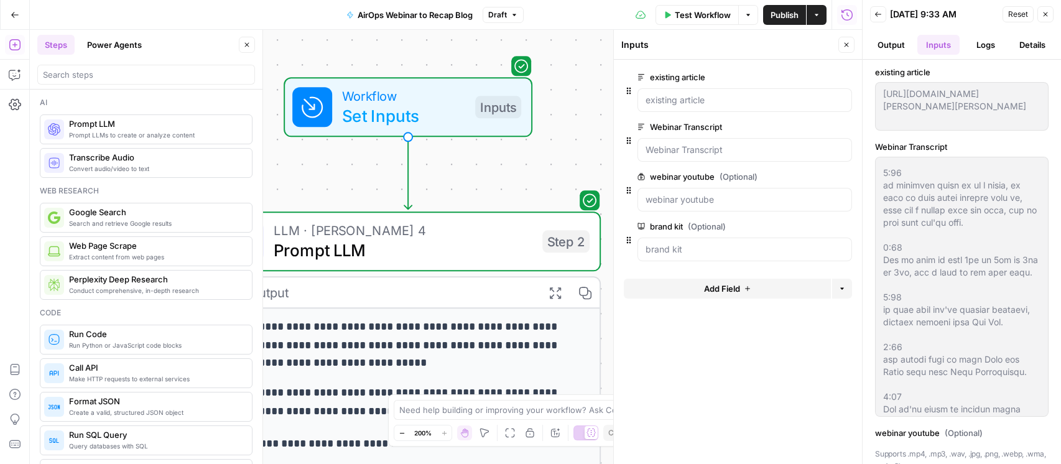
scroll to position [0, 0]
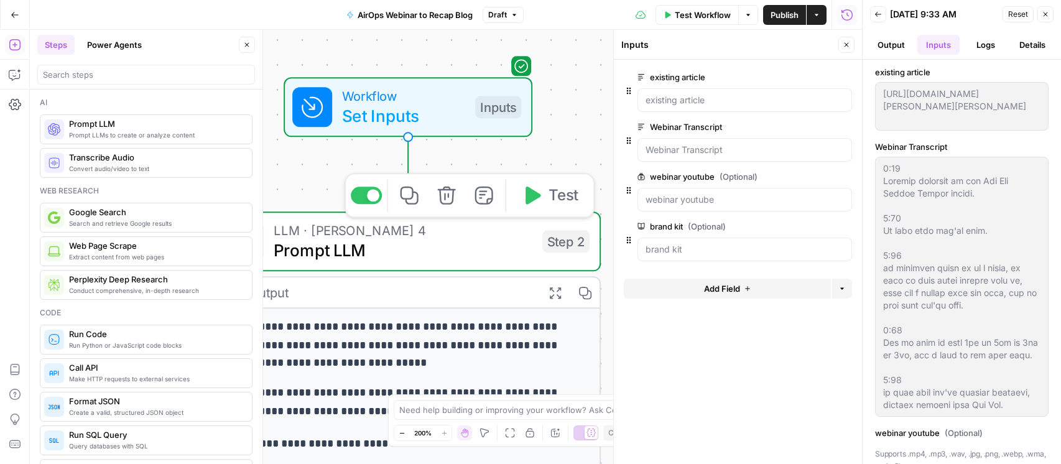
click at [427, 240] on span "Prompt LLM" at bounding box center [403, 250] width 259 height 25
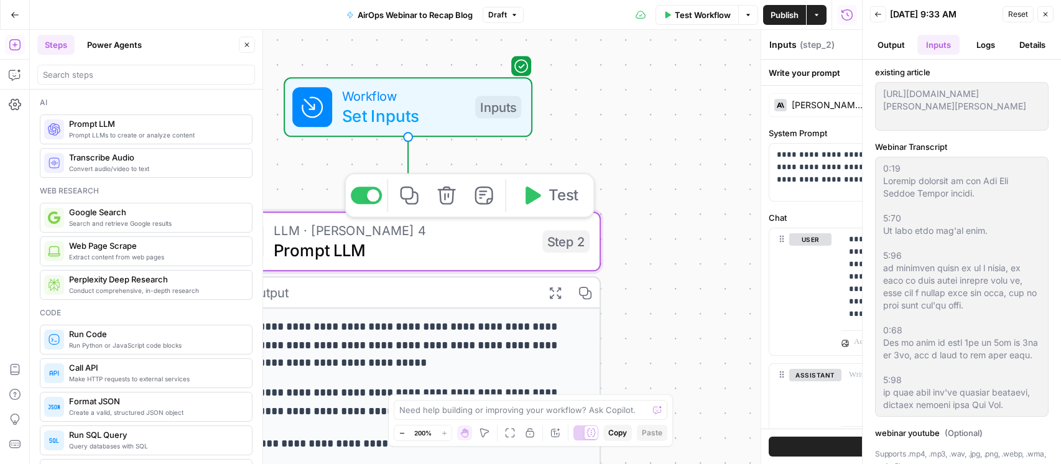
type textarea "Prompt LLM"
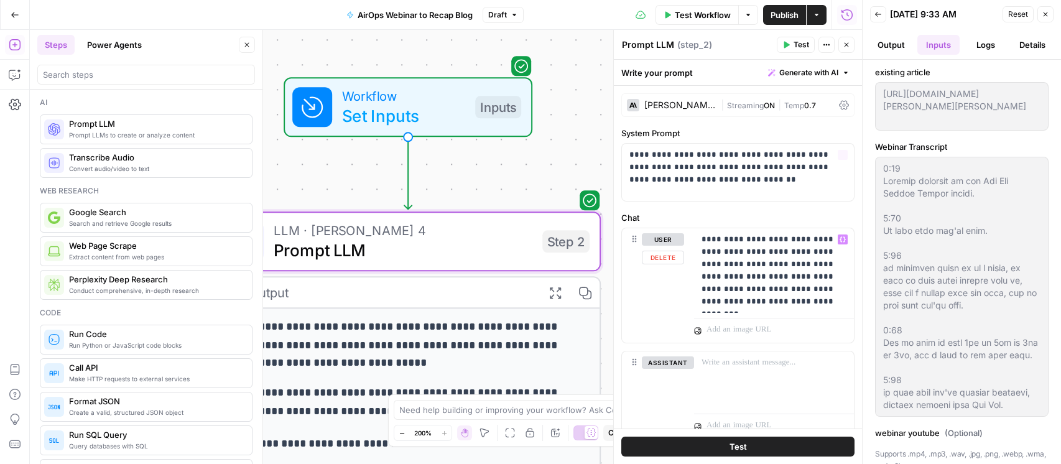
click at [397, 6] on button "AirOps Webinar to Recap Blog" at bounding box center [409, 15] width 141 height 20
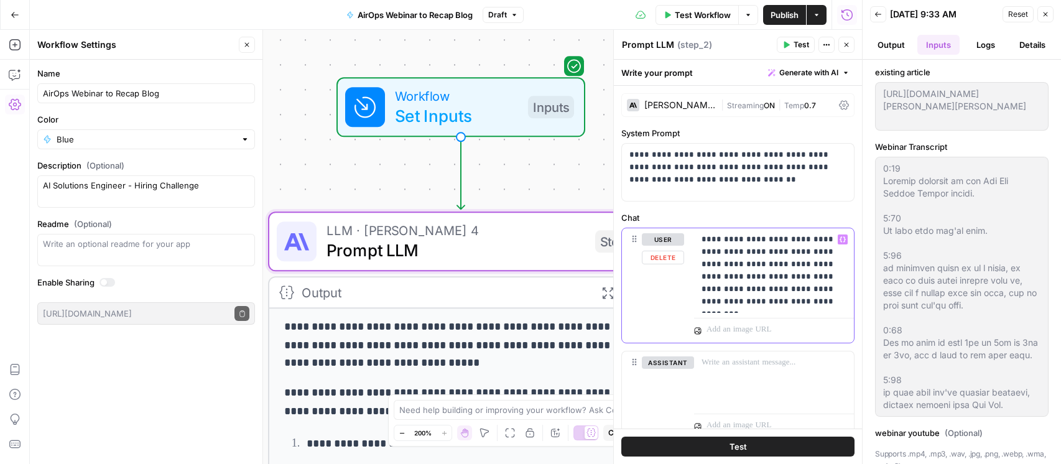
click at [821, 240] on p "**********" at bounding box center [774, 270] width 145 height 75
click at [760, 308] on div "**********" at bounding box center [774, 270] width 160 height 85
click at [843, 240] on icon "button" at bounding box center [843, 239] width 6 height 6
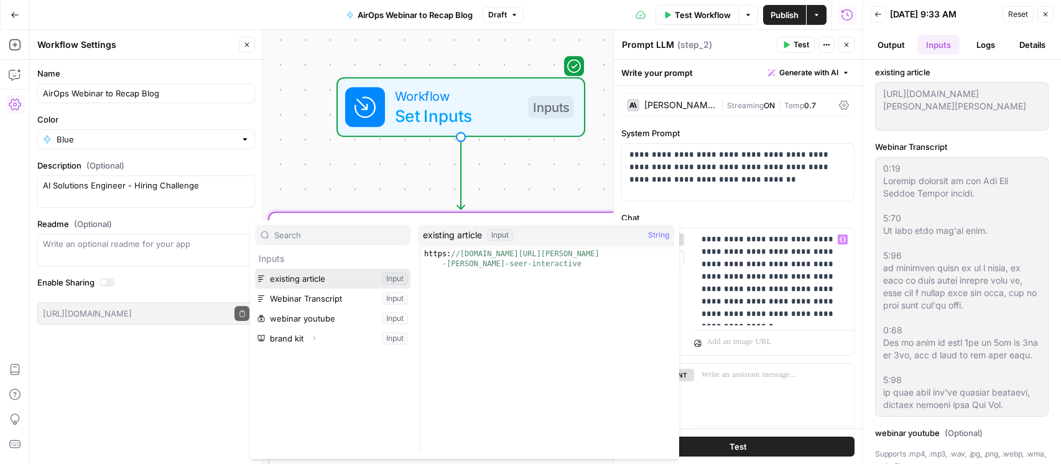
click at [309, 278] on button "Select variable existing article" at bounding box center [333, 279] width 156 height 20
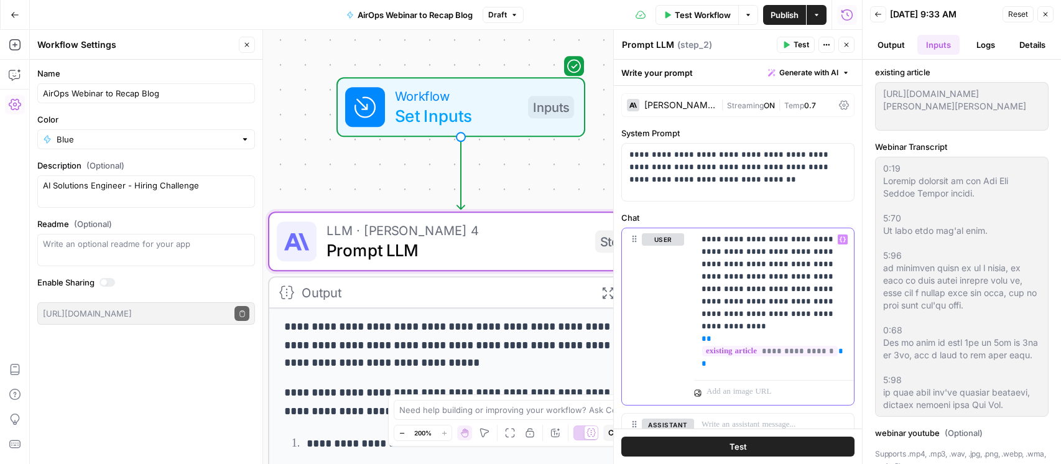
click at [845, 243] on button "Variables Menu" at bounding box center [843, 240] width 10 height 10
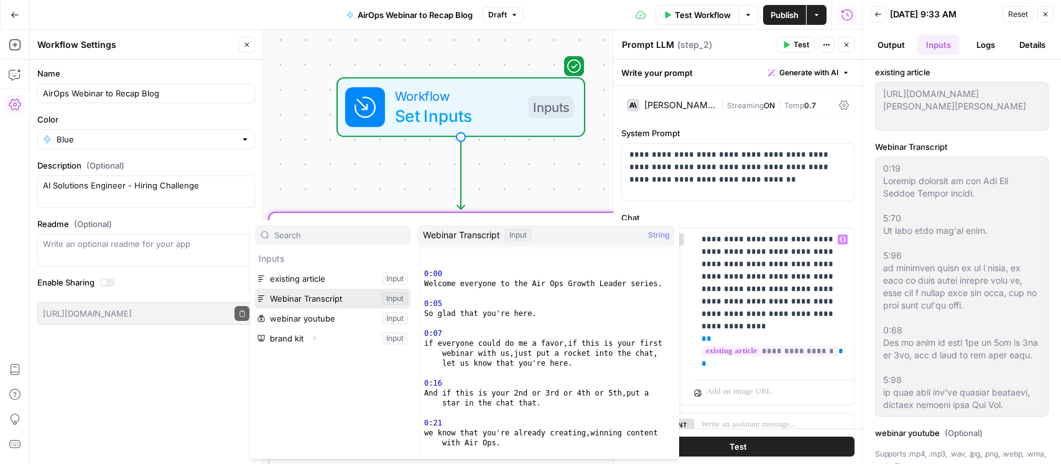
click at [309, 297] on button "Select variable Webinar Transcript" at bounding box center [333, 299] width 156 height 20
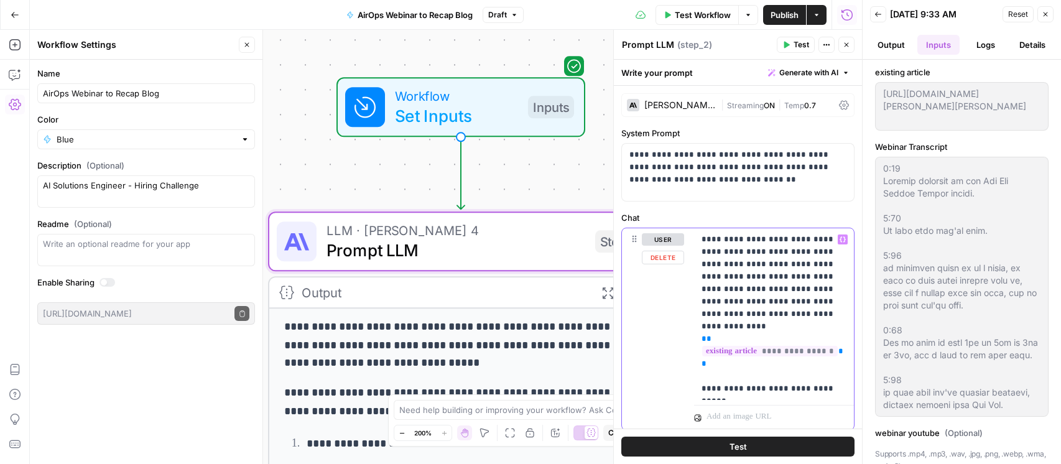
click at [758, 304] on p "**********" at bounding box center [774, 314] width 145 height 162
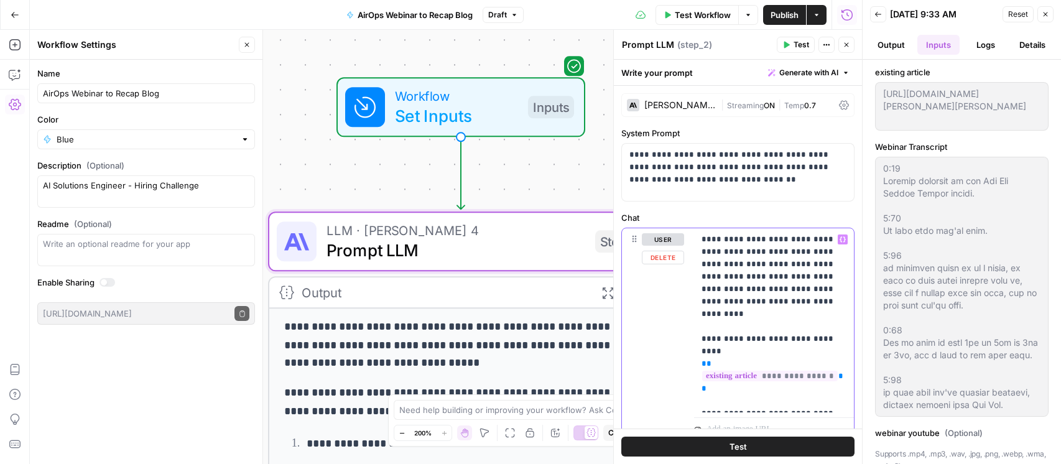
drag, startPoint x: 718, startPoint y: 242, endPoint x: 765, endPoint y: 279, distance: 59.4
click at [759, 269] on p "**********" at bounding box center [774, 320] width 145 height 174
click at [765, 279] on p "**********" at bounding box center [774, 320] width 145 height 174
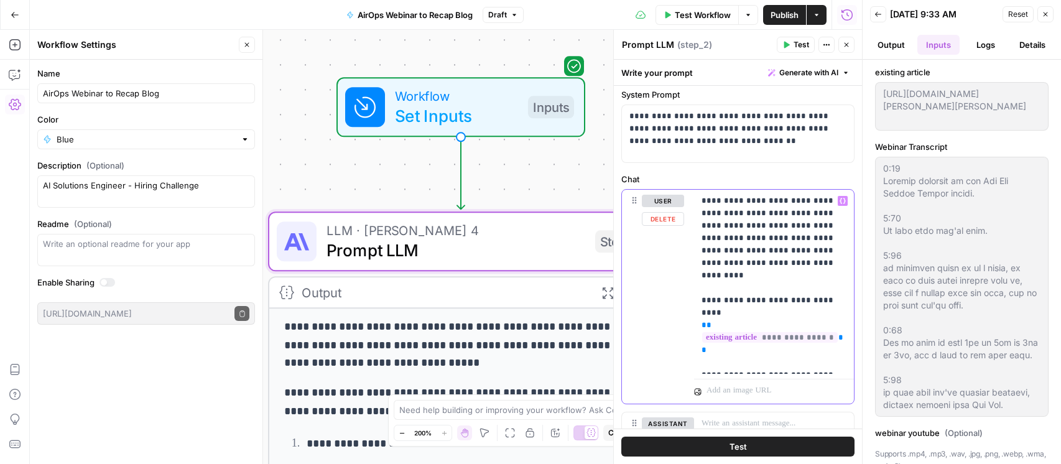
scroll to position [39, 0]
click at [742, 366] on p "**********" at bounding box center [774, 281] width 145 height 174
click at [846, 193] on div "**********" at bounding box center [774, 293] width 160 height 209
click at [843, 198] on icon "button" at bounding box center [843, 200] width 6 height 6
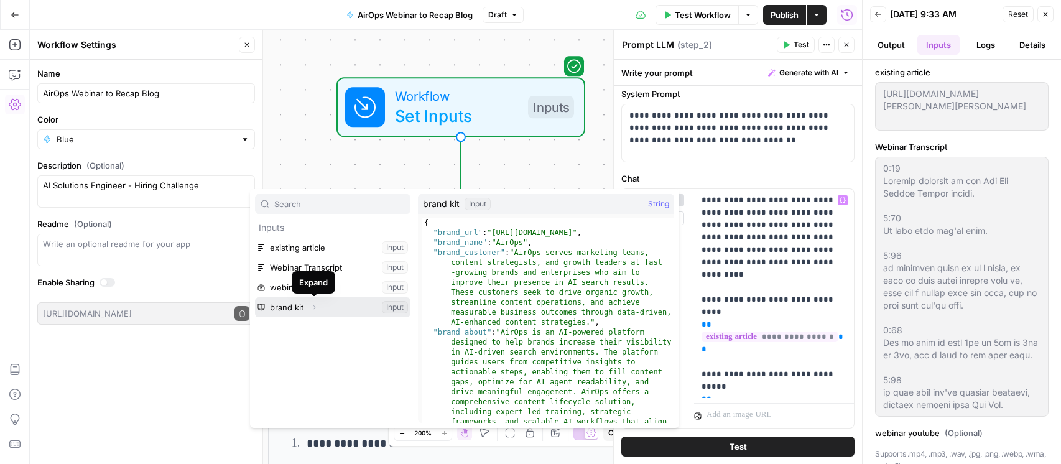
click at [327, 301] on button "Select variable brand kit" at bounding box center [333, 307] width 156 height 20
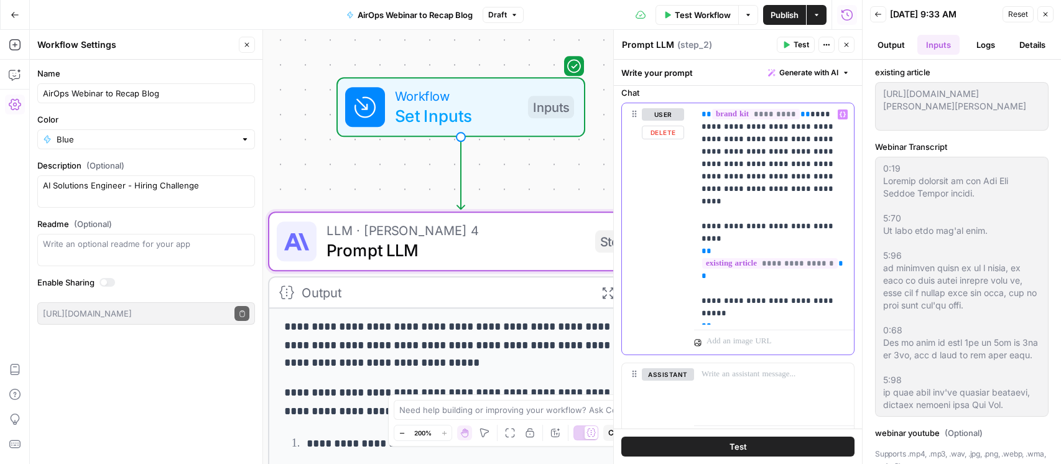
scroll to position [162, 0]
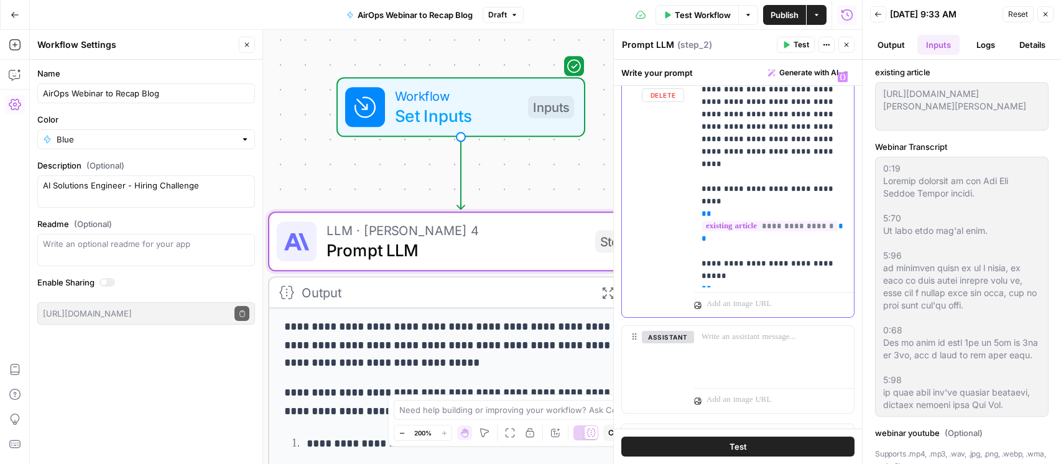
click at [821, 278] on p "**********" at bounding box center [774, 177] width 145 height 212
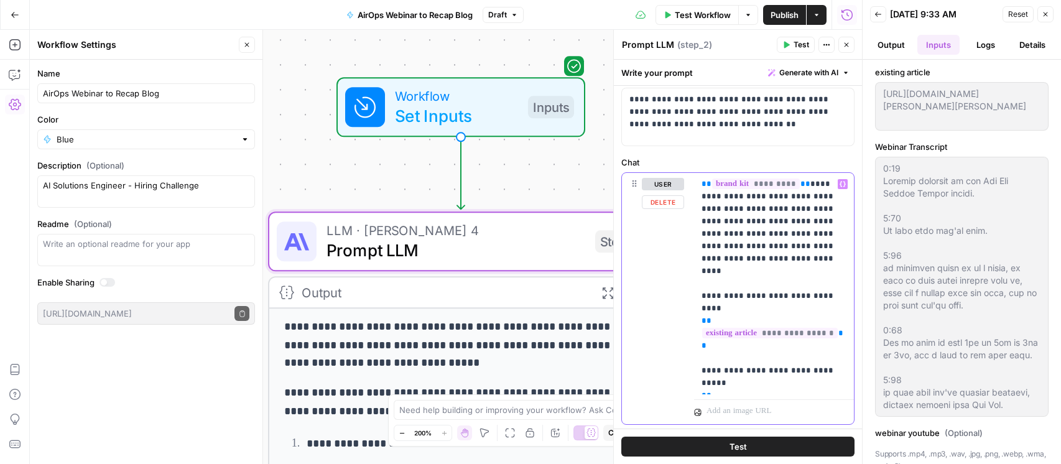
scroll to position [47, 0]
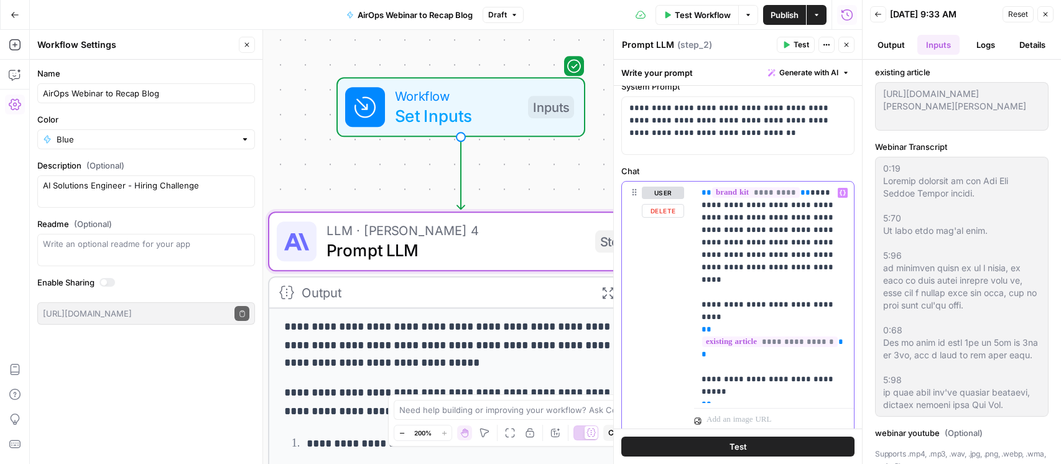
click at [801, 195] on p "**********" at bounding box center [774, 293] width 145 height 212
click at [801, 213] on p "**********" at bounding box center [774, 293] width 145 height 212
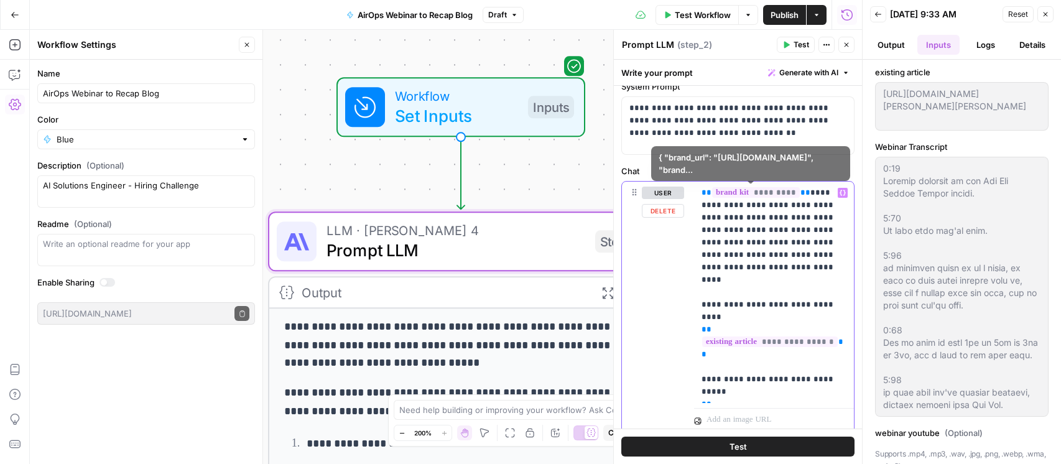
drag, startPoint x: 801, startPoint y: 195, endPoint x: 643, endPoint y: 193, distance: 158.7
click at [643, 192] on div "**********" at bounding box center [738, 307] width 232 height 251
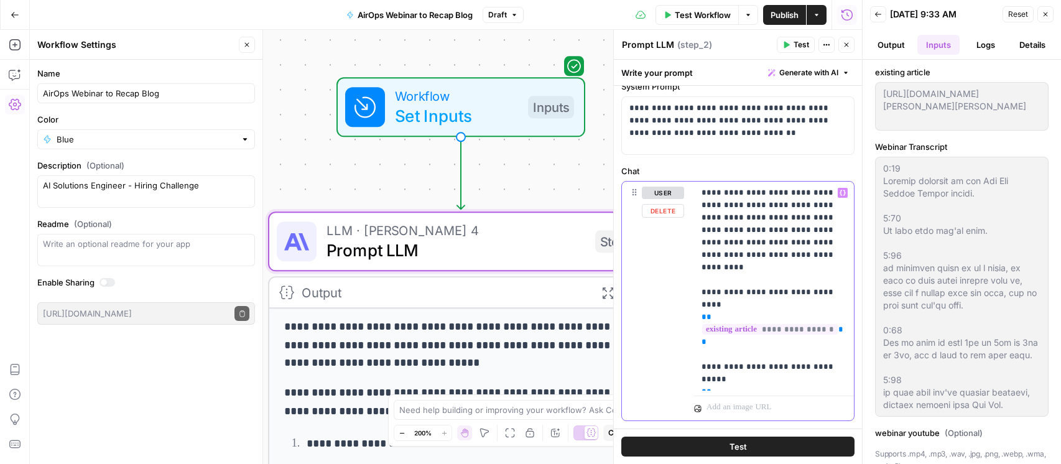
scroll to position [77, 0]
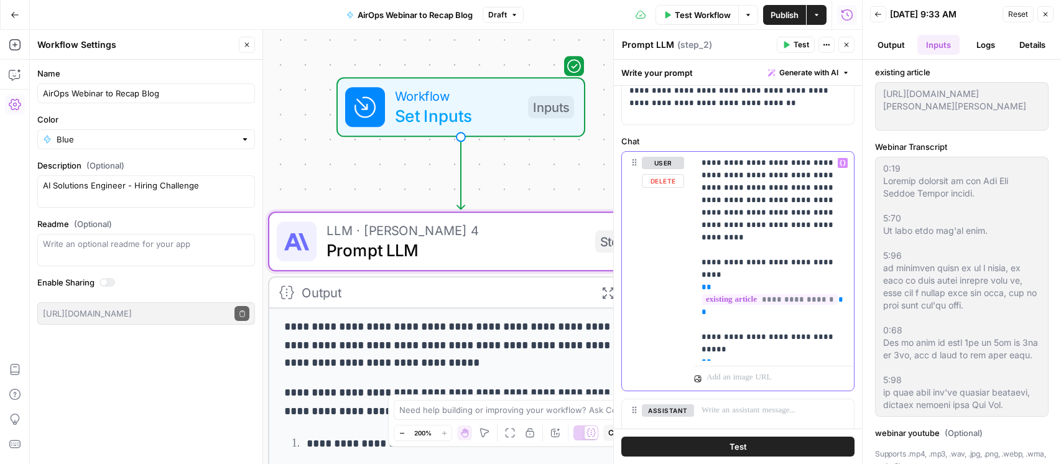
click at [830, 358] on div "**********" at bounding box center [774, 256] width 160 height 209
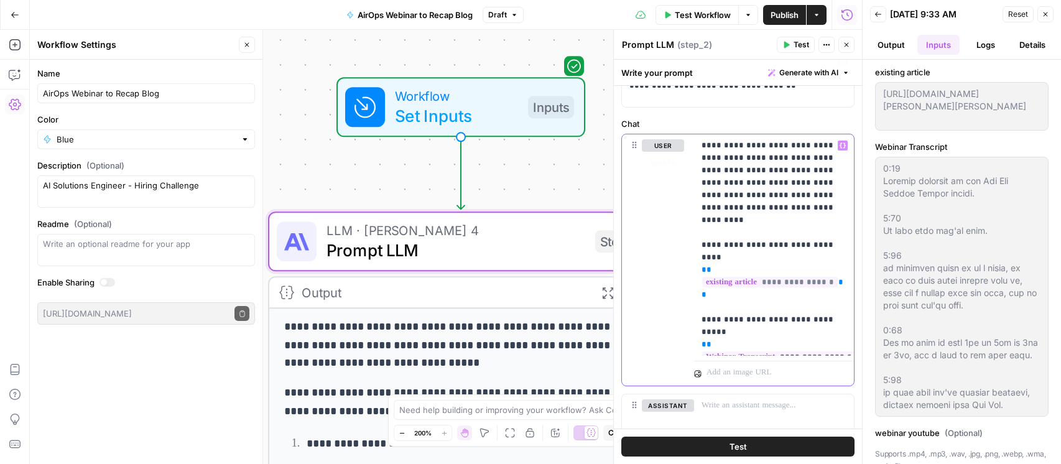
scroll to position [54, 0]
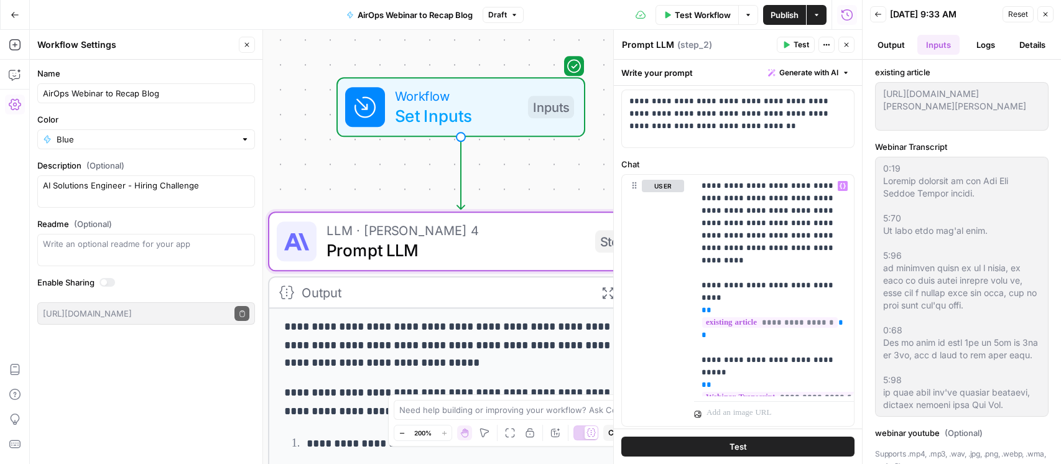
click at [791, 44] on button "Test" at bounding box center [796, 45] width 38 height 16
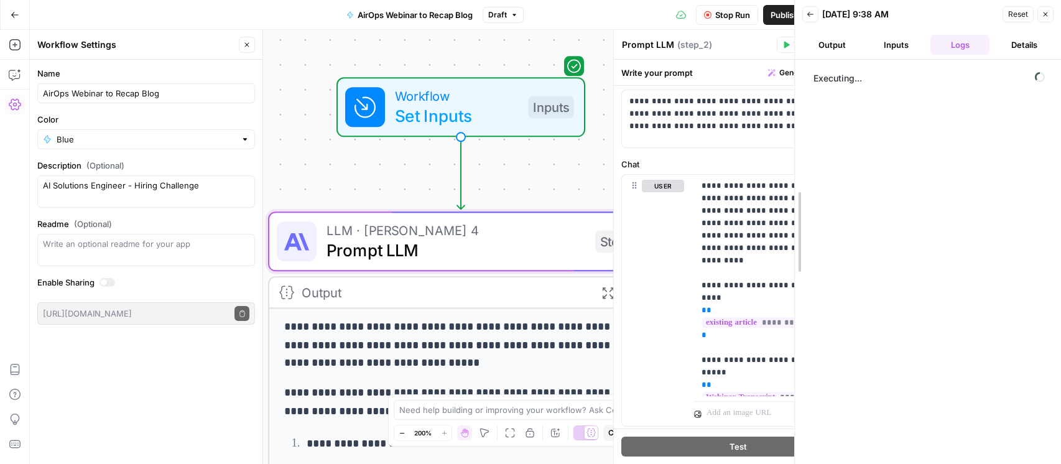
drag, startPoint x: 865, startPoint y: 87, endPoint x: 798, endPoint y: 91, distance: 66.7
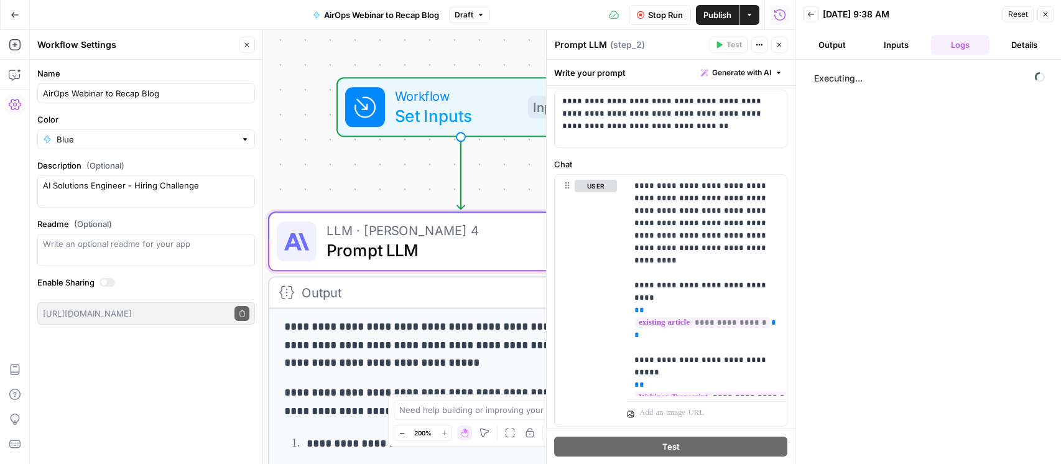
click at [867, 230] on div "Executing..." at bounding box center [928, 262] width 241 height 392
drag, startPoint x: 264, startPoint y: 113, endPoint x: 223, endPoint y: 113, distance: 41.1
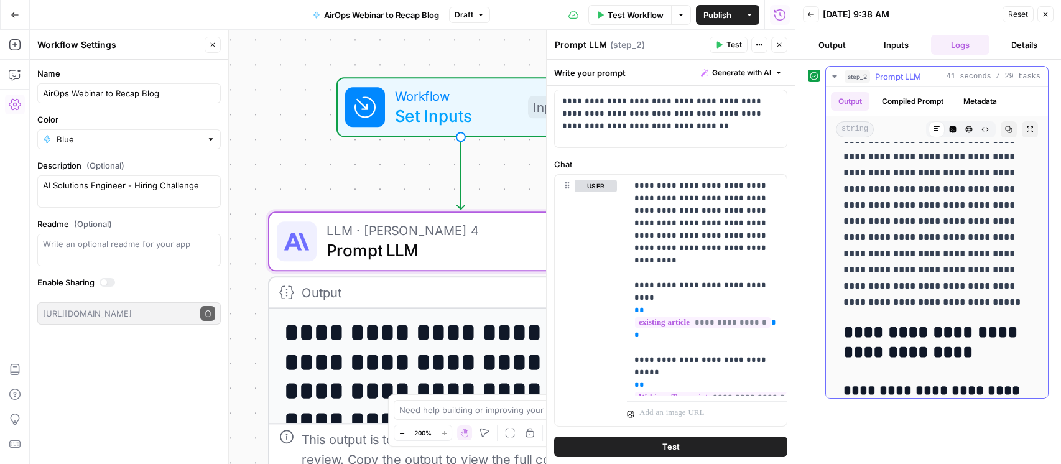
scroll to position [0, 0]
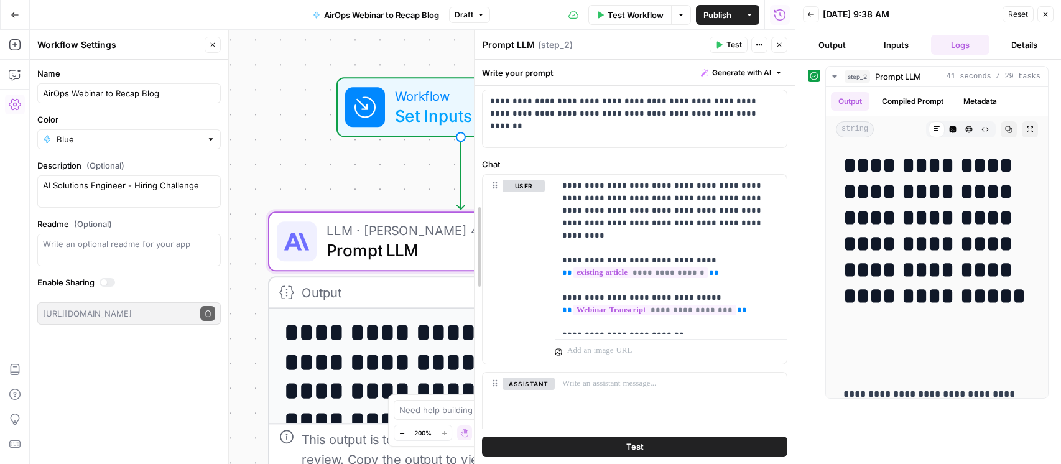
drag, startPoint x: 550, startPoint y: 253, endPoint x: 478, endPoint y: 253, distance: 72.2
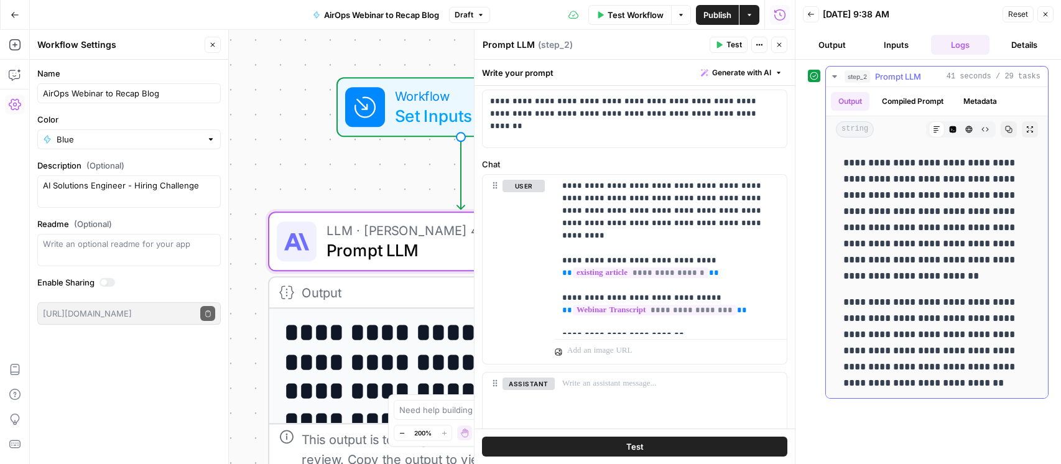
scroll to position [4990, 0]
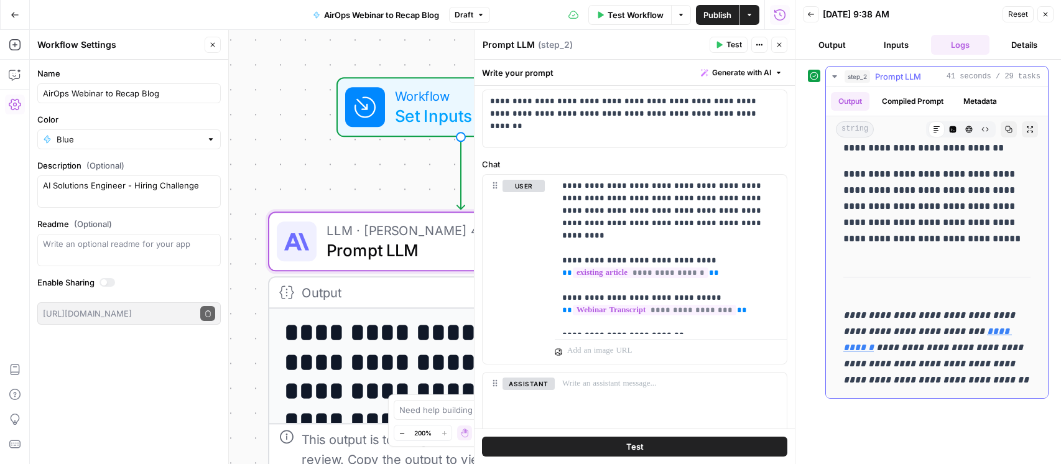
drag, startPoint x: 901, startPoint y: 339, endPoint x: 919, endPoint y: 358, distance: 26.4
click at [916, 356] on p "**********" at bounding box center [937, 347] width 187 height 81
click at [919, 358] on em "**********" at bounding box center [936, 364] width 185 height 42
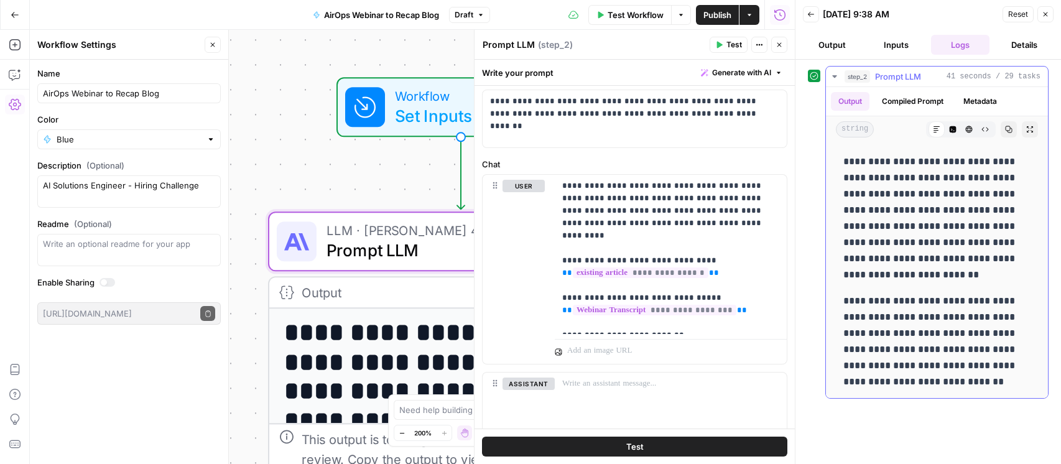
scroll to position [4727, 0]
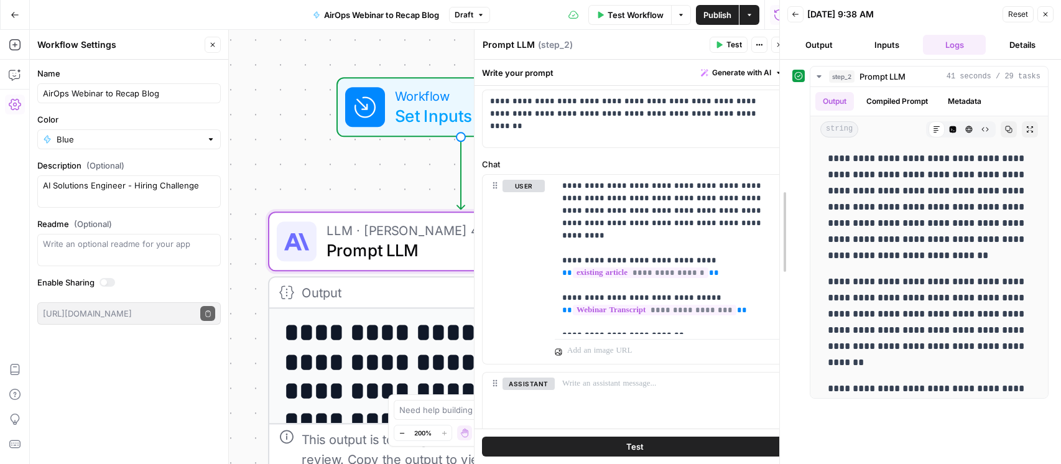
drag, startPoint x: 793, startPoint y: 190, endPoint x: 783, endPoint y: 192, distance: 10.9
click at [783, 192] on div at bounding box center [780, 232] width 12 height 464
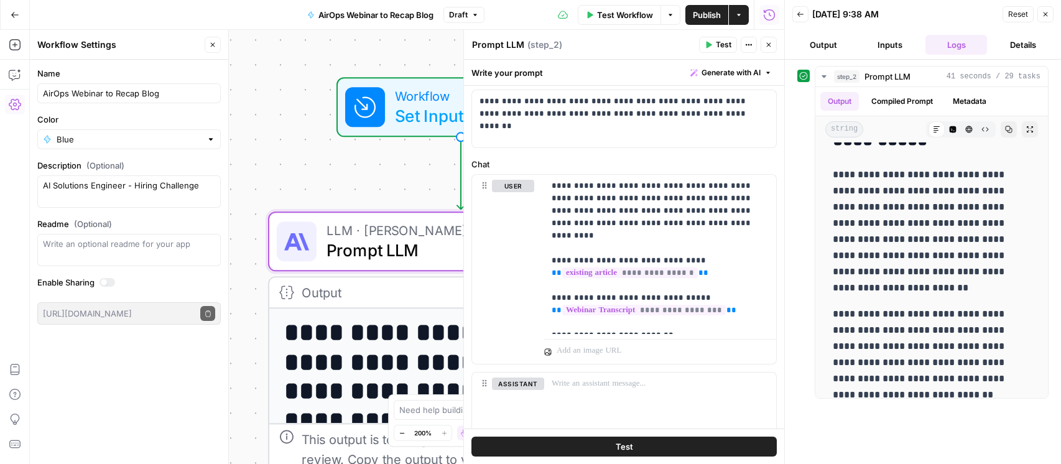
click at [837, 47] on button "Output" at bounding box center [824, 45] width 62 height 20
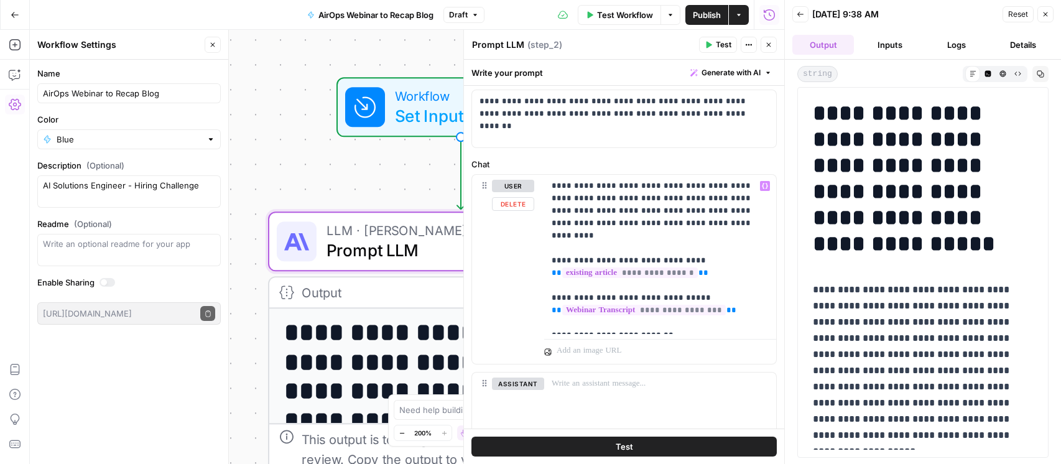
scroll to position [98, 0]
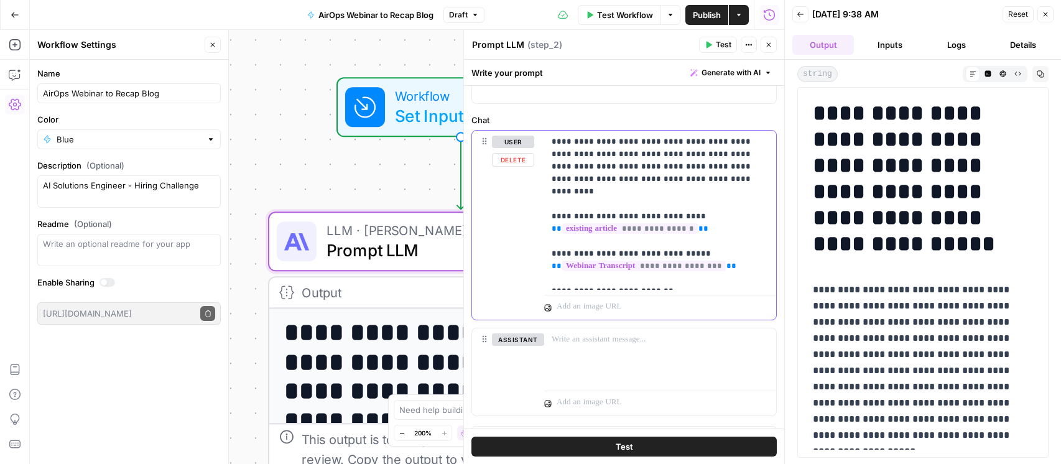
click at [763, 282] on p "**********" at bounding box center [660, 210] width 217 height 149
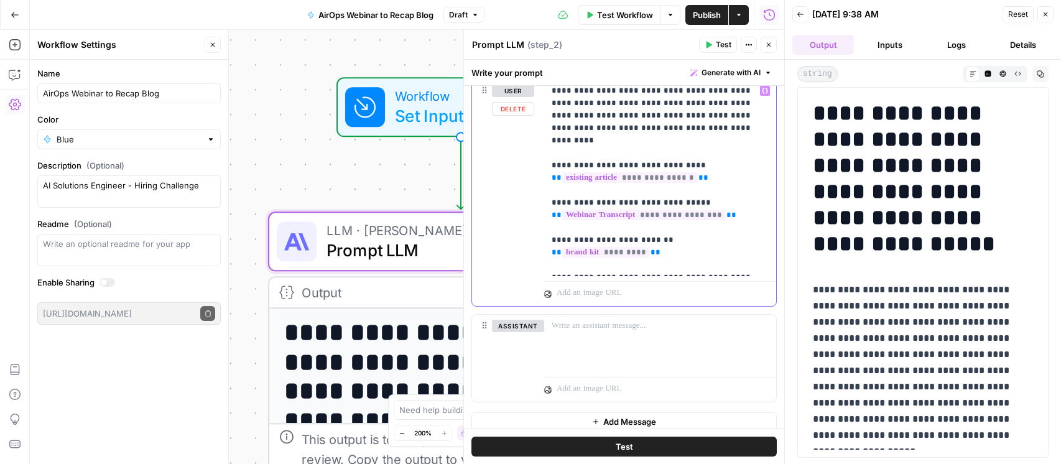
scroll to position [151, 0]
click at [703, 261] on p "**********" at bounding box center [660, 175] width 217 height 187
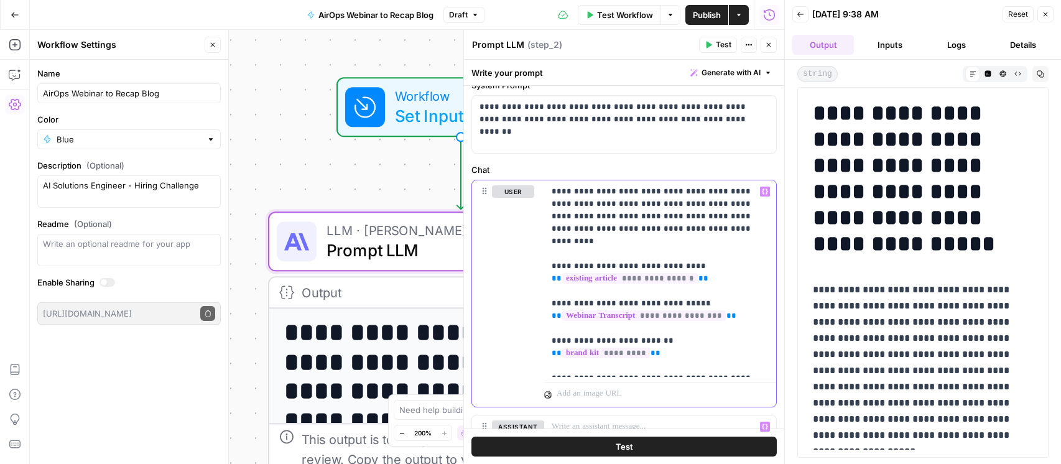
scroll to position [0, 0]
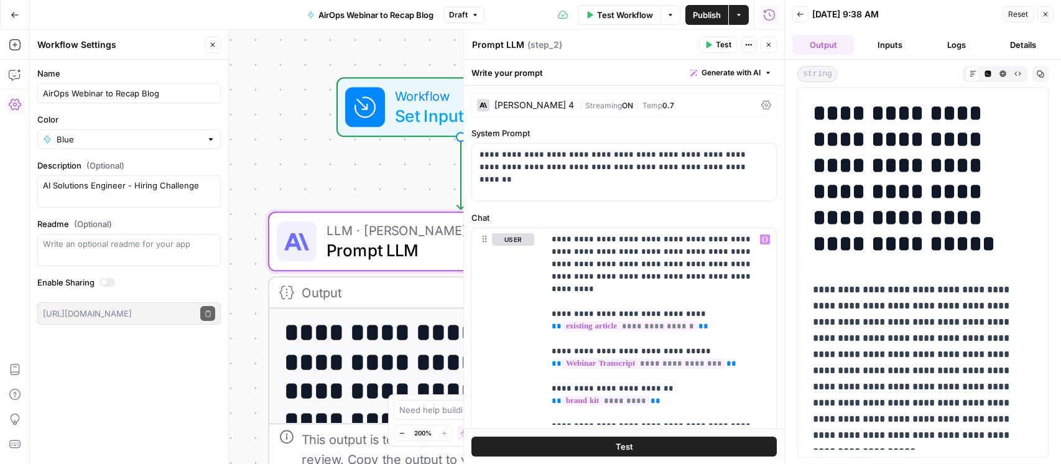
click at [521, 106] on div "[PERSON_NAME] 4" at bounding box center [535, 105] width 80 height 9
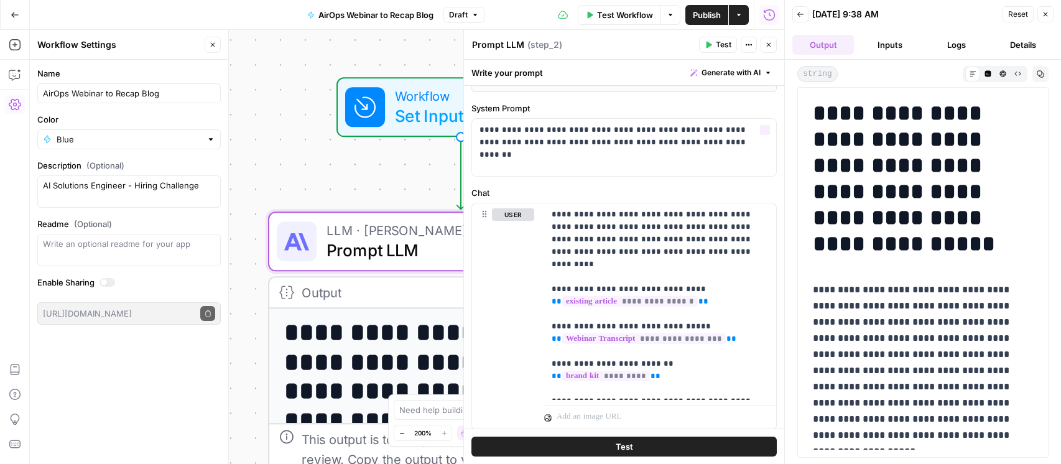
scroll to position [364, 0]
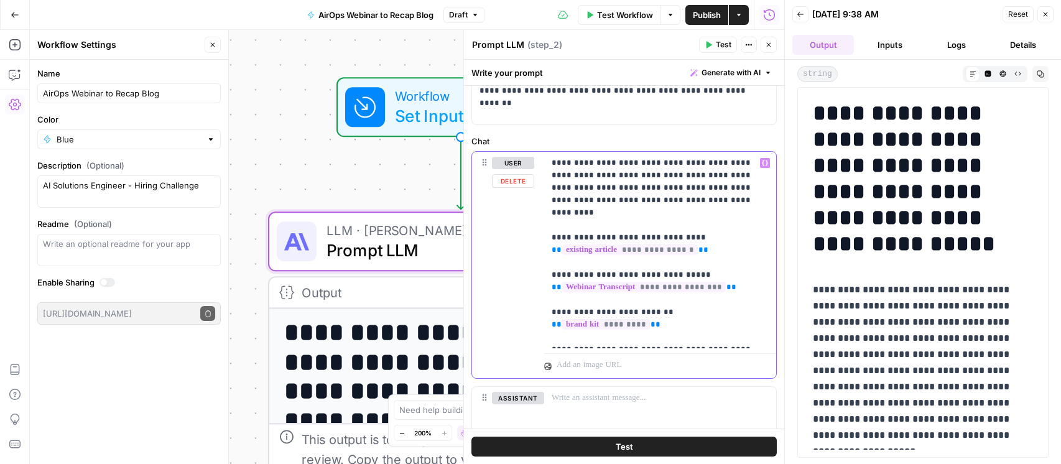
click at [750, 336] on p "**********" at bounding box center [660, 250] width 217 height 187
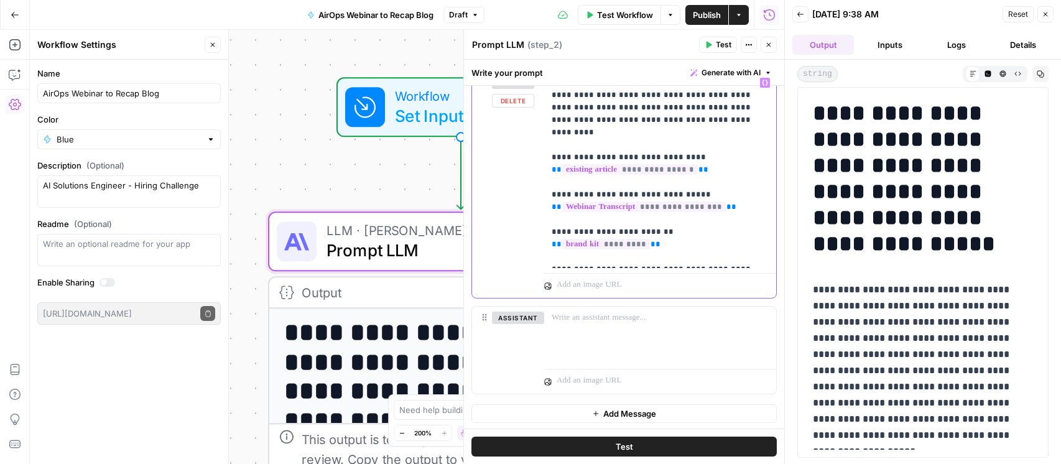
scroll to position [442, 0]
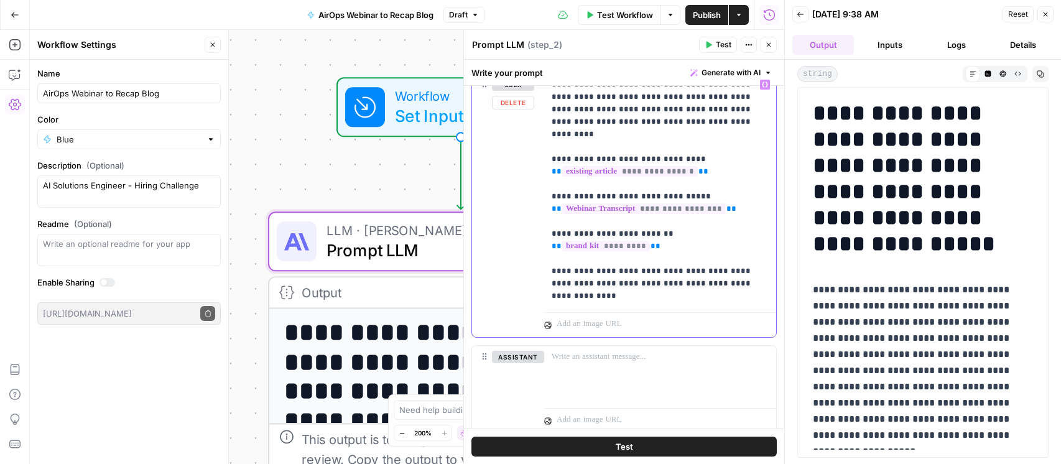
click at [737, 298] on p "**********" at bounding box center [660, 190] width 217 height 224
click at [641, 300] on p "**********" at bounding box center [660, 190] width 217 height 224
click at [679, 300] on p "**********" at bounding box center [660, 190] width 217 height 224
click at [724, 300] on p "**********" at bounding box center [660, 190] width 217 height 224
click at [750, 297] on p "**********" at bounding box center [660, 190] width 217 height 224
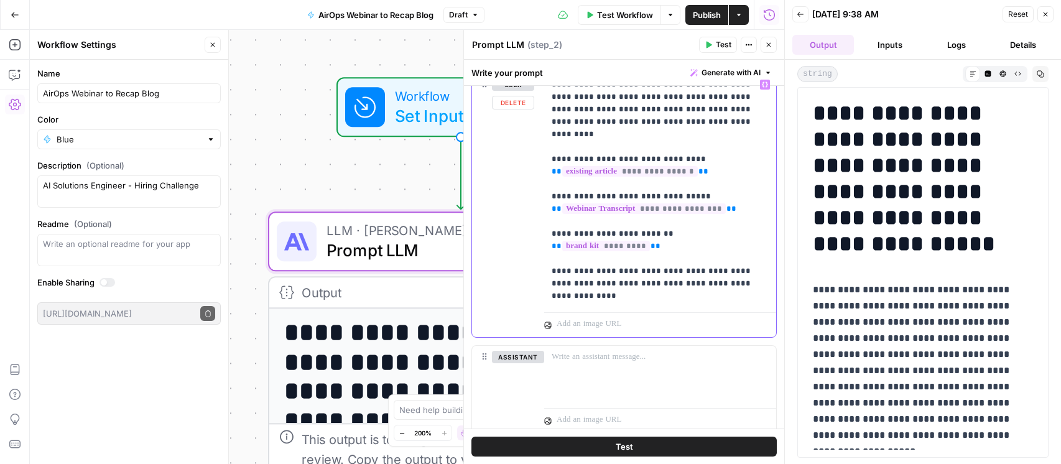
click at [697, 284] on p "**********" at bounding box center [660, 190] width 217 height 224
click at [729, 284] on p "**********" at bounding box center [660, 190] width 217 height 224
click at [663, 283] on p "**********" at bounding box center [660, 190] width 217 height 224
drag, startPoint x: 636, startPoint y: 286, endPoint x: 670, endPoint y: 286, distance: 33.6
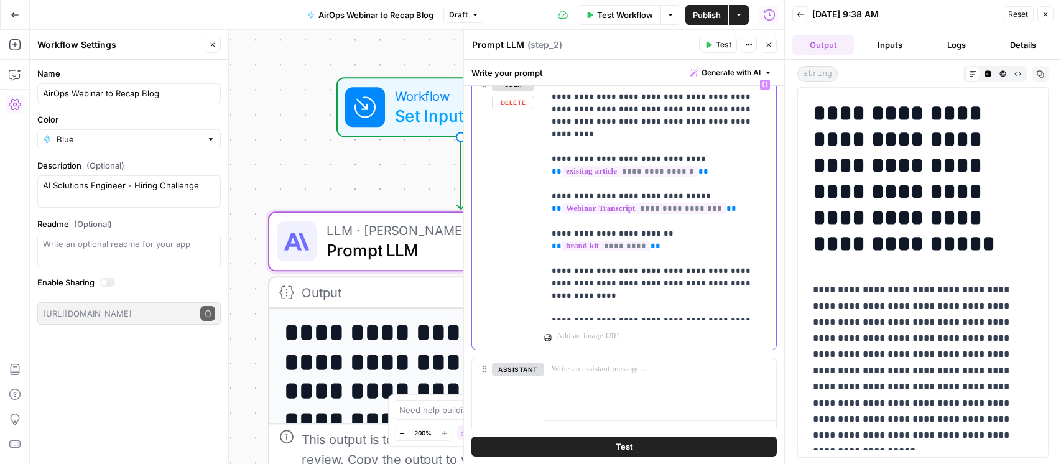
click at [636, 286] on p "**********" at bounding box center [660, 196] width 217 height 236
click at [725, 297] on p "**********" at bounding box center [660, 196] width 217 height 236
click at [673, 300] on p "**********" at bounding box center [660, 196] width 217 height 236
click at [734, 257] on p "**********" at bounding box center [660, 196] width 217 height 236
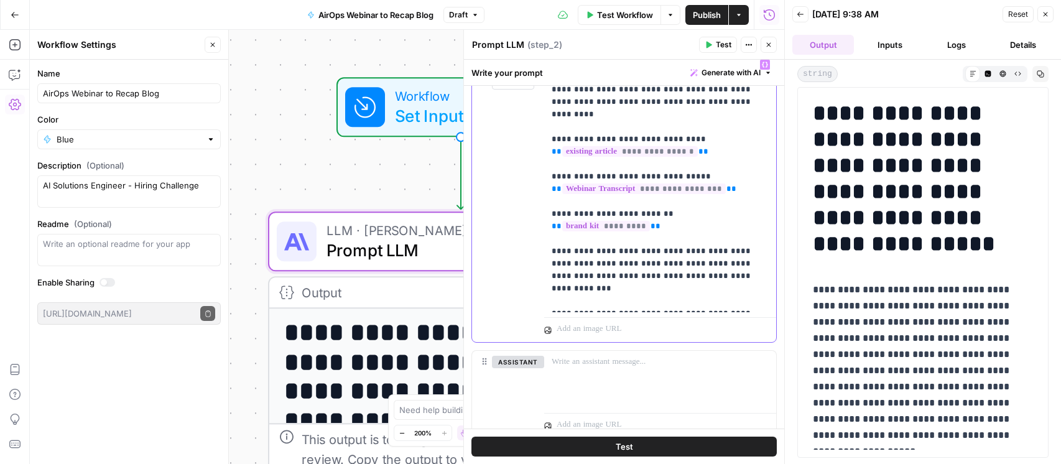
click at [706, 241] on p "**********" at bounding box center [660, 182] width 217 height 249
click at [732, 235] on p "**********" at bounding box center [660, 182] width 217 height 249
click at [648, 443] on button "Test" at bounding box center [624, 447] width 305 height 20
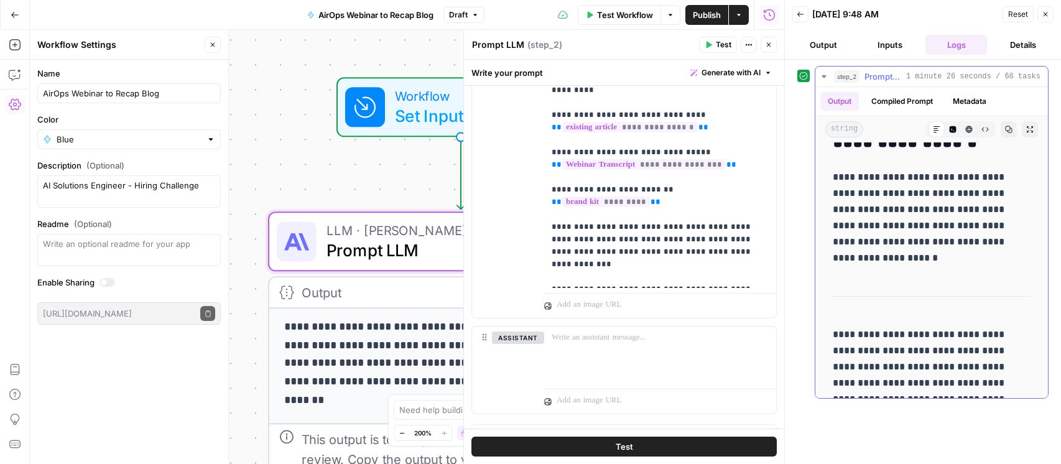
scroll to position [0, 0]
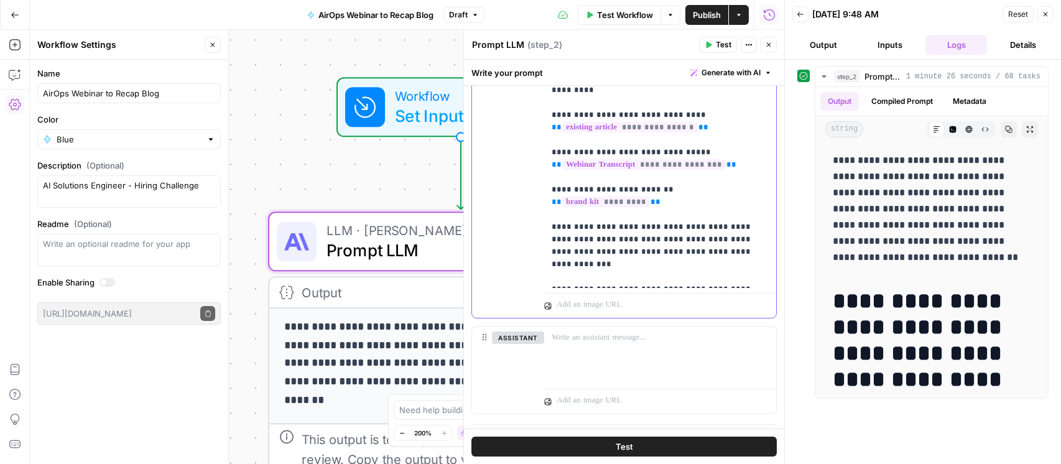
click at [625, 256] on p "**********" at bounding box center [660, 158] width 217 height 249
click at [625, 258] on p "**********" at bounding box center [660, 158] width 217 height 249
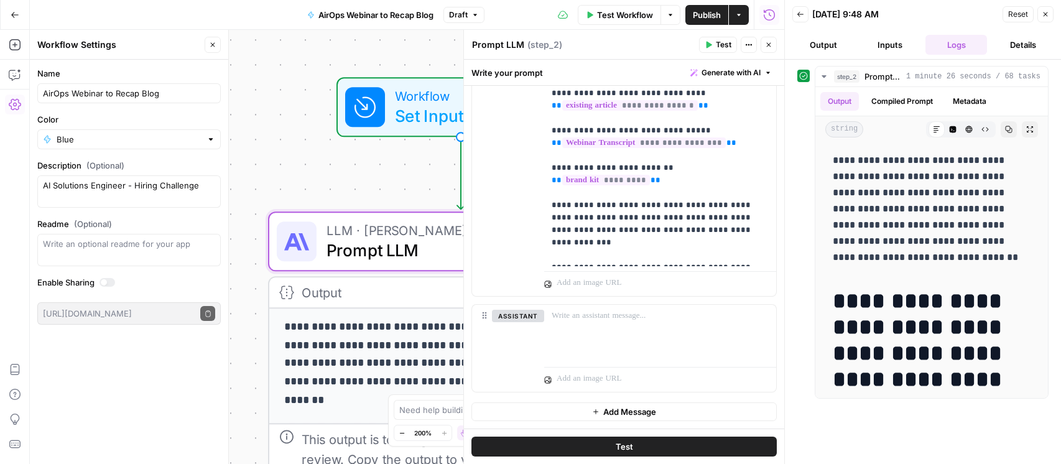
click at [831, 42] on button "Output" at bounding box center [824, 45] width 62 height 20
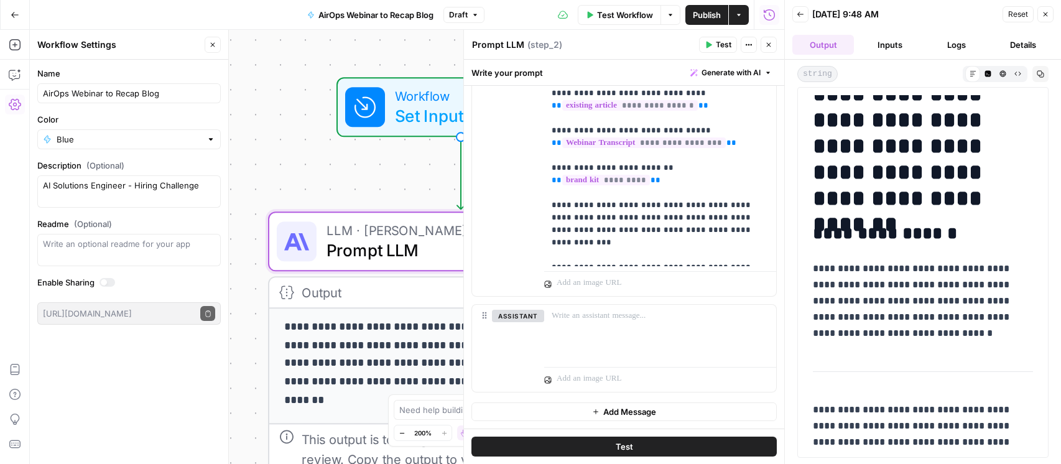
scroll to position [0, 0]
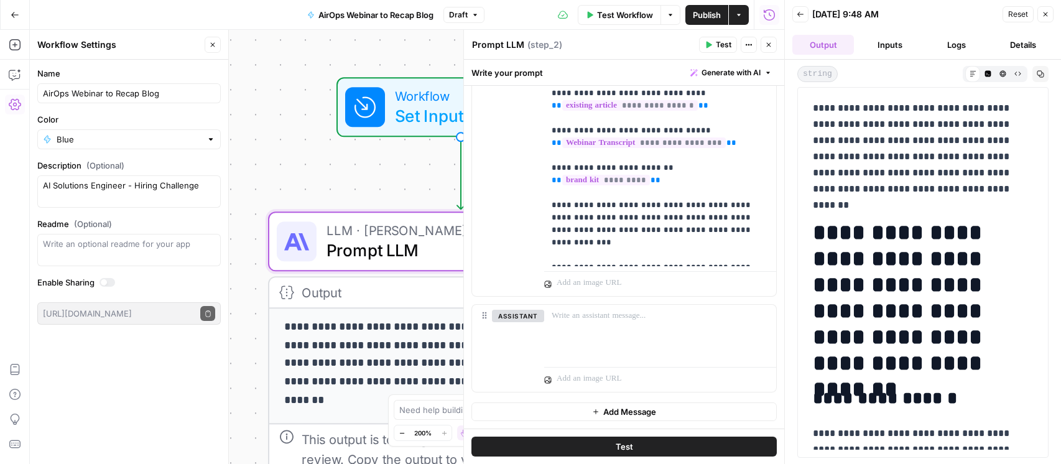
drag, startPoint x: 850, startPoint y: 116, endPoint x: 878, endPoint y: 156, distance: 48.7
click at [865, 136] on p "**********" at bounding box center [923, 148] width 220 height 97
click at [884, 167] on p "**********" at bounding box center [923, 148] width 220 height 97
click at [742, 255] on p "**********" at bounding box center [660, 136] width 217 height 249
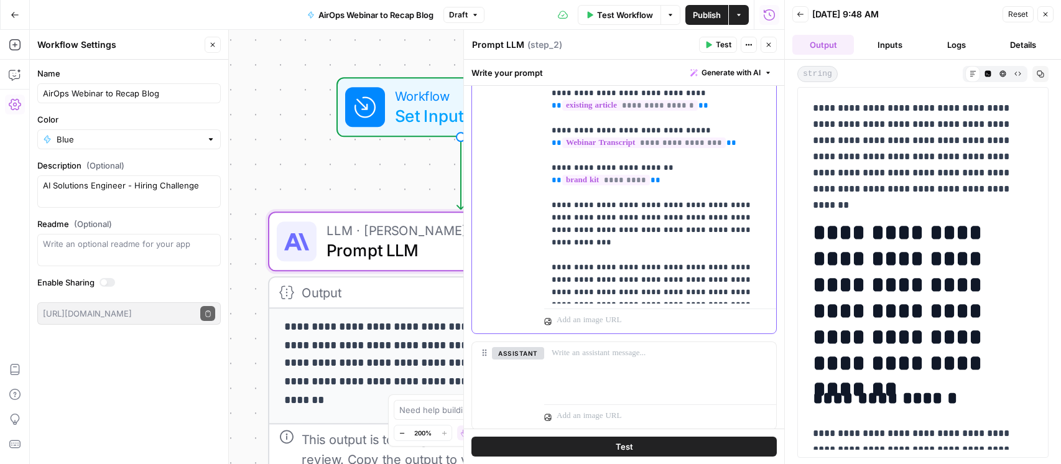
click at [580, 281] on p "**********" at bounding box center [660, 155] width 217 height 286
click at [705, 266] on p "**********" at bounding box center [660, 149] width 217 height 274
click at [716, 266] on p "**********" at bounding box center [660, 149] width 217 height 274
click at [722, 266] on p "**********" at bounding box center [660, 149] width 217 height 274
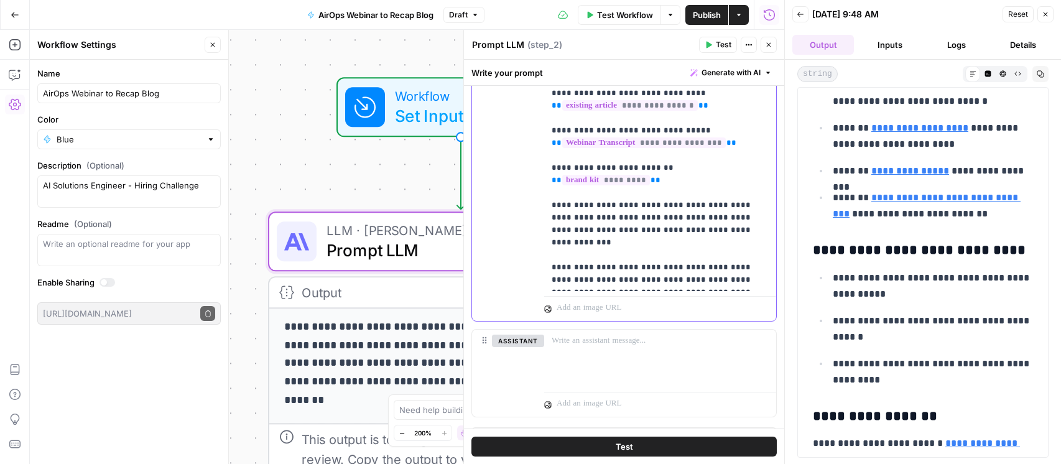
scroll to position [6764, 0]
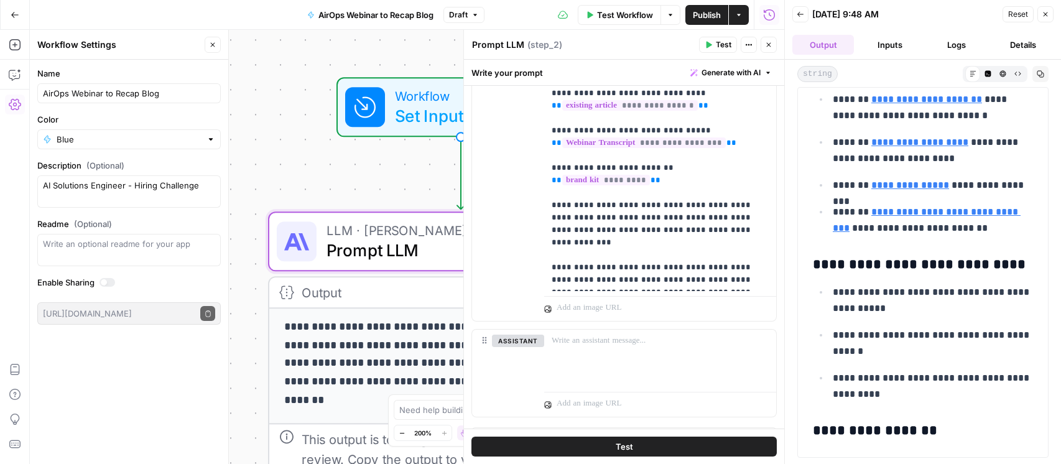
drag, startPoint x: 971, startPoint y: 224, endPoint x: 872, endPoint y: 224, distance: 98.3
click at [880, 224] on p "**********" at bounding box center [933, 220] width 200 height 32
click at [872, 224] on p "**********" at bounding box center [933, 220] width 200 height 32
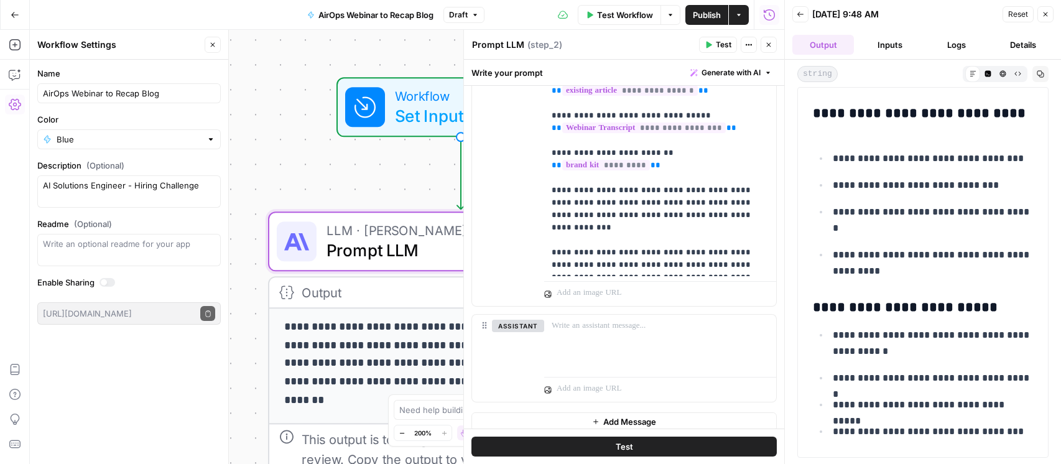
scroll to position [527, 0]
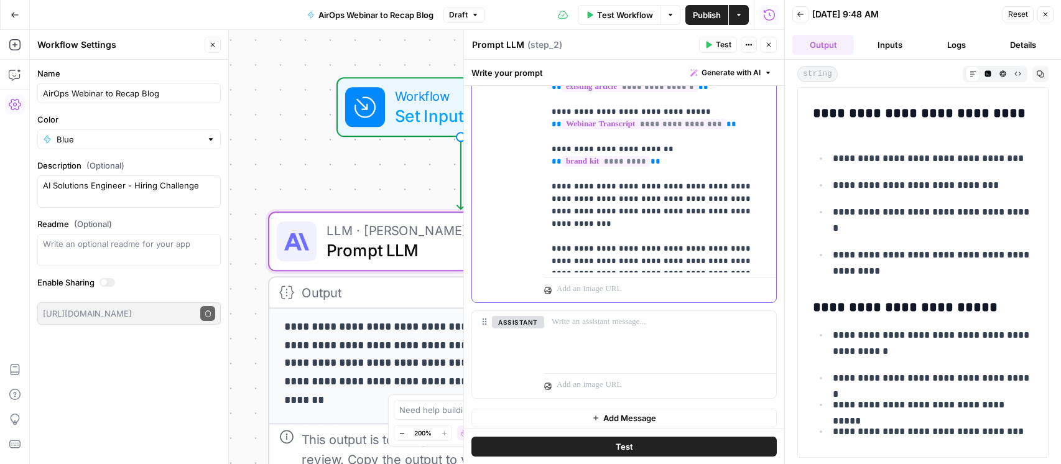
click at [662, 239] on p "**********" at bounding box center [660, 131] width 217 height 274
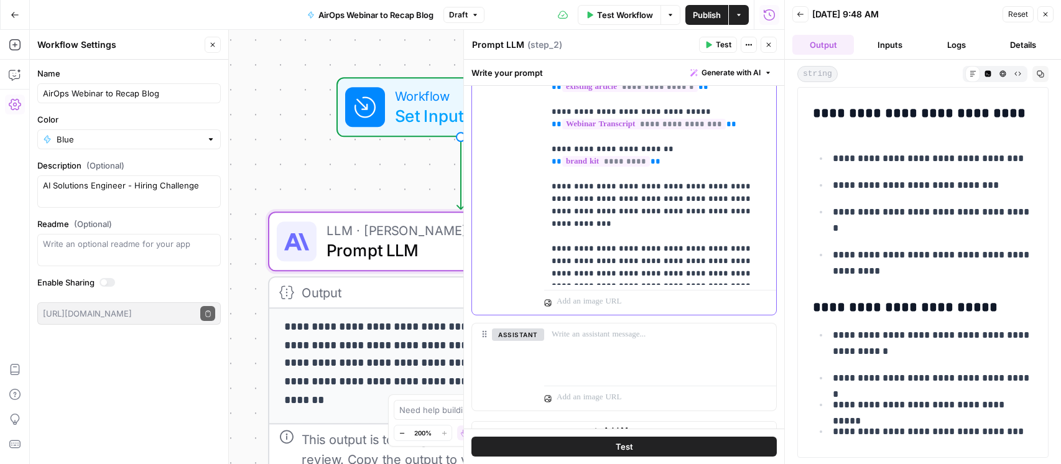
click at [667, 236] on p "**********" at bounding box center [660, 137] width 217 height 286
click at [667, 237] on p "**********" at bounding box center [660, 137] width 217 height 286
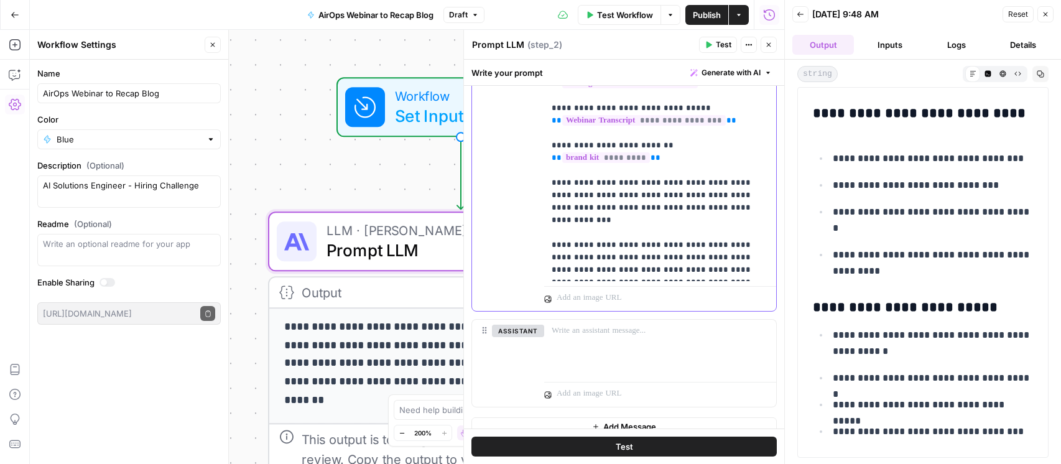
scroll to position [546, 0]
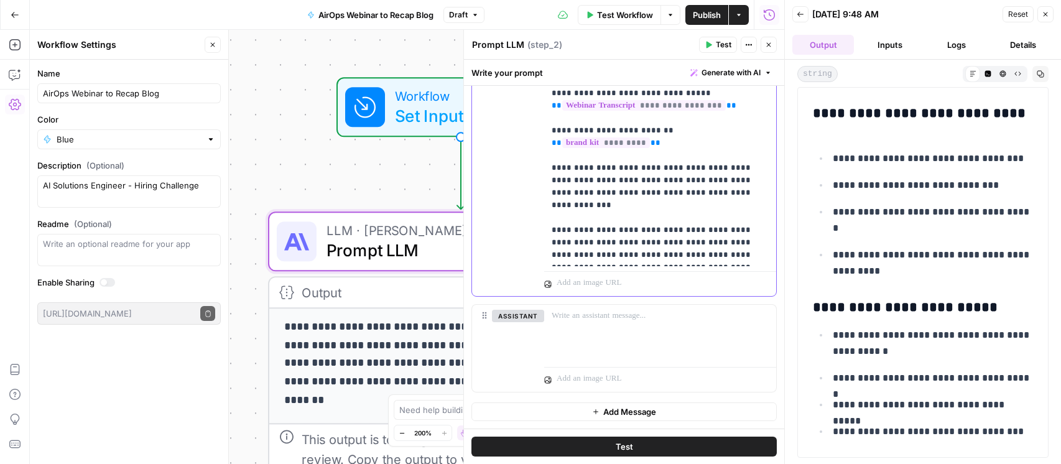
click at [597, 139] on p "**********" at bounding box center [660, 118] width 217 height 286
click at [595, 21] on button "Test Workflow" at bounding box center [619, 15] width 83 height 20
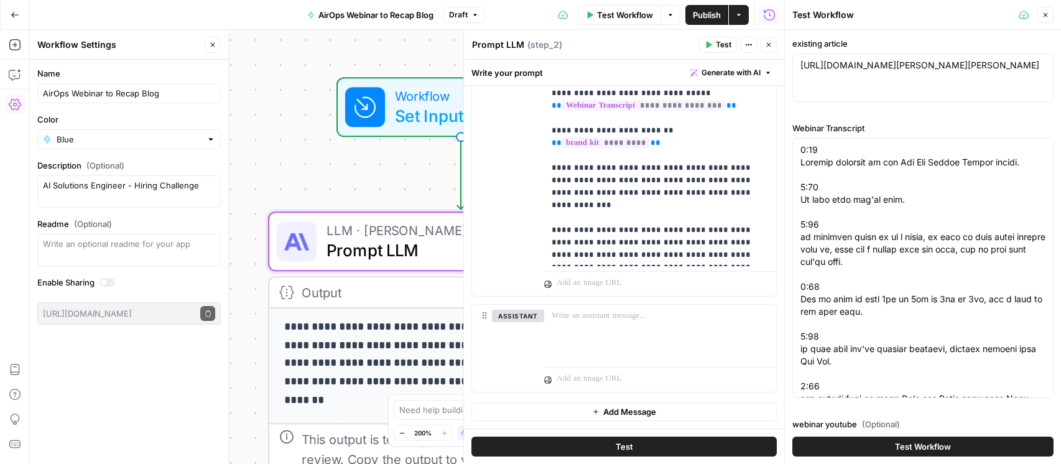
click at [919, 447] on span "Test Workflow" at bounding box center [923, 446] width 56 height 12
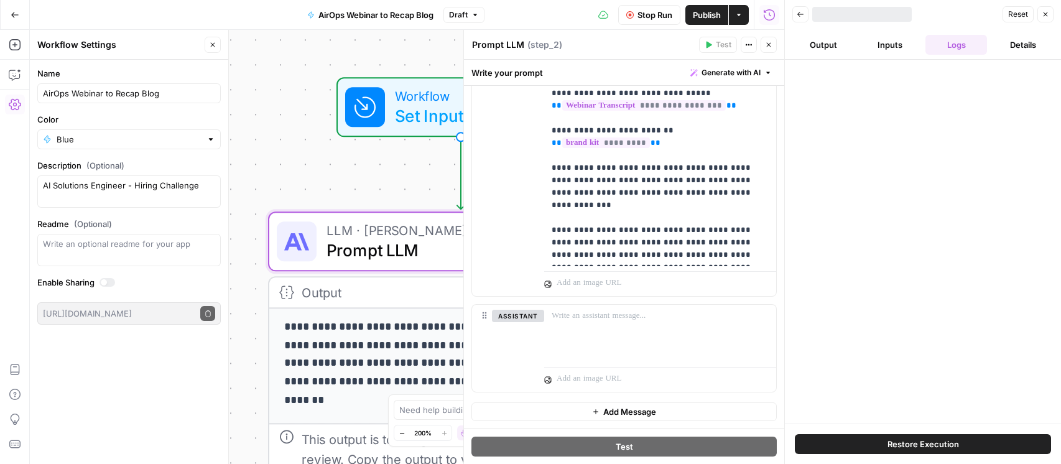
click at [818, 48] on button "Output" at bounding box center [824, 45] width 62 height 20
click at [826, 47] on button "Output" at bounding box center [824, 45] width 62 height 20
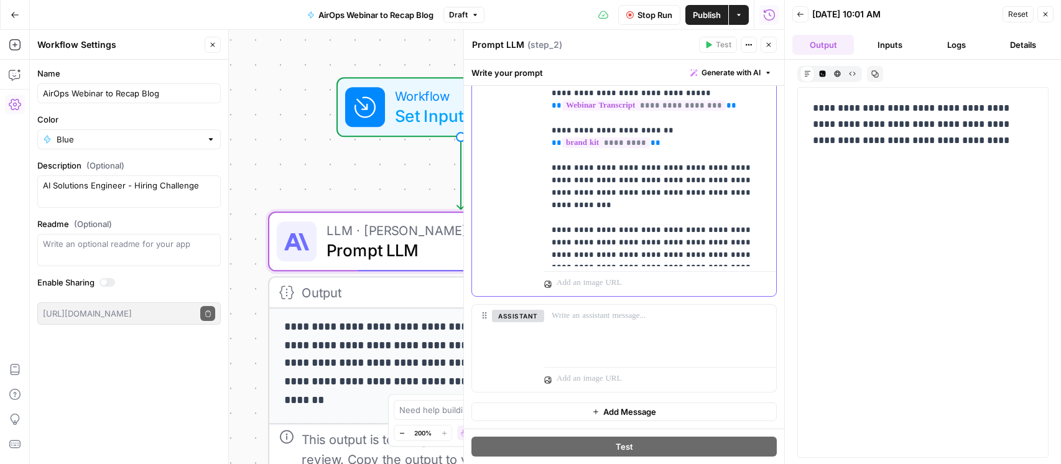
drag, startPoint x: 594, startPoint y: 153, endPoint x: 602, endPoint y: 170, distance: 19.5
click at [599, 162] on p "**********" at bounding box center [660, 118] width 217 height 286
click at [614, 209] on p "**********" at bounding box center [660, 118] width 217 height 286
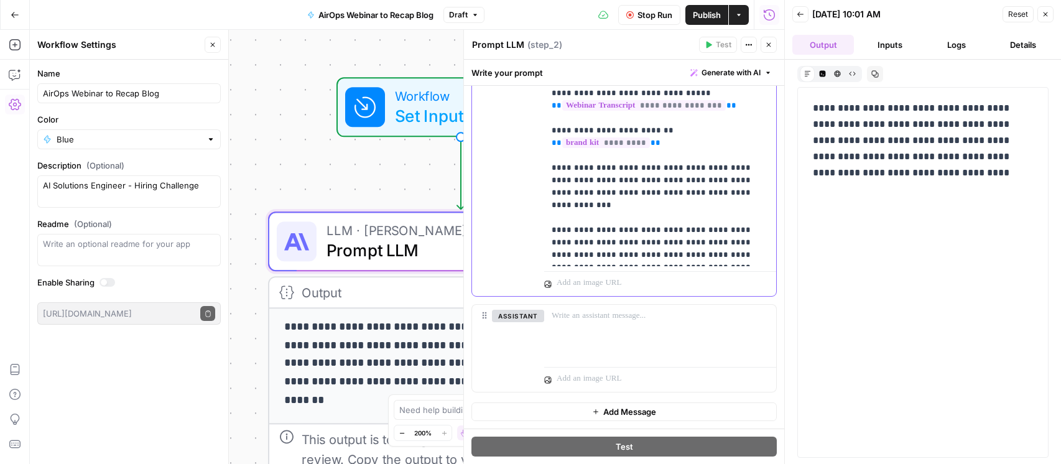
scroll to position [514, 0]
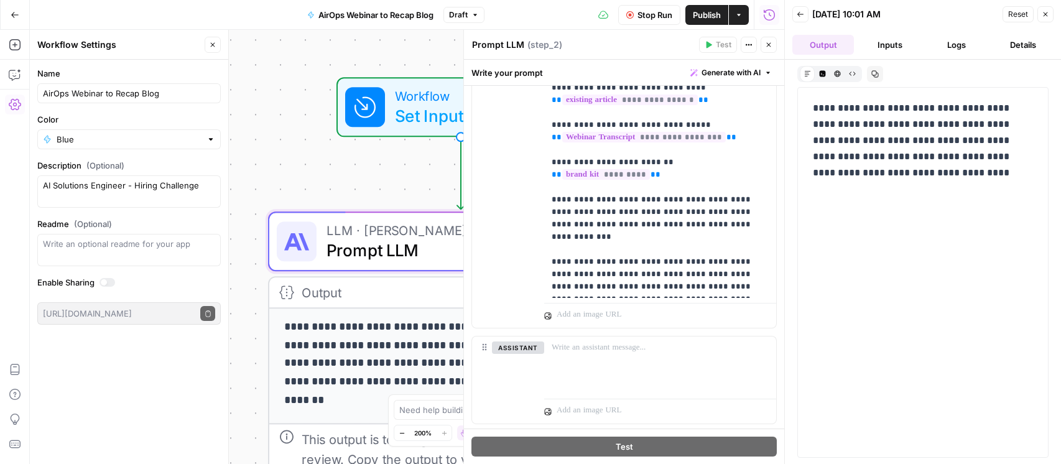
drag, startPoint x: 862, startPoint y: 111, endPoint x: 917, endPoint y: 170, distance: 81.0
click at [917, 170] on p "**********" at bounding box center [923, 140] width 220 height 81
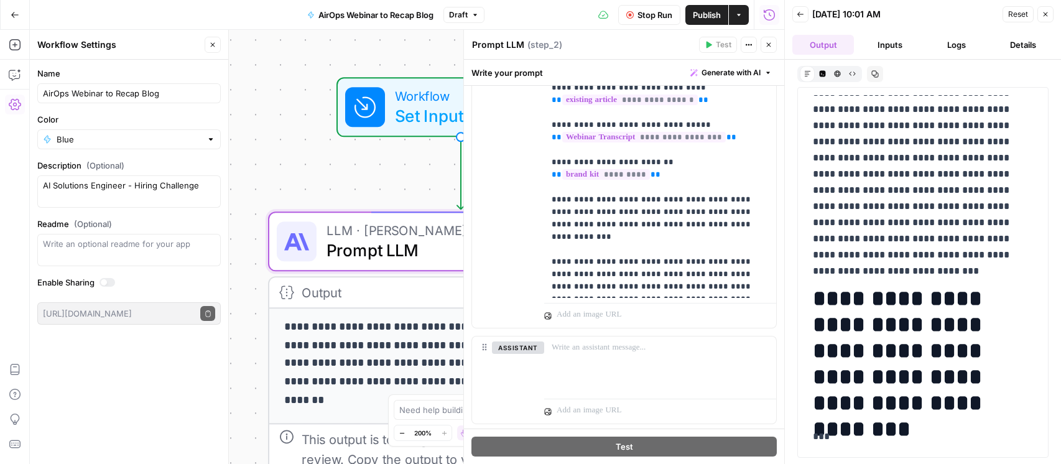
scroll to position [63, 0]
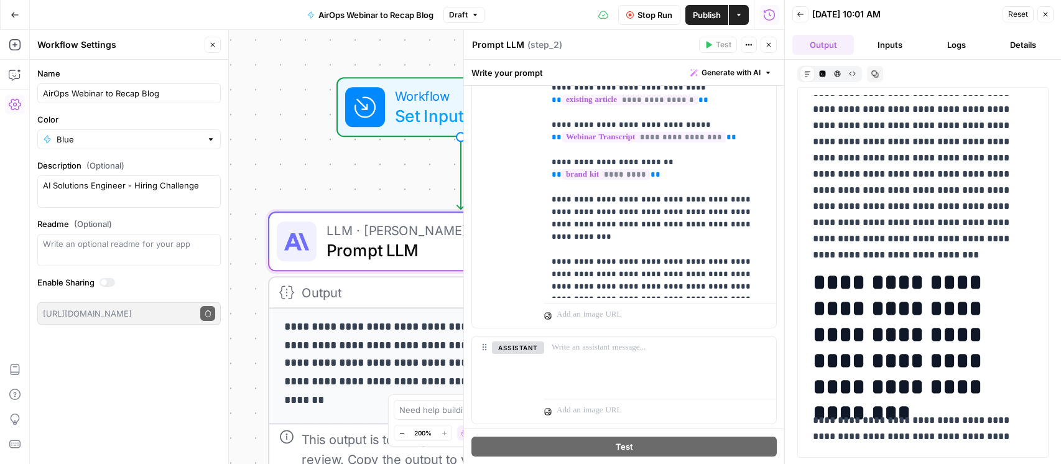
drag, startPoint x: 879, startPoint y: 303, endPoint x: 883, endPoint y: 364, distance: 61.1
click at [883, 363] on h1 "**********" at bounding box center [923, 334] width 220 height 131
click at [883, 364] on h1 "**********" at bounding box center [923, 334] width 220 height 131
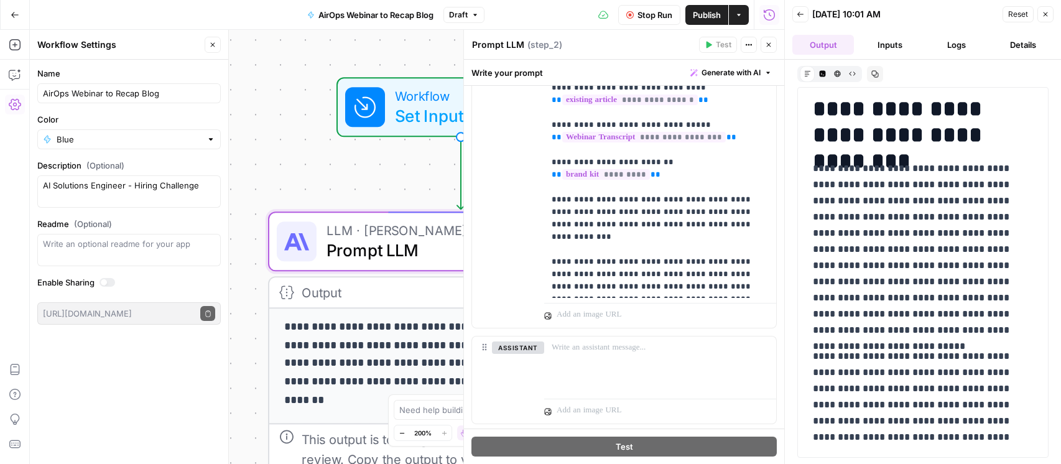
scroll to position [251, 0]
